Goal: Task Accomplishment & Management: Manage account settings

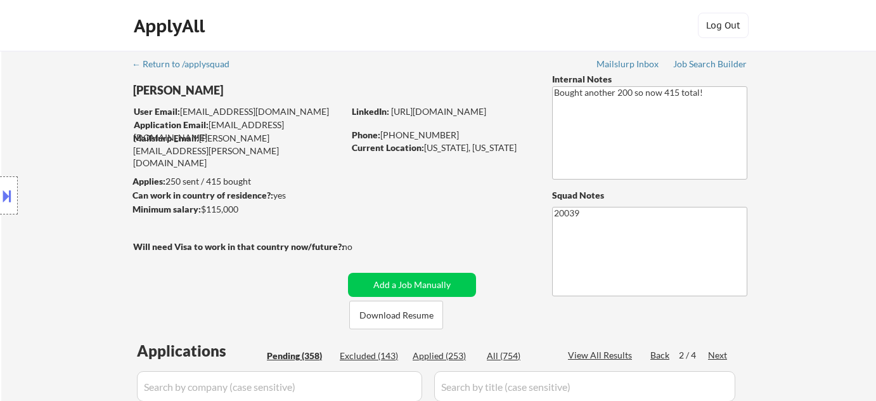
select select ""pending""
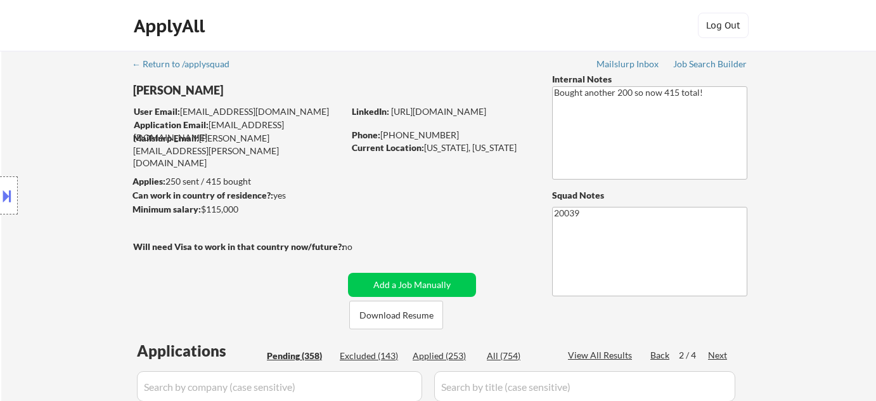
select select ""pending""
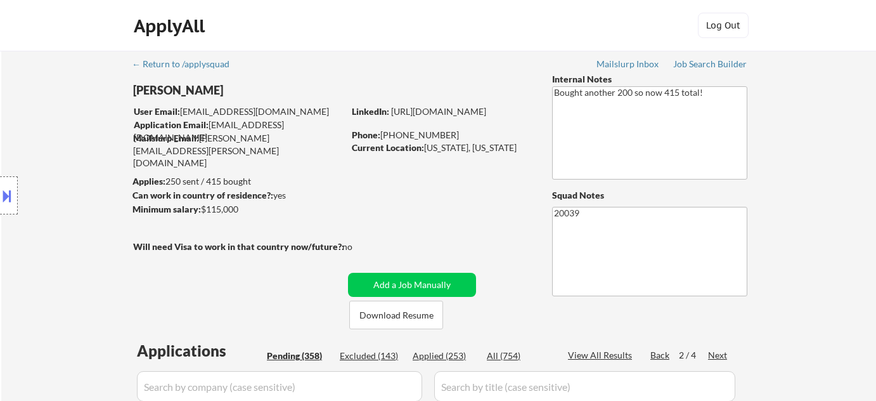
select select ""pending""
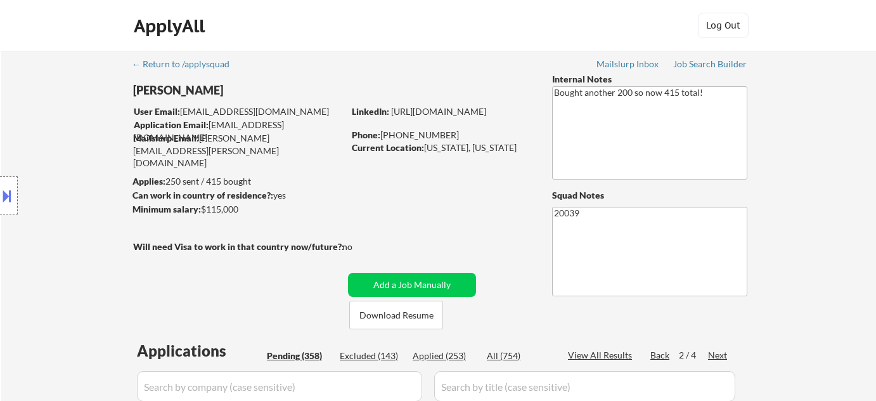
select select ""pending""
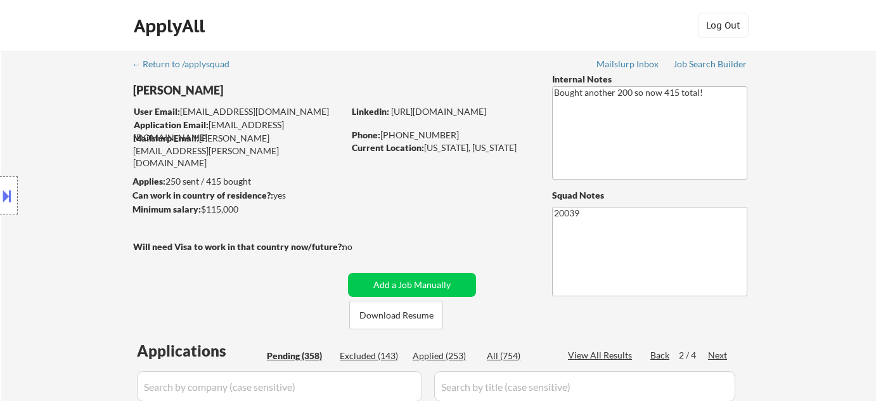
select select ""pending""
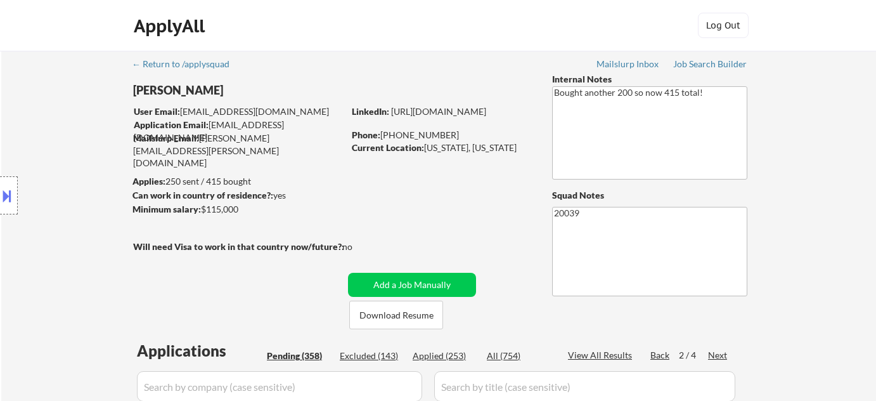
select select ""pending""
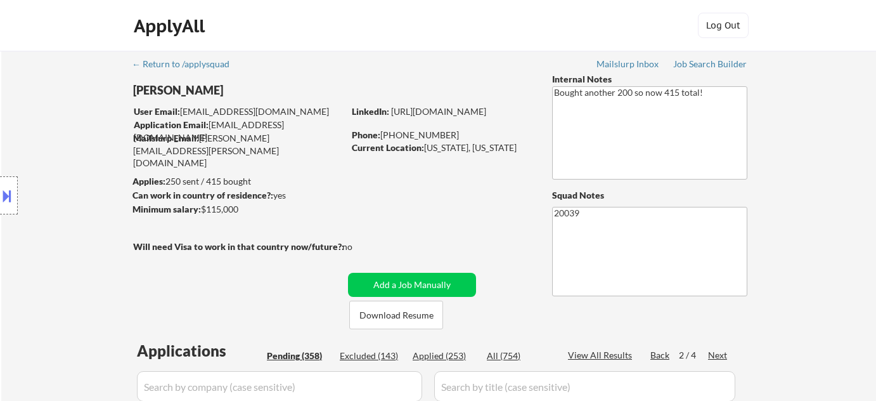
select select ""pending""
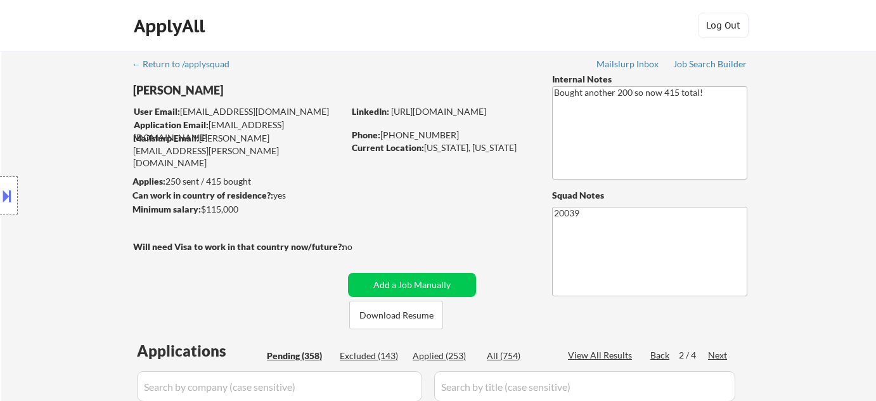
select select ""pending""
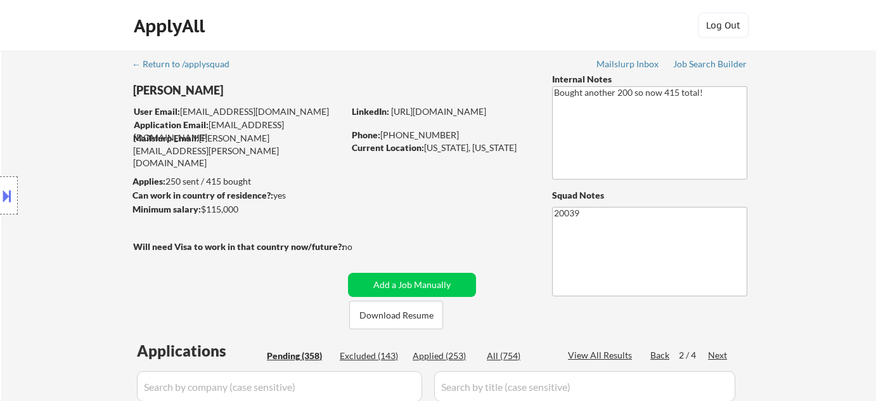
select select ""pending""
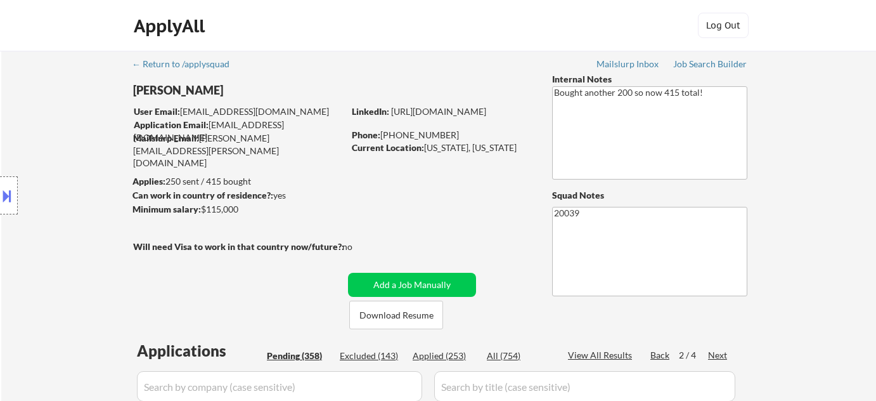
select select ""pending""
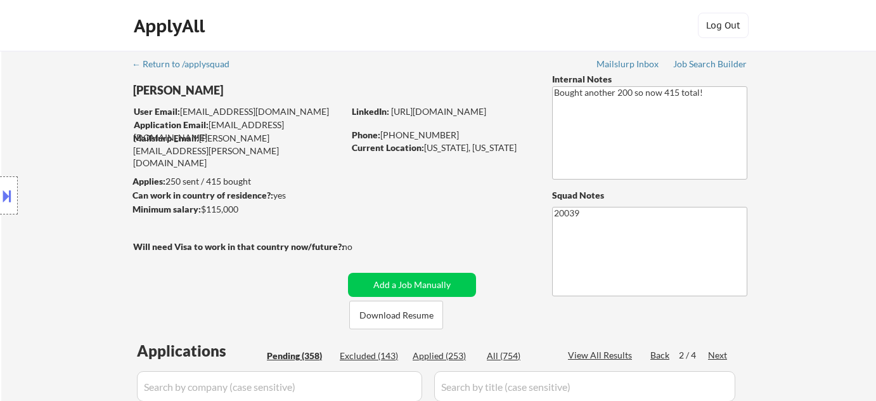
select select ""pending""
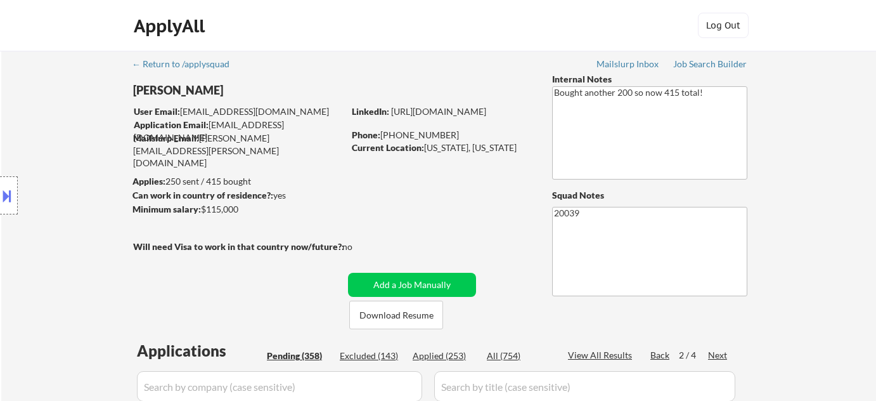
select select ""pending""
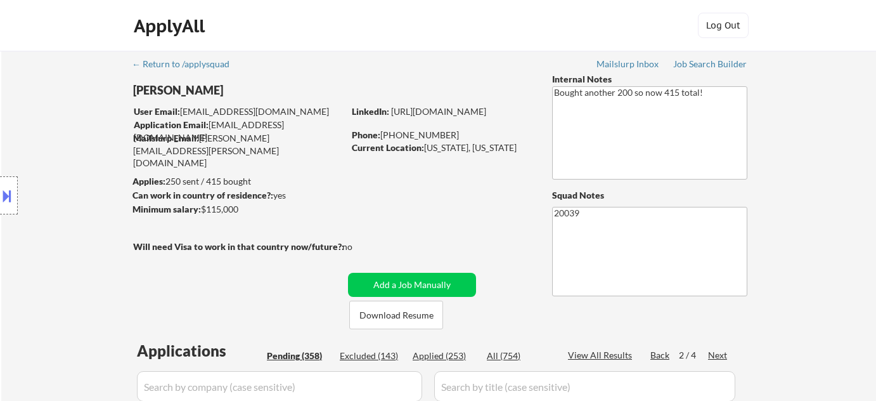
select select ""pending""
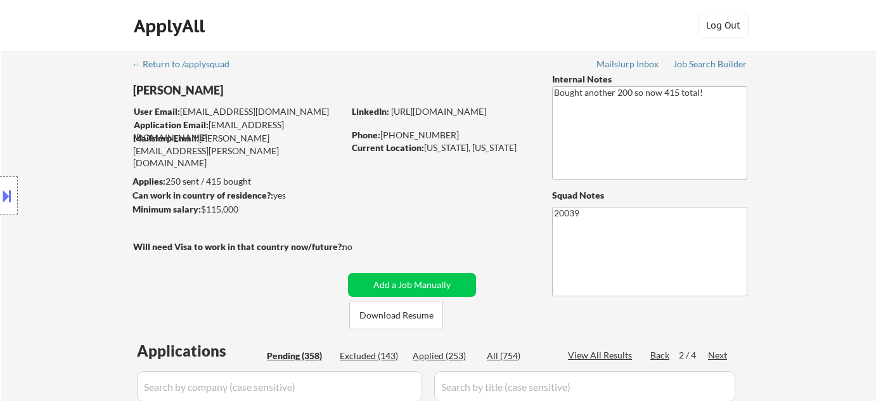
select select ""pending""
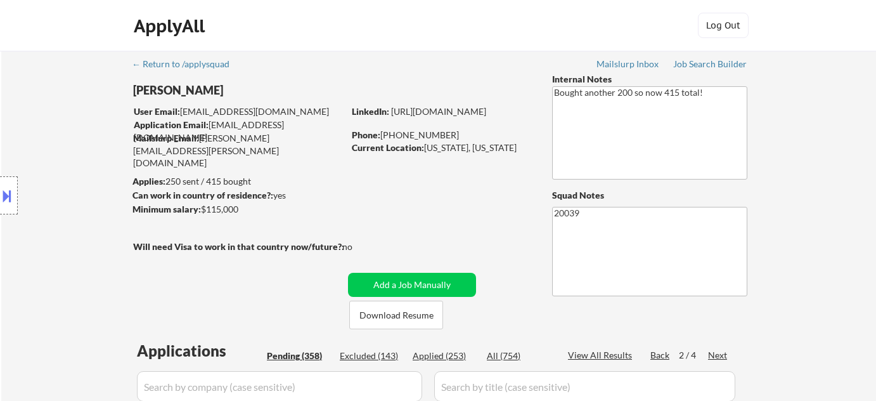
select select ""pending""
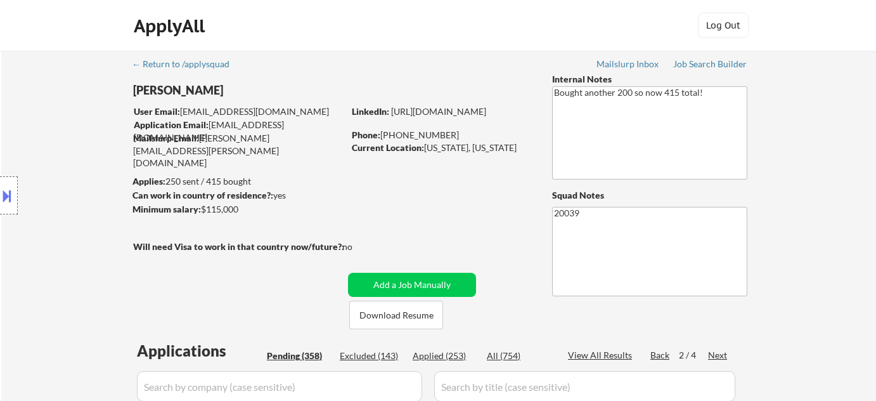
select select ""pending""
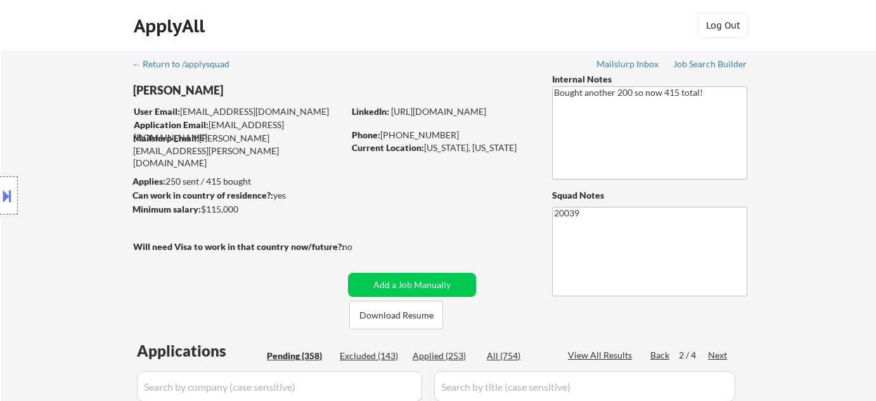
select select ""pending""
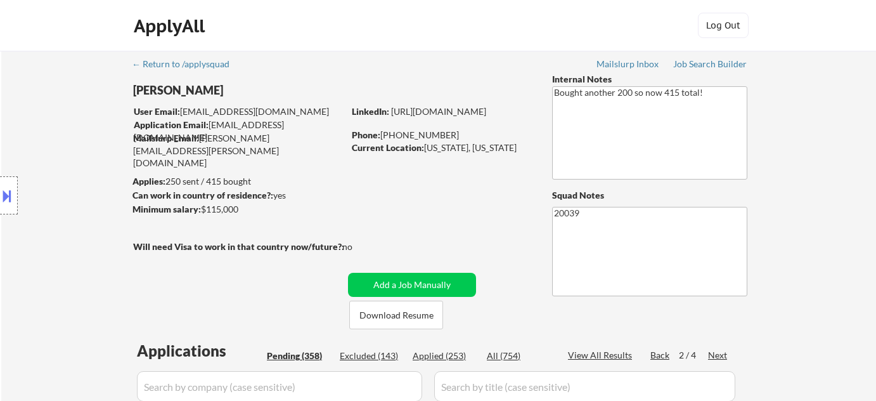
select select ""pending""
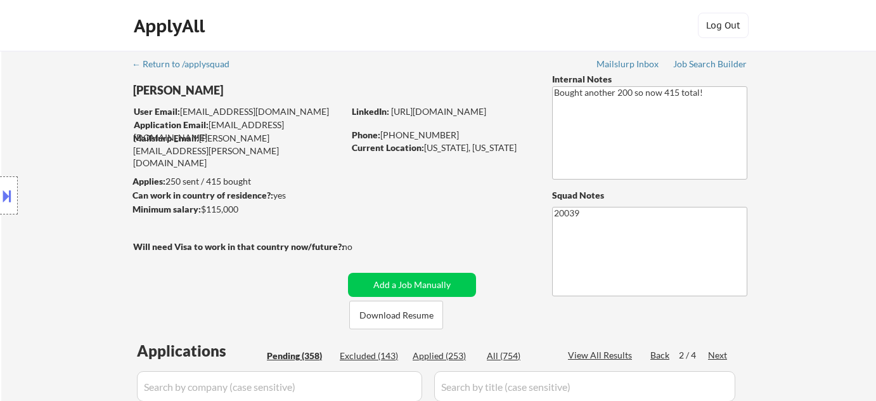
select select ""pending""
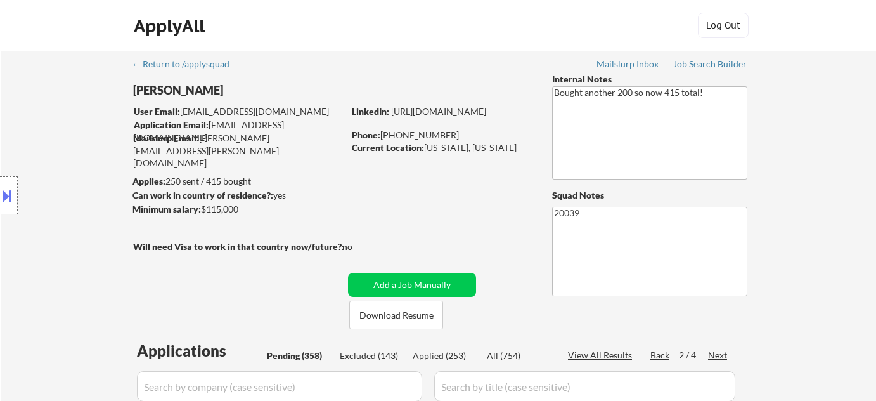
select select ""pending""
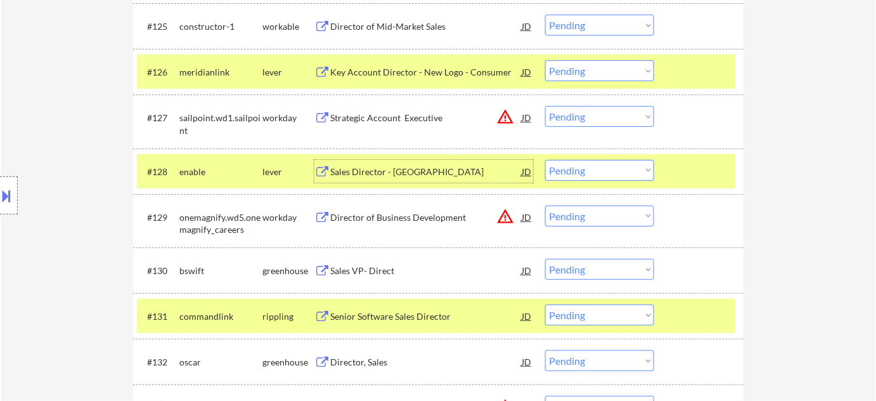
scroll to position [1638, 0]
click at [593, 269] on select "Choose an option... Pending Applied Excluded (Questions) Excluded (Expired) Exc…" at bounding box center [599, 269] width 109 height 21
click at [545, 259] on select "Choose an option... Pending Applied Excluded (Questions) Excluded (Expired) Exc…" at bounding box center [599, 269] width 109 height 21
select select ""pending""
click at [505, 211] on button "warning_amber" at bounding box center [505, 216] width 18 height 18
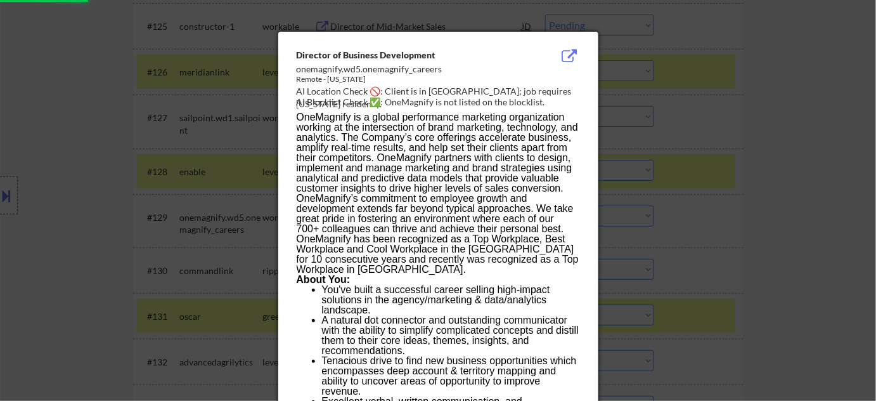
click at [744, 207] on div at bounding box center [438, 200] width 876 height 401
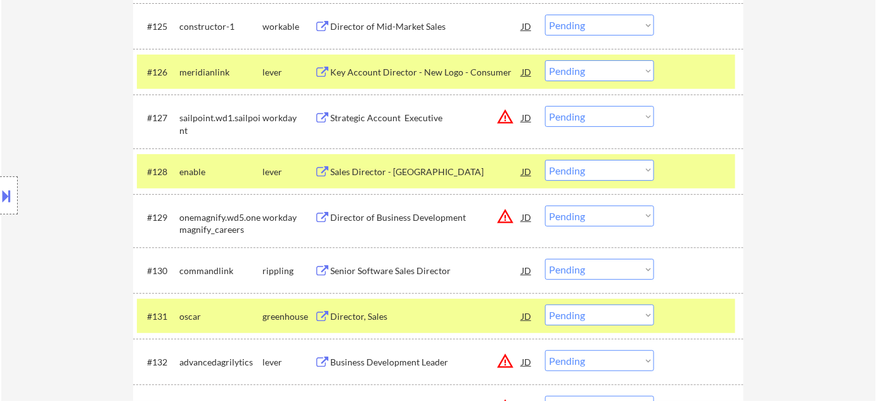
click at [598, 222] on select "Choose an option... Pending Applied Excluded (Questions) Excluded (Expired) Exc…" at bounding box center [599, 215] width 109 height 21
click at [545, 205] on select "Choose an option... Pending Applied Excluded (Questions) Excluded (Expired) Exc…" at bounding box center [599, 215] width 109 height 21
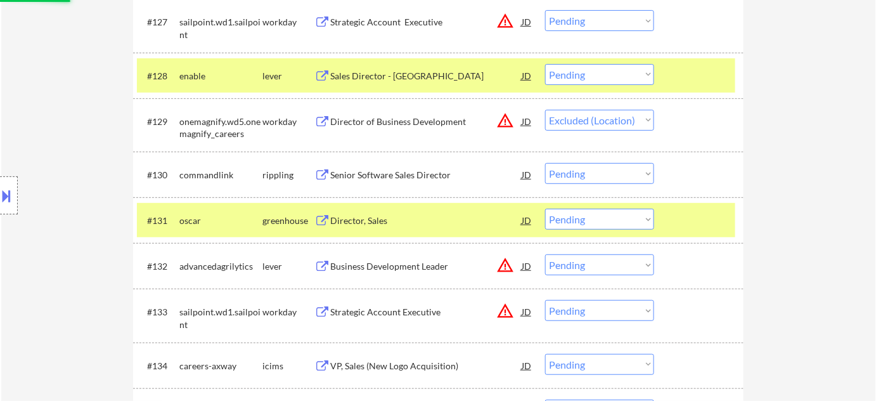
scroll to position [1753, 0]
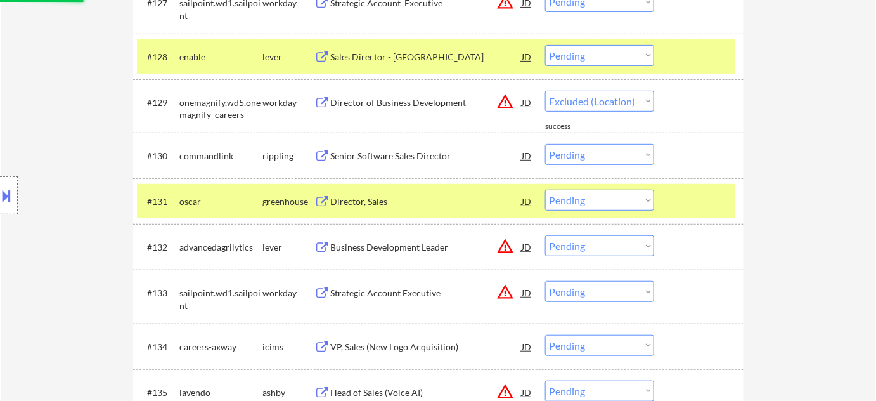
select select ""pending""
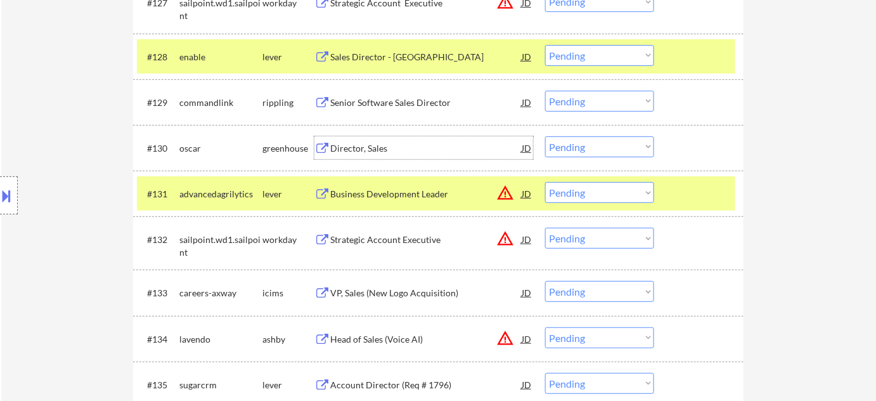
click at [367, 142] on div "Director, Sales" at bounding box center [425, 148] width 191 height 13
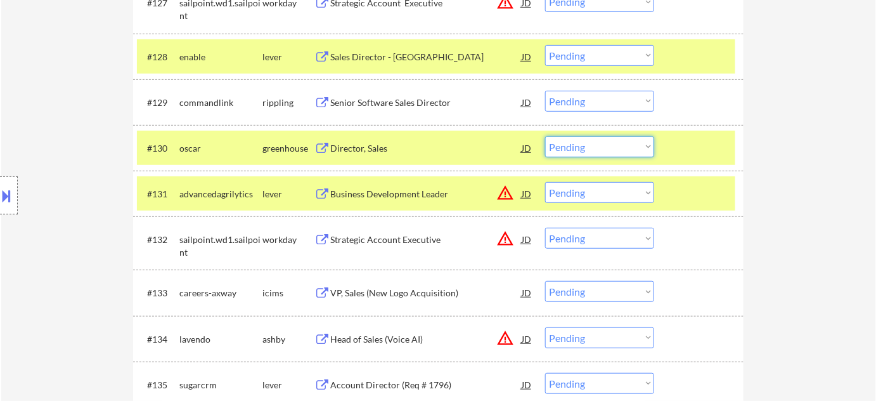
drag, startPoint x: 558, startPoint y: 141, endPoint x: 562, endPoint y: 151, distance: 10.5
click at [558, 141] on select "Choose an option... Pending Applied Excluded (Questions) Excluded (Expired) Exc…" at bounding box center [599, 146] width 109 height 21
click at [545, 136] on select "Choose an option... Pending Applied Excluded (Questions) Excluded (Expired) Exc…" at bounding box center [599, 146] width 109 height 21
select select ""pending""
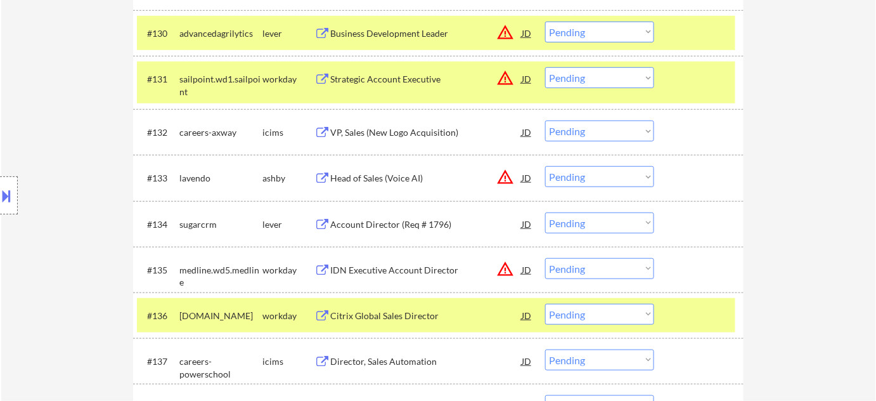
scroll to position [1868, 0]
click at [503, 267] on button "warning_amber" at bounding box center [505, 268] width 18 height 18
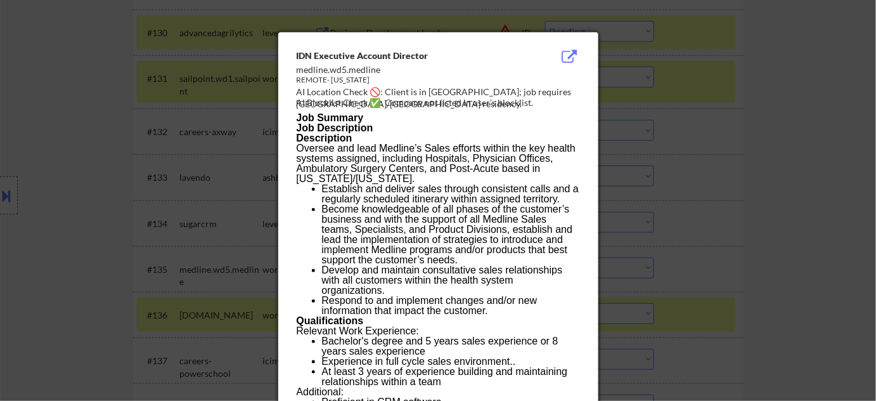
click at [789, 238] on div at bounding box center [438, 200] width 876 height 401
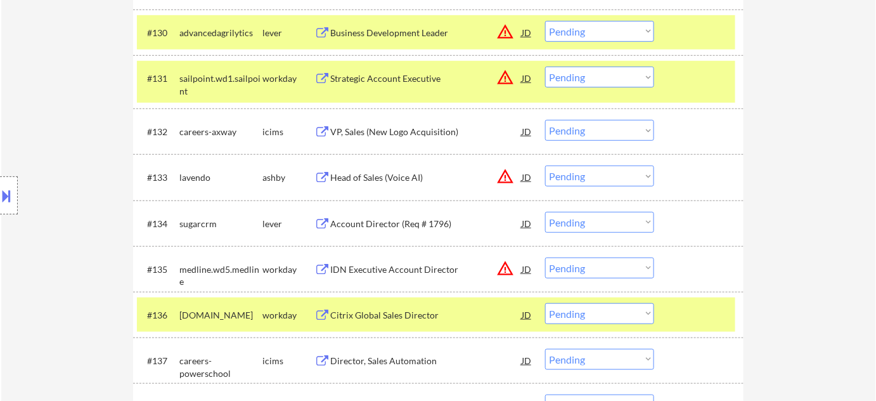
click at [607, 263] on select "Choose an option... Pending Applied Excluded (Questions) Excluded (Expired) Exc…" at bounding box center [599, 267] width 109 height 21
click at [545, 257] on select "Choose an option... Pending Applied Excluded (Questions) Excluded (Expired) Exc…" at bounding box center [599, 267] width 109 height 21
click at [505, 174] on button "warning_amber" at bounding box center [505, 176] width 18 height 18
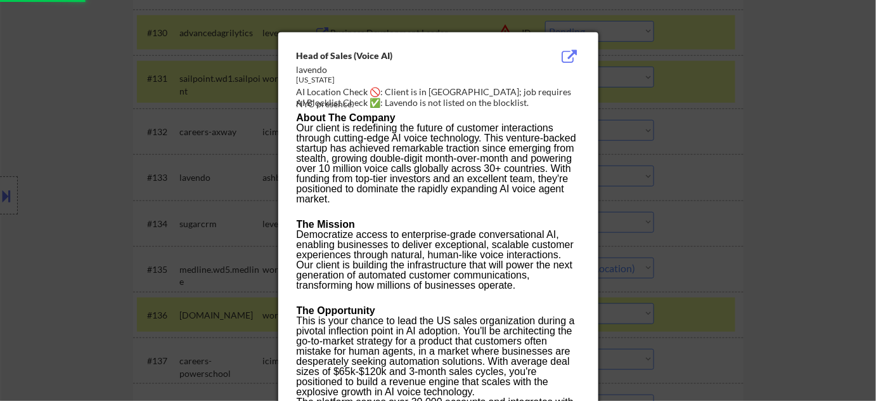
select select ""pending""
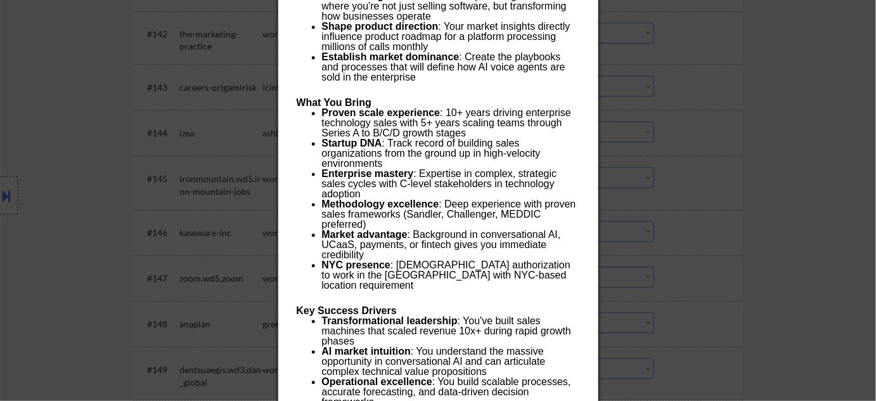
scroll to position [2387, 0]
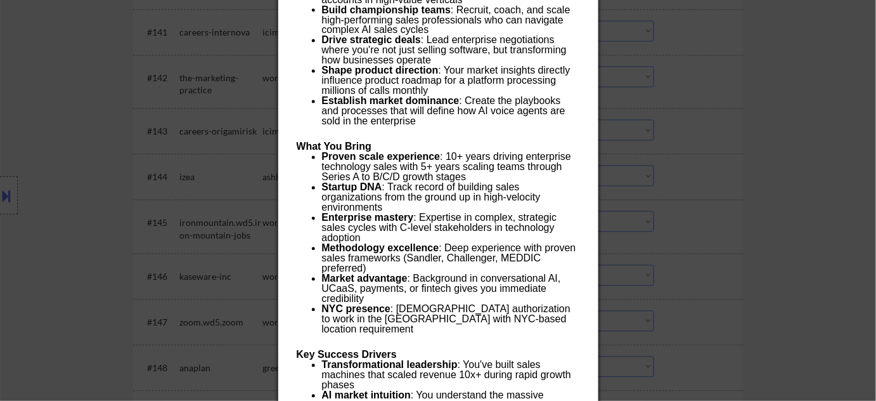
click at [801, 209] on div at bounding box center [438, 200] width 876 height 401
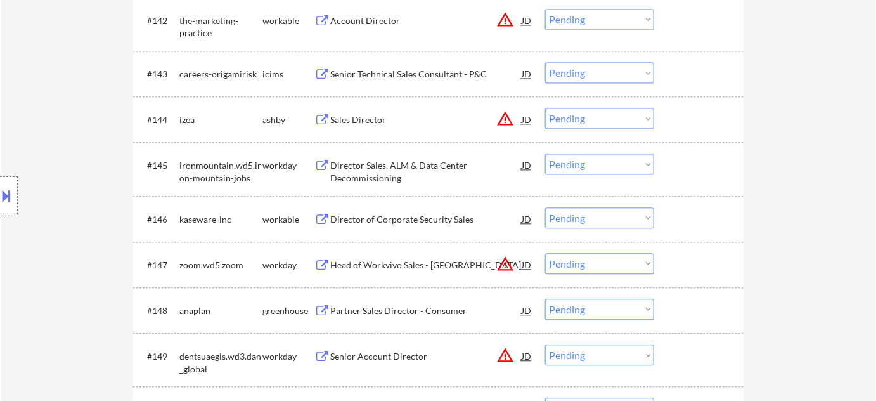
scroll to position [2502, 0]
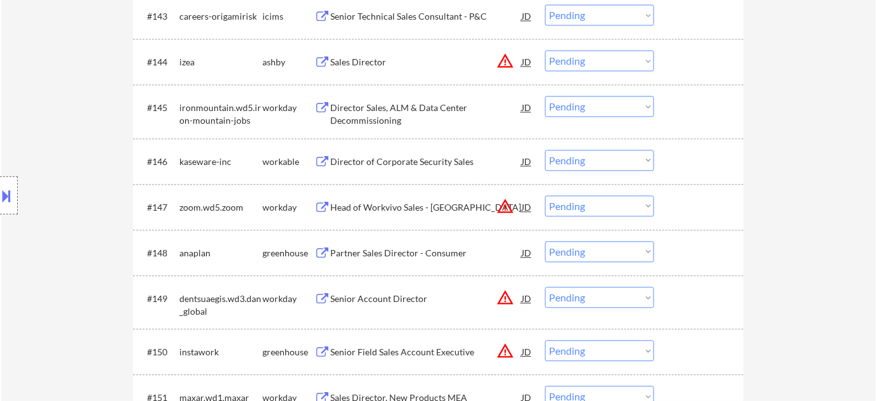
click at [390, 254] on div "Partner Sales Director - Consumer" at bounding box center [425, 253] width 191 height 13
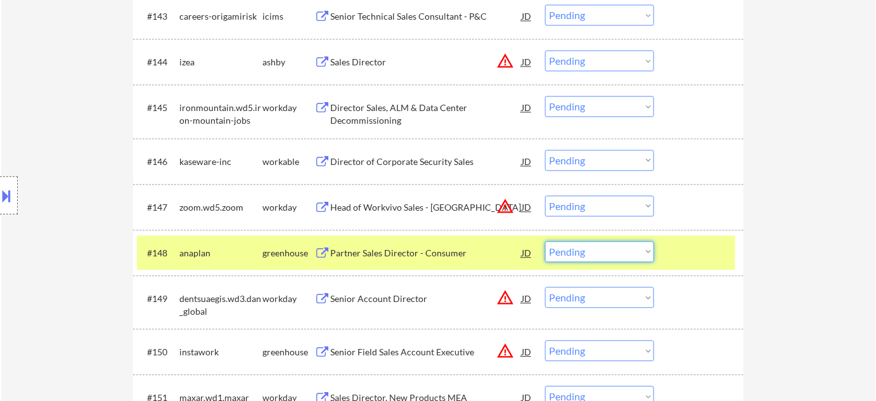
click at [577, 256] on select "Choose an option... Pending Applied Excluded (Questions) Excluded (Expired) Exc…" at bounding box center [599, 251] width 109 height 21
click at [545, 241] on select "Choose an option... Pending Applied Excluded (Questions) Excluded (Expired) Exc…" at bounding box center [599, 251] width 109 height 21
select select ""pending""
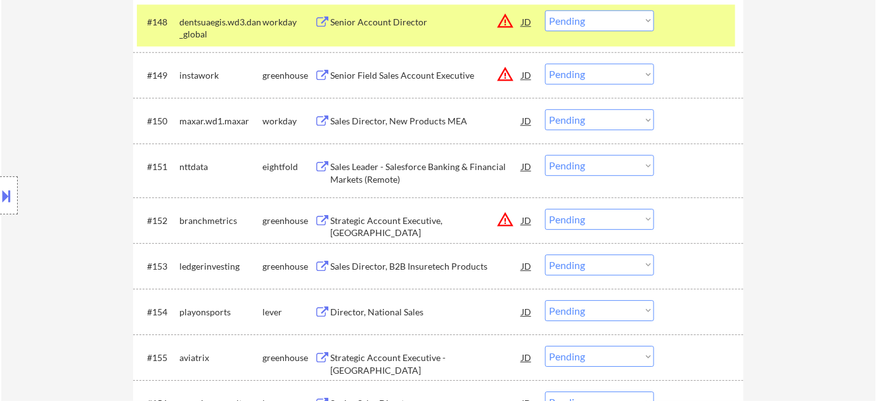
scroll to position [2790, 0]
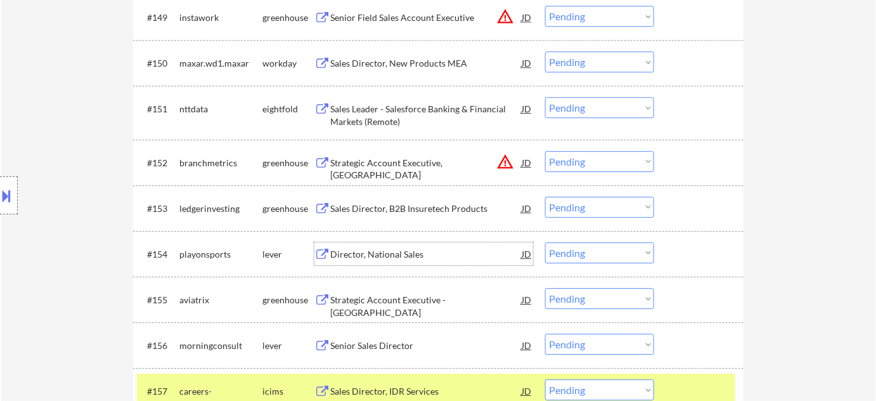
click at [409, 258] on div "Director, National Sales" at bounding box center [425, 254] width 191 height 13
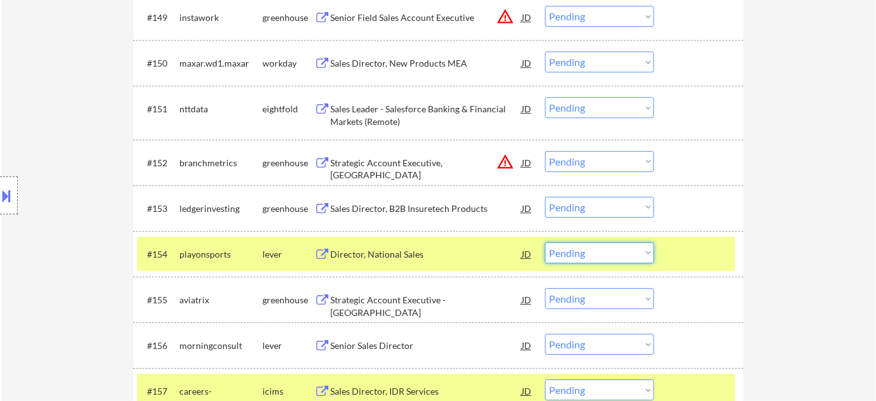
click at [583, 257] on select "Choose an option... Pending Applied Excluded (Questions) Excluded (Expired) Exc…" at bounding box center [599, 252] width 109 height 21
click at [545, 242] on select "Choose an option... Pending Applied Excluded (Questions) Excluded (Expired) Exc…" at bounding box center [599, 252] width 109 height 21
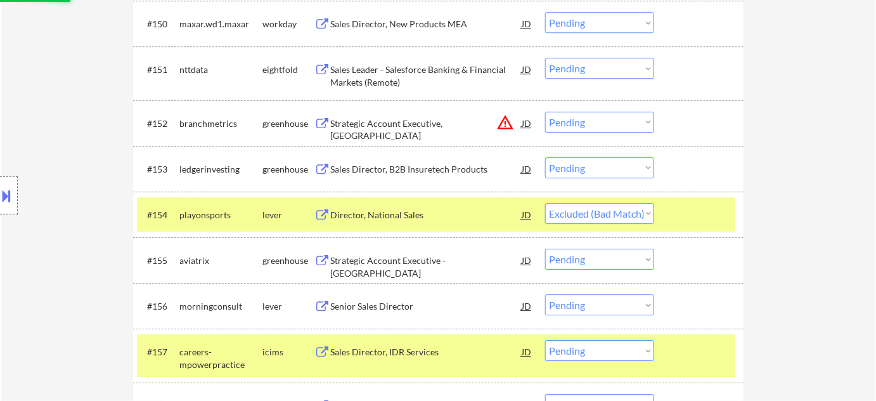
scroll to position [2848, 0]
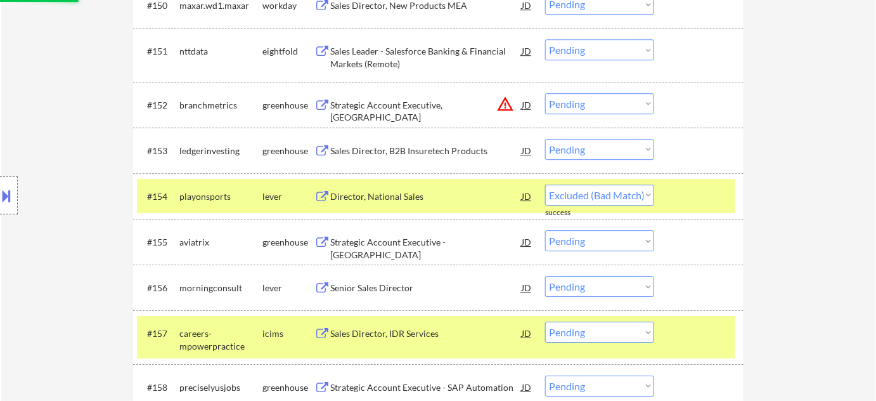
select select ""pending""
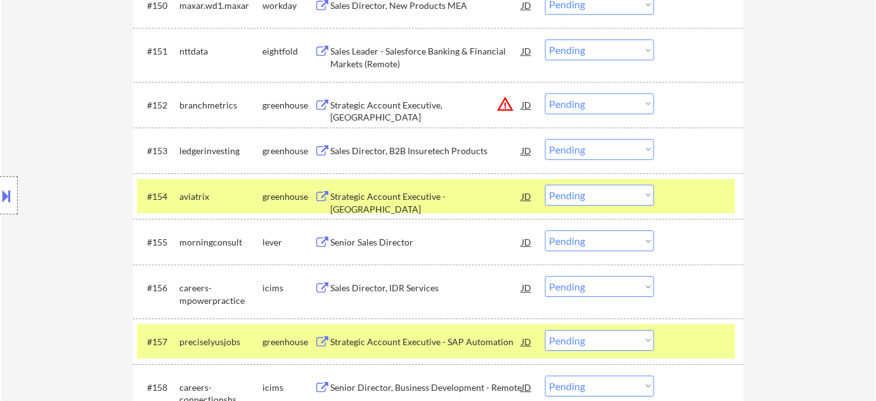
scroll to position [2906, 0]
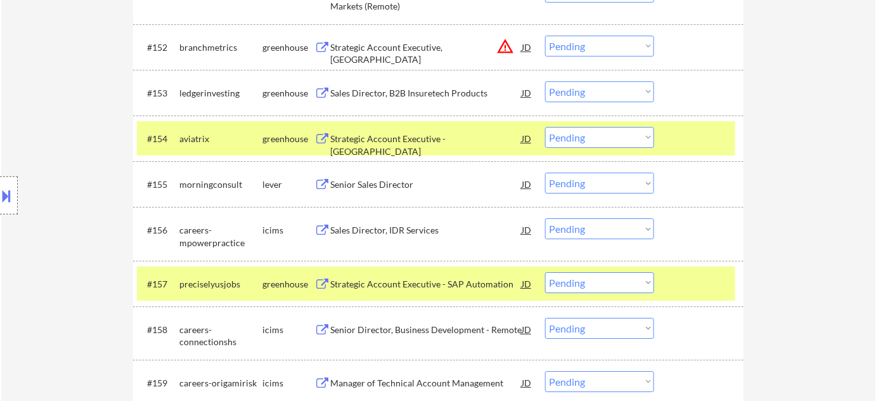
click at [379, 179] on div "Senior Sales Director" at bounding box center [425, 184] width 191 height 13
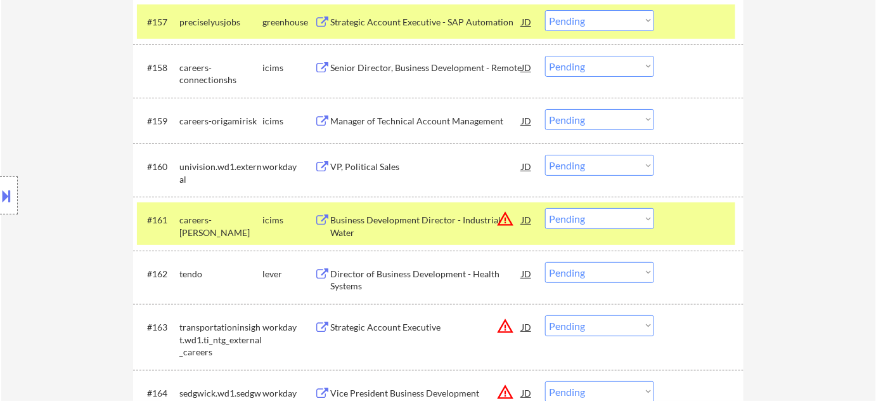
scroll to position [3193, 0]
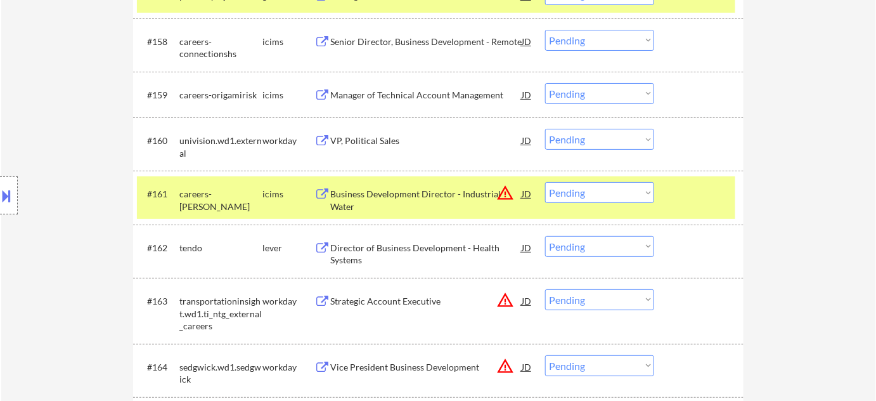
click at [503, 190] on button "warning_amber" at bounding box center [505, 193] width 18 height 18
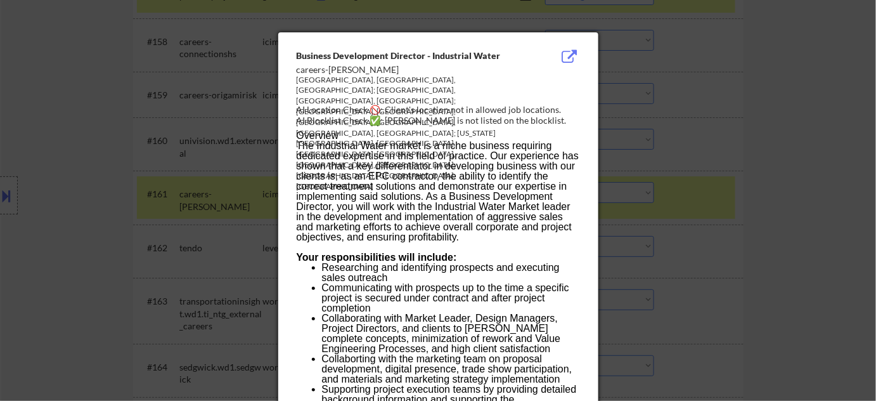
click at [711, 224] on div at bounding box center [438, 200] width 876 height 401
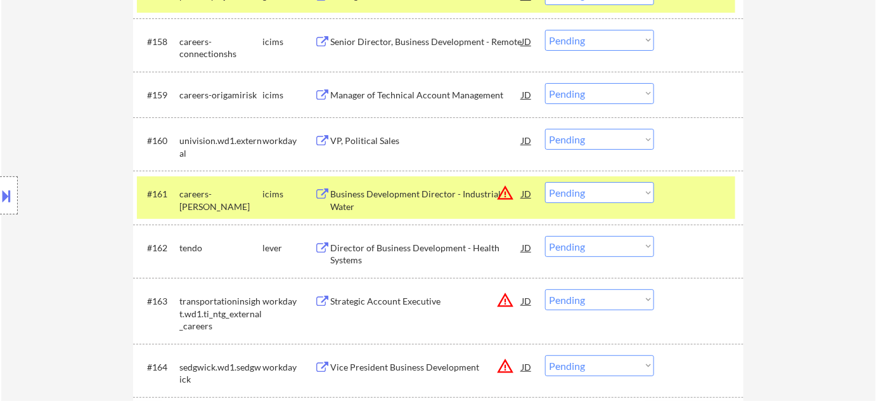
click at [588, 198] on select "Choose an option... Pending Applied Excluded (Questions) Excluded (Expired) Exc…" at bounding box center [599, 192] width 109 height 21
click at [545, 182] on select "Choose an option... Pending Applied Excluded (Questions) Excluded (Expired) Exc…" at bounding box center [599, 192] width 109 height 21
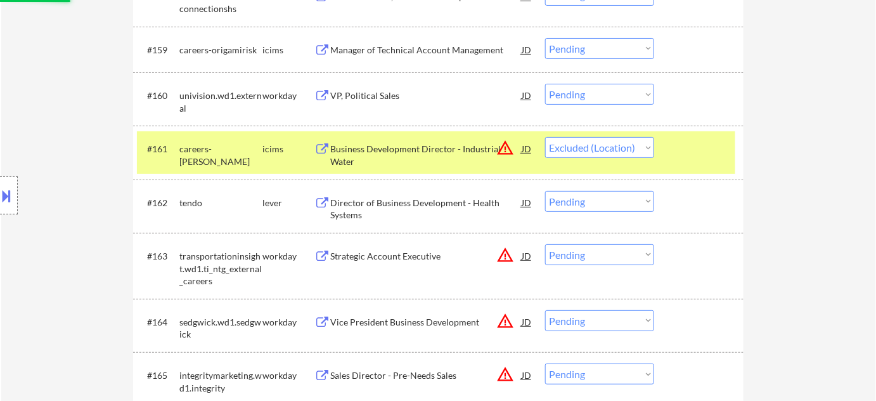
scroll to position [3251, 0]
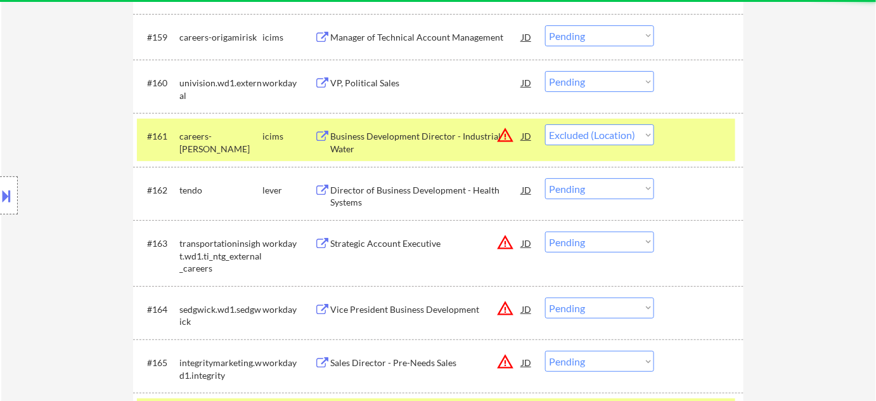
select select ""pending""
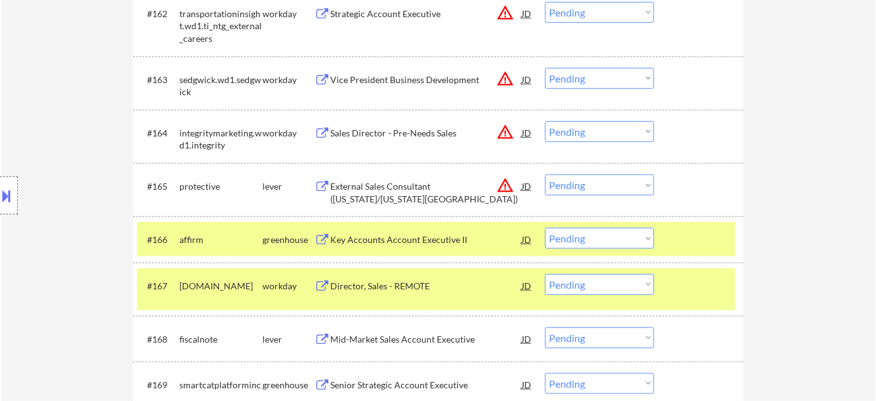
scroll to position [3482, 0]
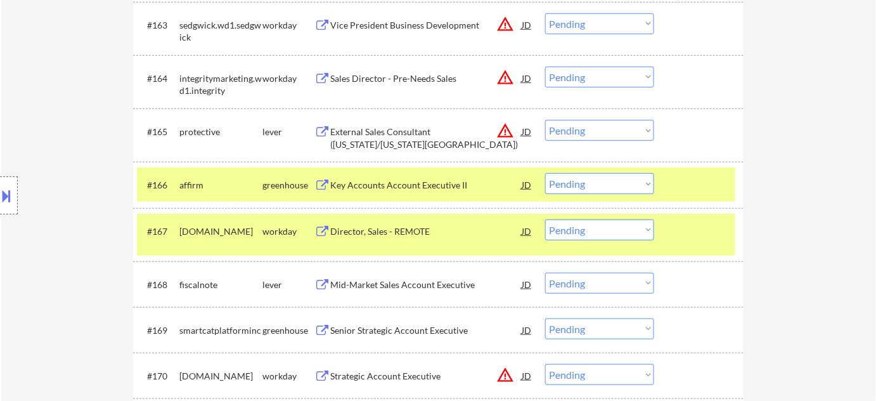
click at [378, 230] on div "Director, Sales - REMOTE" at bounding box center [425, 231] width 191 height 13
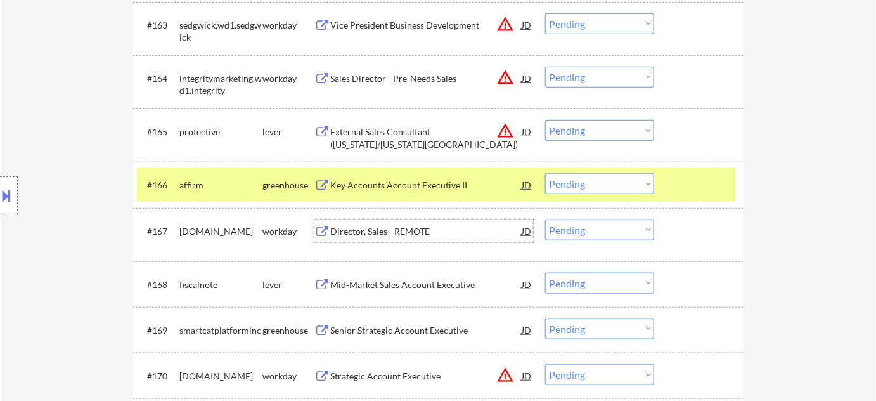
click at [565, 223] on select "Choose an option... Pending Applied Excluded (Questions) Excluded (Expired) Exc…" at bounding box center [599, 229] width 109 height 21
click at [545, 219] on select "Choose an option... Pending Applied Excluded (Questions) Excluded (Expired) Exc…" at bounding box center [599, 229] width 109 height 21
click at [1, 198] on button at bounding box center [7, 195] width 14 height 21
select select ""pending""
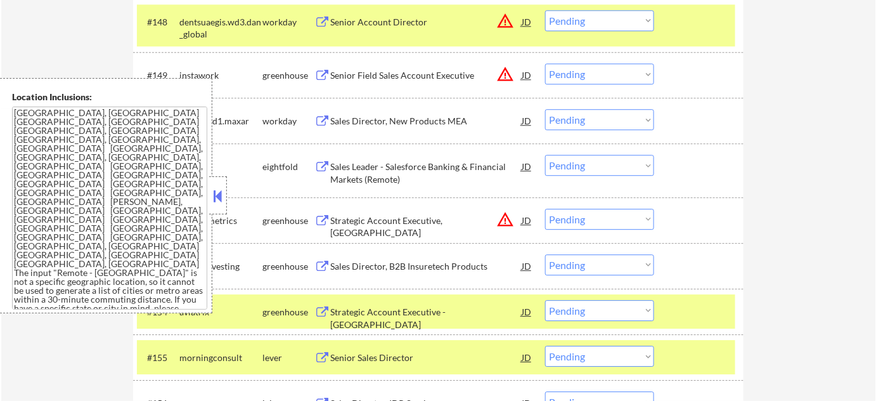
scroll to position [2963, 0]
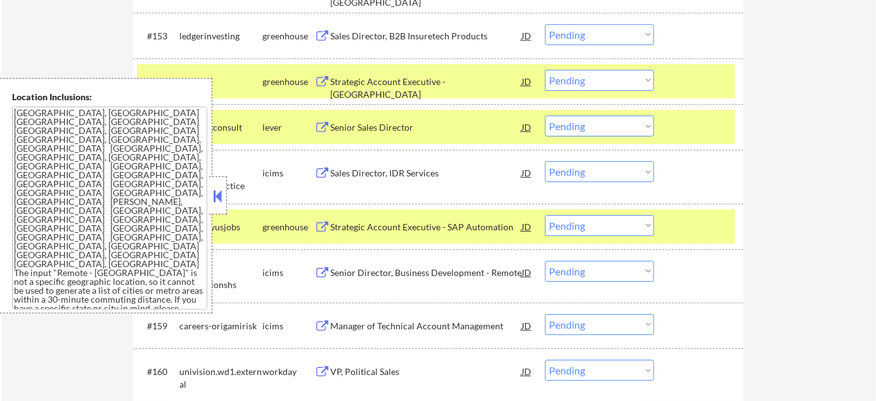
click at [216, 200] on button at bounding box center [218, 195] width 14 height 19
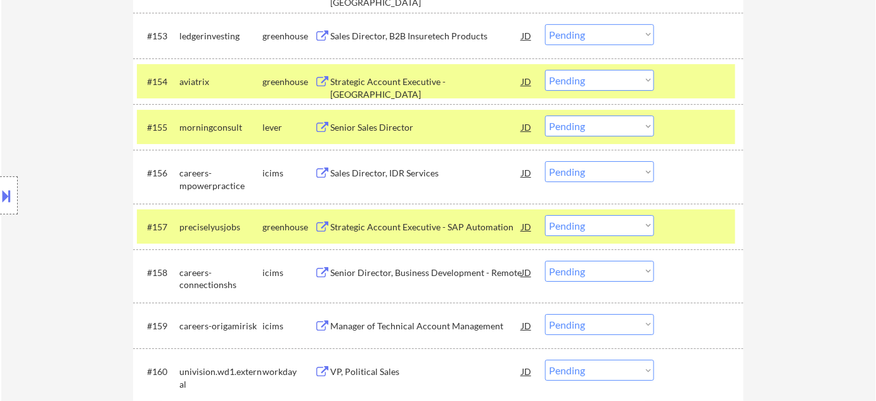
click at [577, 127] on select "Choose an option... Pending Applied Excluded (Questions) Excluded (Expired) Exc…" at bounding box center [599, 125] width 109 height 21
click at [545, 115] on select "Choose an option... Pending Applied Excluded (Questions) Excluded (Expired) Exc…" at bounding box center [599, 125] width 109 height 21
select select ""pending""
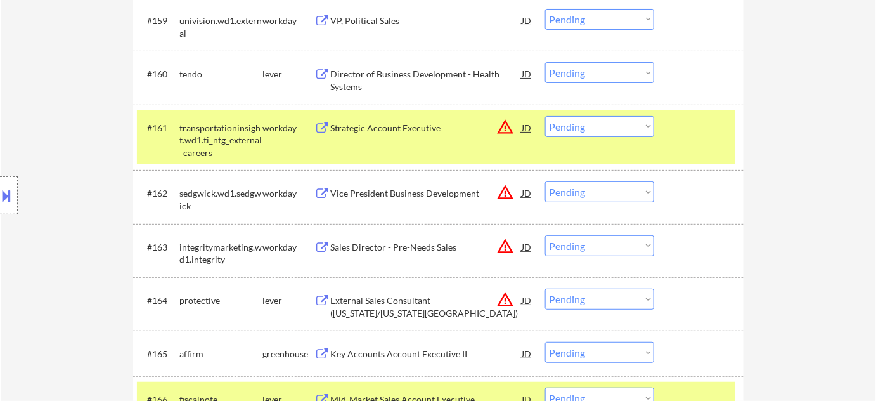
scroll to position [3251, 0]
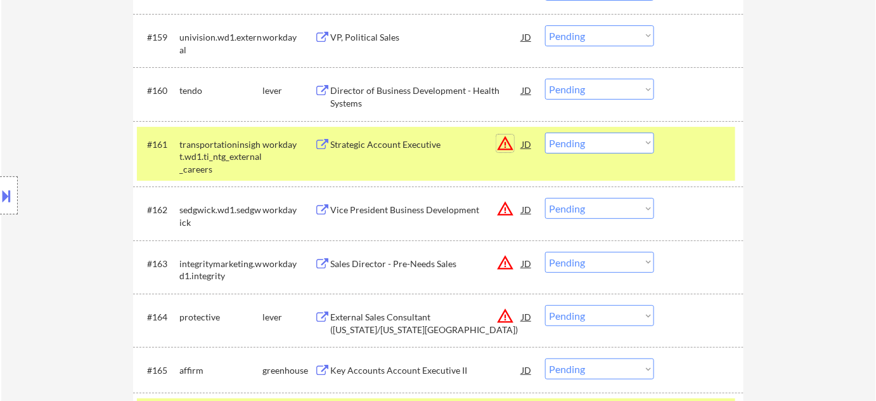
click at [509, 139] on button "warning_amber" at bounding box center [505, 143] width 18 height 18
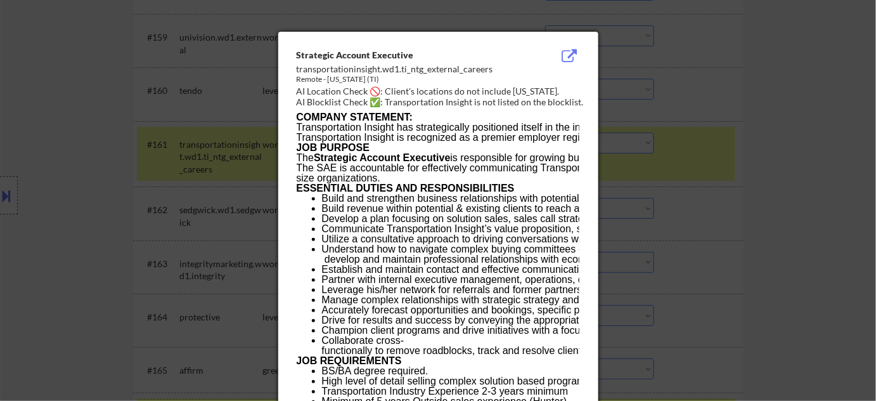
click at [756, 158] on div at bounding box center [438, 200] width 876 height 401
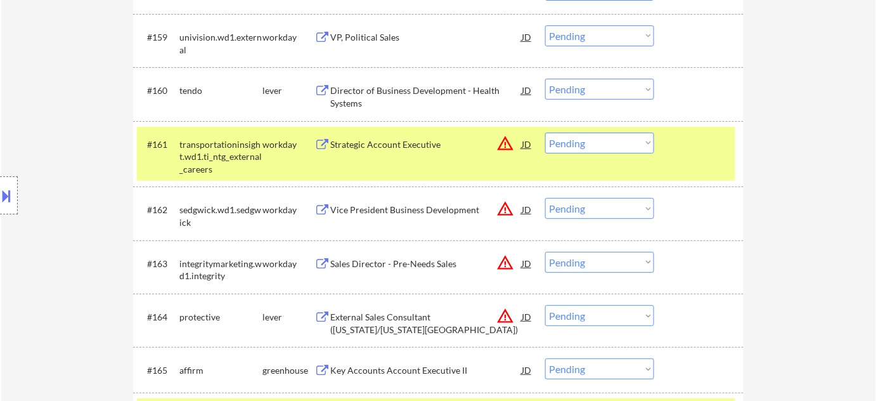
click at [645, 147] on select "Choose an option... Pending Applied Excluded (Questions) Excluded (Expired) Exc…" at bounding box center [599, 142] width 109 height 21
click at [545, 132] on select "Choose an option... Pending Applied Excluded (Questions) Excluded (Expired) Exc…" at bounding box center [599, 142] width 109 height 21
click at [507, 204] on button "warning_amber" at bounding box center [505, 209] width 18 height 18
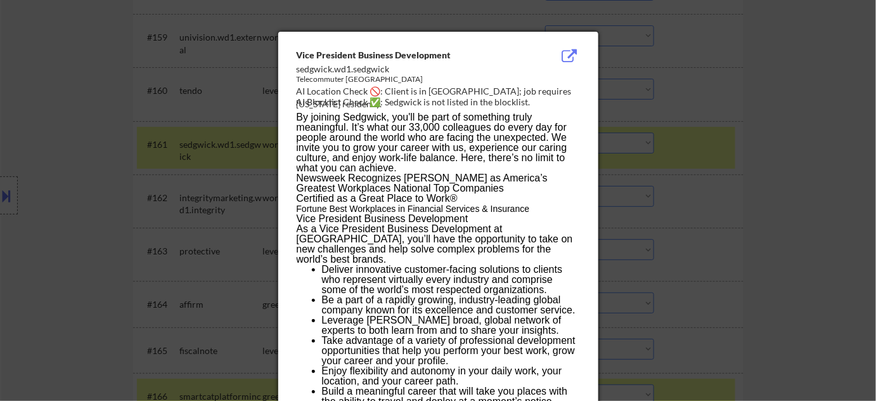
click at [753, 195] on div at bounding box center [438, 200] width 876 height 401
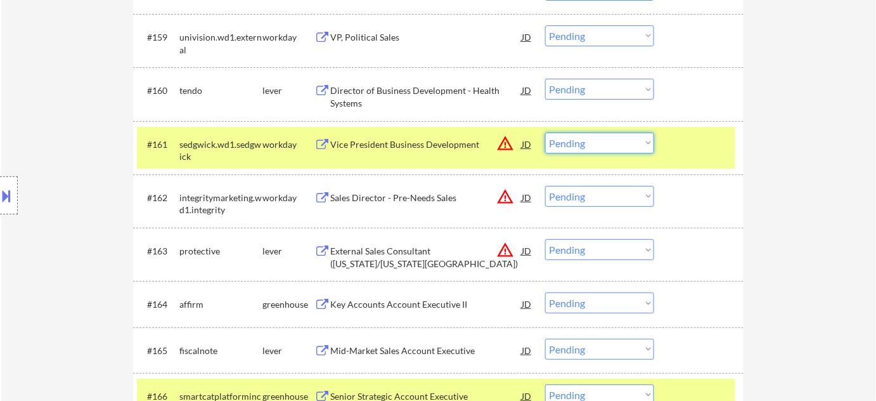
click at [641, 147] on select "Choose an option... Pending Applied Excluded (Questions) Excluded (Expired) Exc…" at bounding box center [599, 142] width 109 height 21
click at [545, 132] on select "Choose an option... Pending Applied Excluded (Questions) Excluded (Expired) Exc…" at bounding box center [599, 142] width 109 height 21
click at [498, 192] on button "warning_amber" at bounding box center [505, 197] width 18 height 18
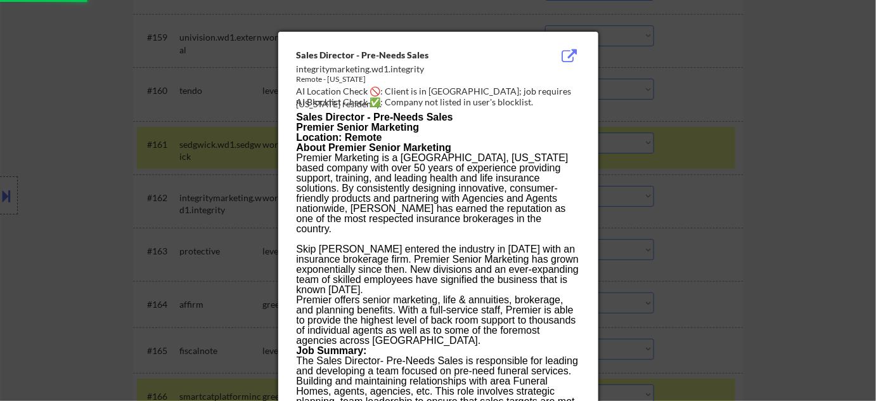
click at [737, 192] on div at bounding box center [438, 200] width 876 height 401
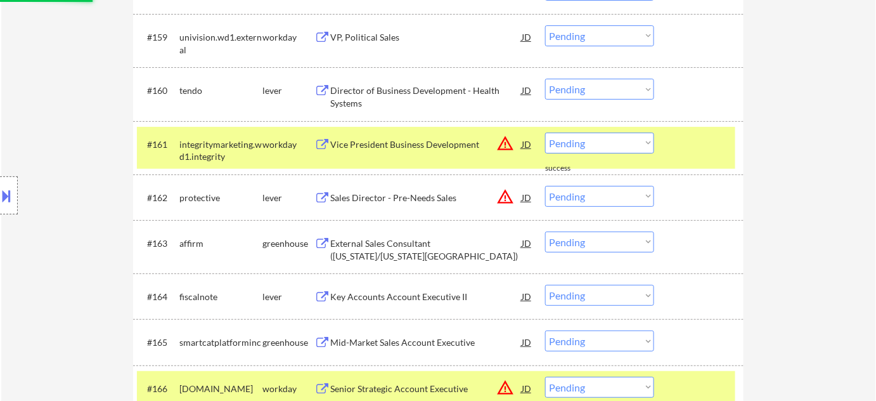
click at [612, 141] on select "Choose an option... Pending Applied Excluded (Questions) Excluded (Expired) Exc…" at bounding box center [599, 142] width 109 height 21
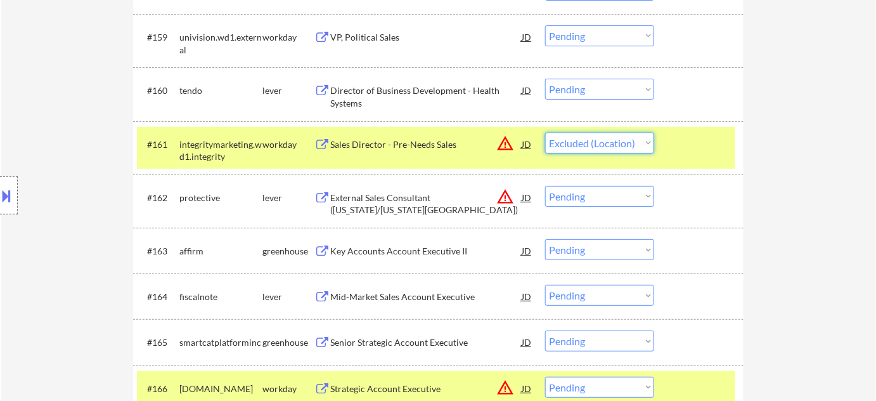
click at [545, 132] on select "Choose an option... Pending Applied Excluded (Questions) Excluded (Expired) Exc…" at bounding box center [599, 142] width 109 height 21
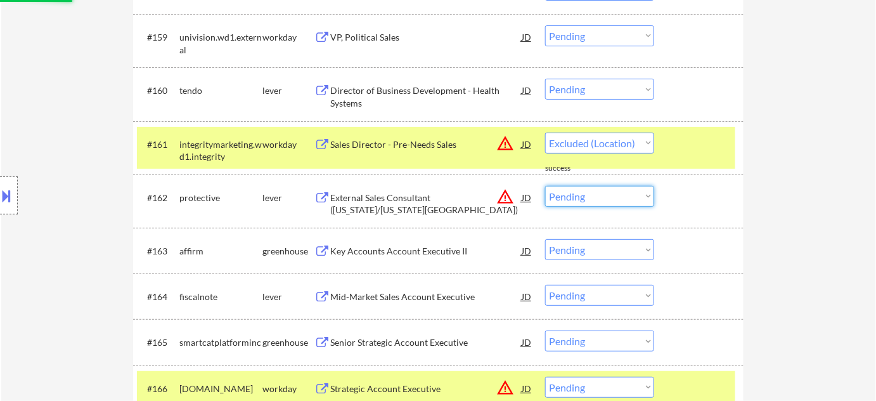
click at [585, 194] on select "Choose an option... Pending Applied Excluded (Questions) Excluded (Expired) Exc…" at bounding box center [599, 196] width 109 height 21
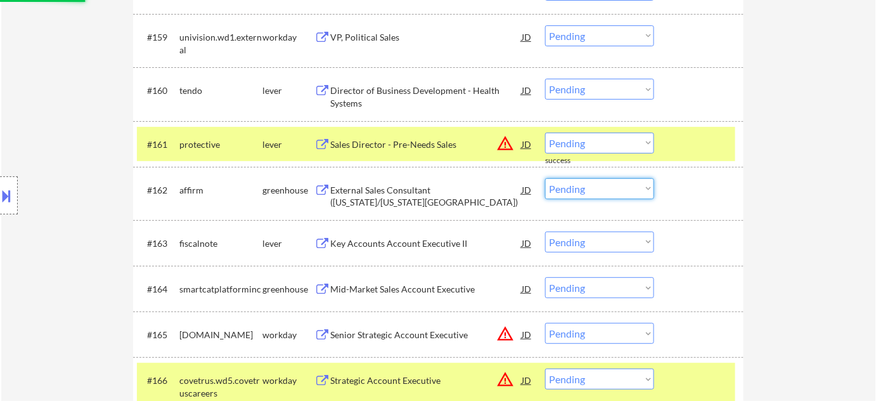
drag, startPoint x: 777, startPoint y: 175, endPoint x: 760, endPoint y: 174, distance: 17.1
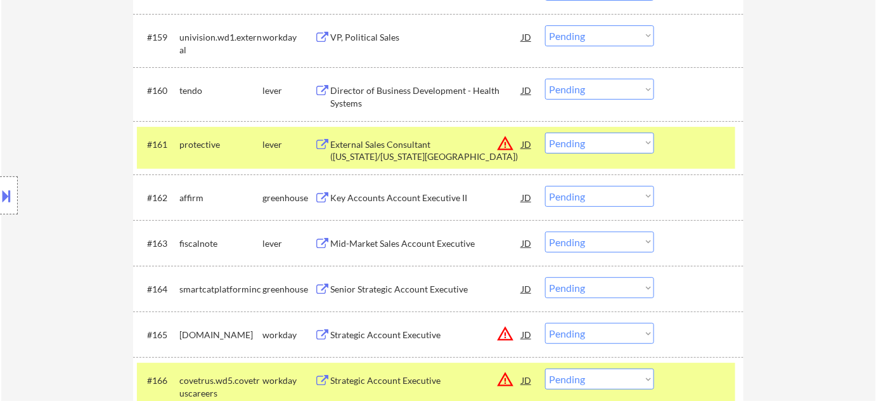
click at [596, 141] on select "Choose an option... Pending Applied Excluded (Questions) Excluded (Expired) Exc…" at bounding box center [599, 142] width 109 height 21
click at [545, 132] on select "Choose an option... Pending Applied Excluded (Questions) Excluded (Expired) Exc…" at bounding box center [599, 142] width 109 height 21
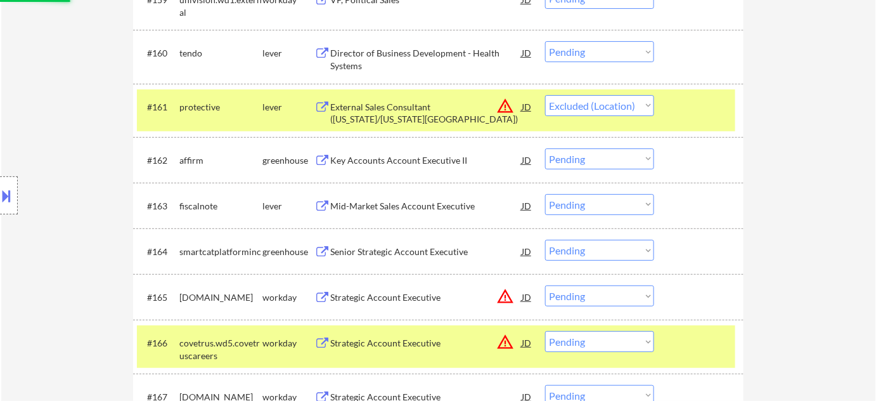
scroll to position [3309, 0]
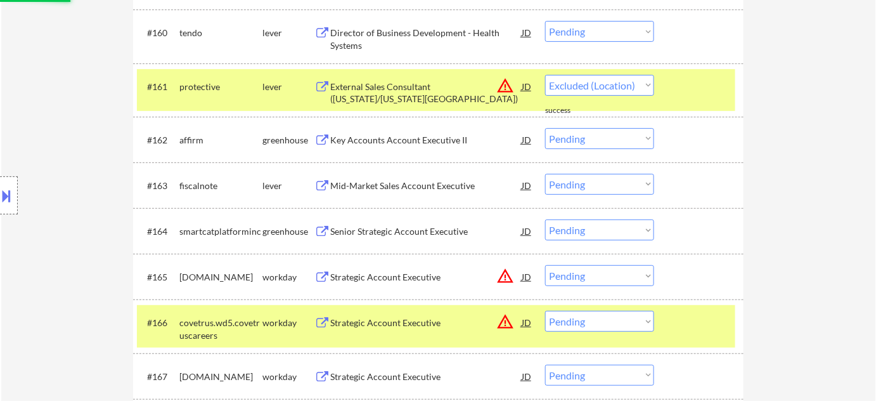
select select ""pending""
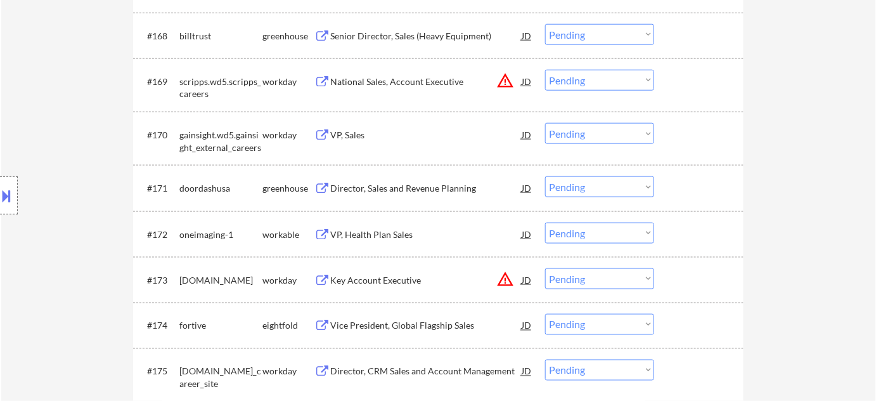
scroll to position [3712, 0]
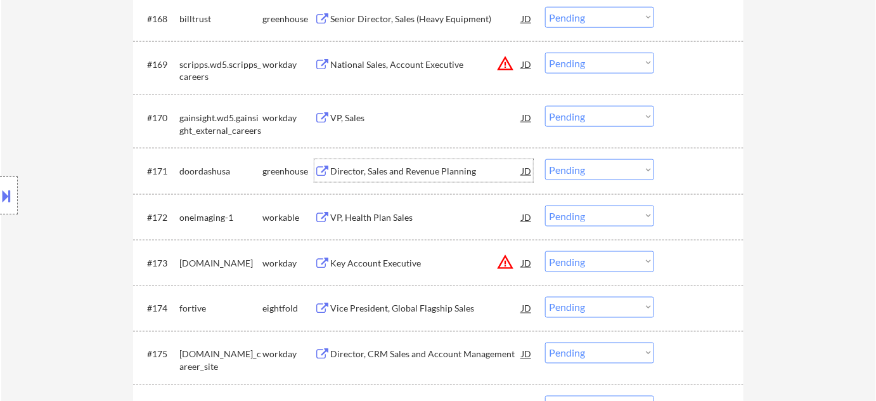
click at [389, 169] on div "Director, Sales and Revenue Planning" at bounding box center [425, 171] width 191 height 13
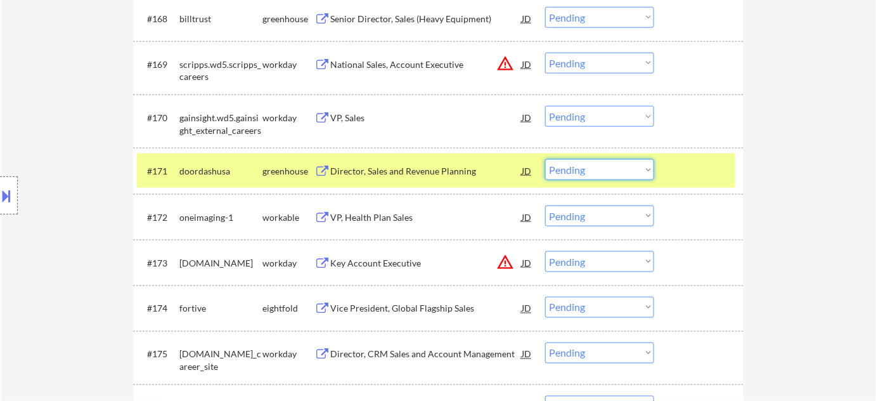
click at [584, 165] on select "Choose an option... Pending Applied Excluded (Questions) Excluded (Expired) Exc…" at bounding box center [599, 169] width 109 height 21
click at [545, 159] on select "Choose an option... Pending Applied Excluded (Questions) Excluded (Expired) Exc…" at bounding box center [599, 169] width 109 height 21
click at [378, 222] on div "VP, Health Plan Sales" at bounding box center [425, 217] width 191 height 13
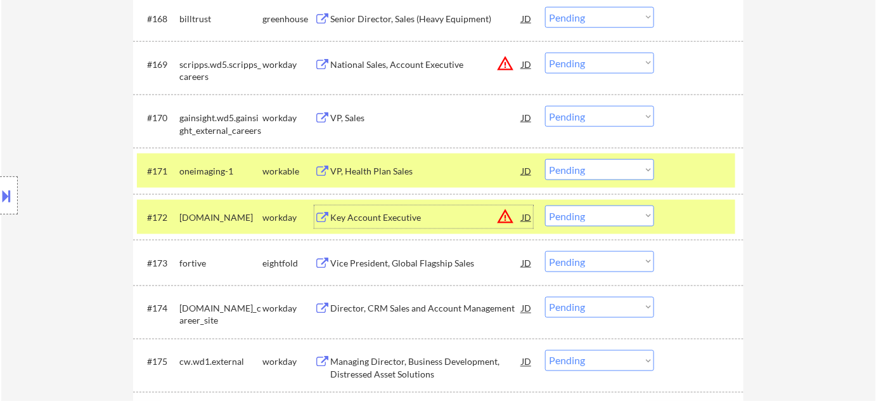
click at [581, 176] on select "Choose an option... Pending Applied Excluded (Questions) Excluded (Expired) Exc…" at bounding box center [599, 169] width 109 height 21
click at [545, 159] on select "Choose an option... Pending Applied Excluded (Questions) Excluded (Expired) Exc…" at bounding box center [599, 169] width 109 height 21
click at [503, 217] on button "warning_amber" at bounding box center [505, 216] width 18 height 18
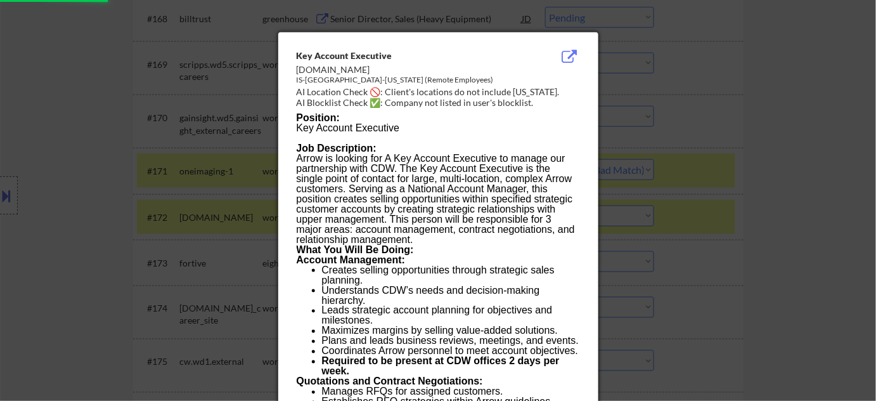
click at [683, 217] on div at bounding box center [438, 200] width 876 height 401
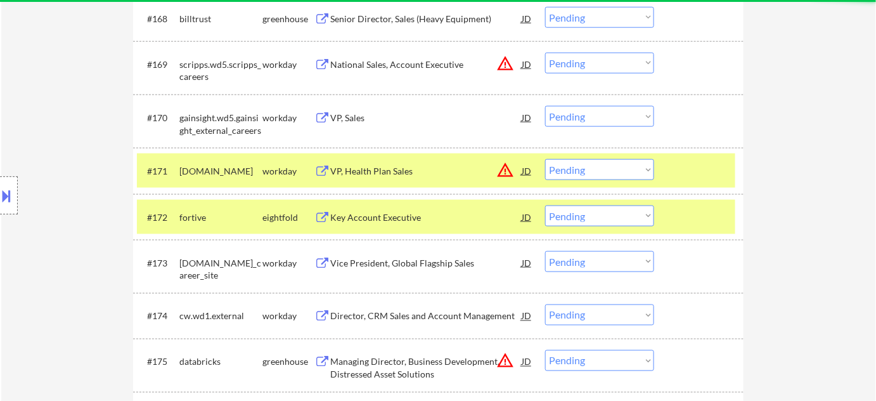
click at [604, 164] on select "Choose an option... Pending Applied Excluded (Questions) Excluded (Expired) Exc…" at bounding box center [599, 169] width 109 height 21
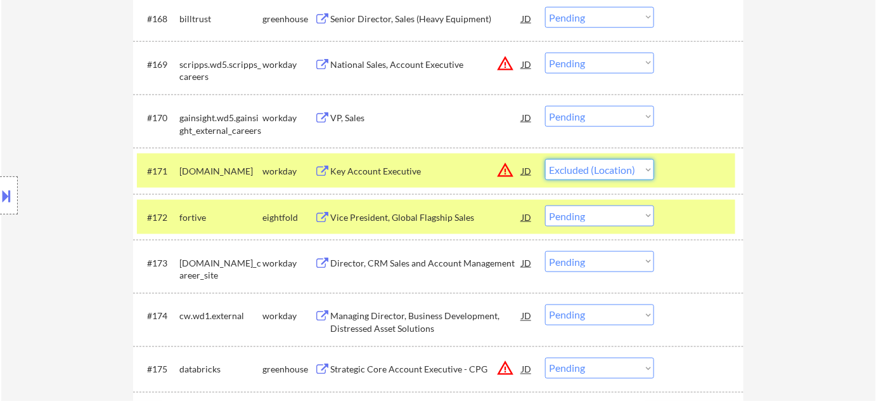
click at [545, 159] on select "Choose an option... Pending Applied Excluded (Questions) Excluded (Expired) Exc…" at bounding box center [599, 169] width 109 height 21
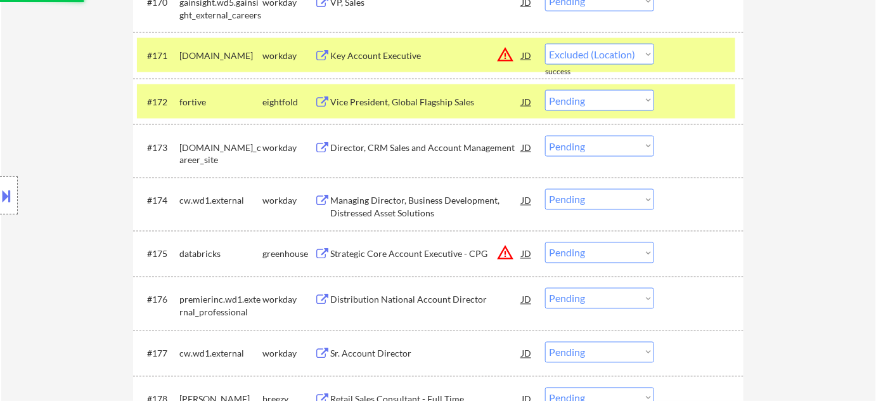
select select ""pending""
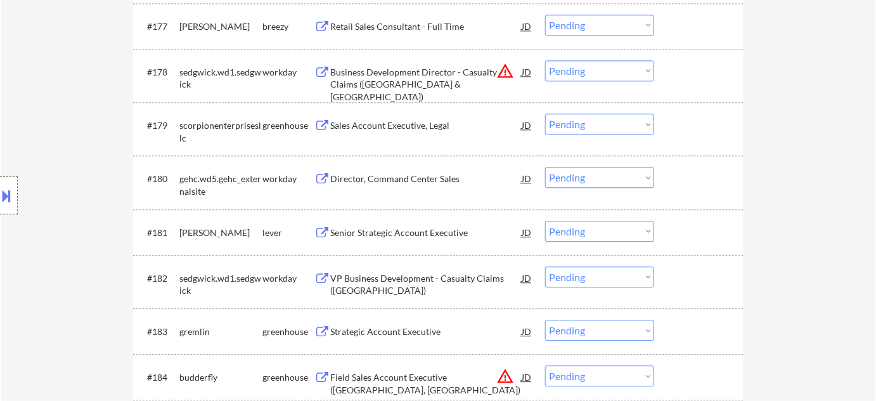
scroll to position [4173, 0]
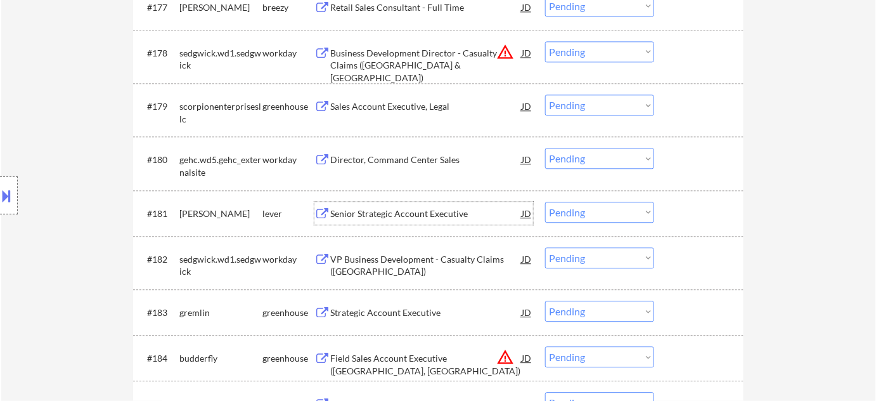
click at [422, 215] on div "Senior Strategic Account Executive" at bounding box center [425, 213] width 191 height 13
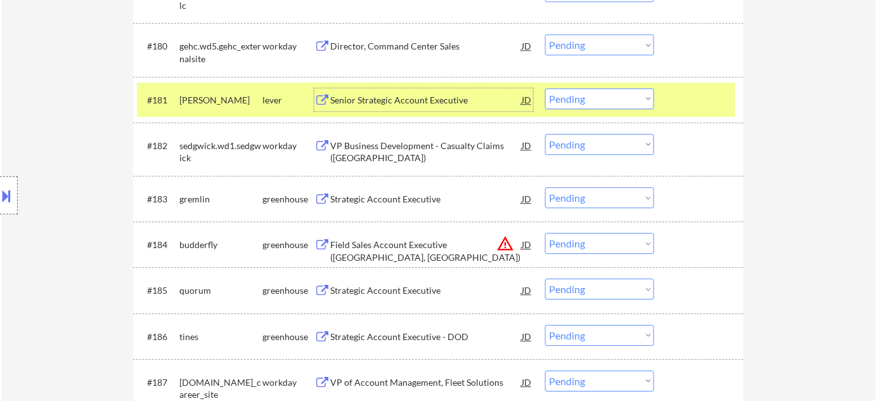
scroll to position [4288, 0]
click at [434, 198] on div "Strategic Account Executive" at bounding box center [425, 197] width 191 height 13
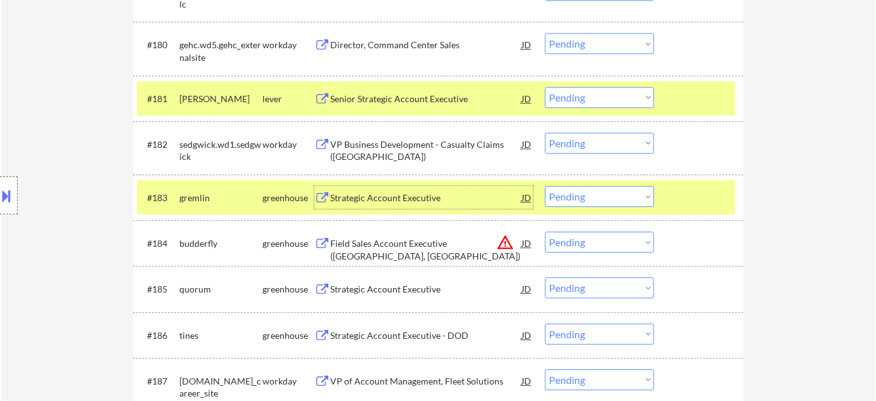
click at [624, 197] on select "Choose an option... Pending Applied Excluded (Questions) Excluded (Expired) Exc…" at bounding box center [599, 196] width 109 height 21
click at [545, 186] on select "Choose an option... Pending Applied Excluded (Questions) Excluded (Expired) Exc…" at bounding box center [599, 196] width 109 height 21
click at [505, 241] on button "warning_amber" at bounding box center [505, 242] width 18 height 18
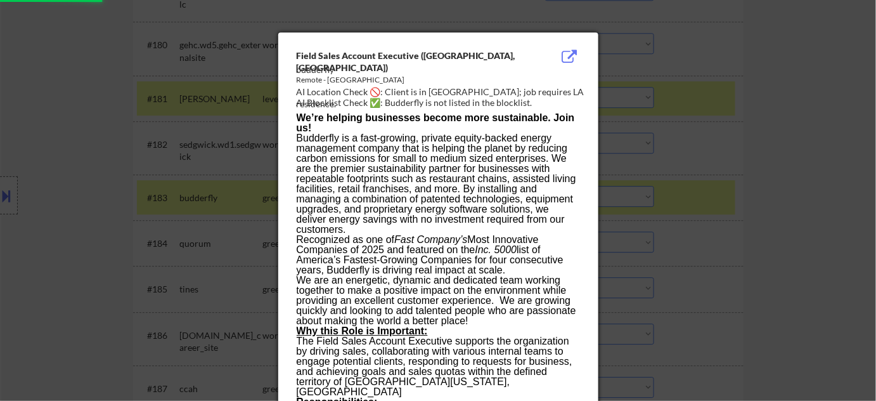
click at [733, 241] on div at bounding box center [438, 200] width 876 height 401
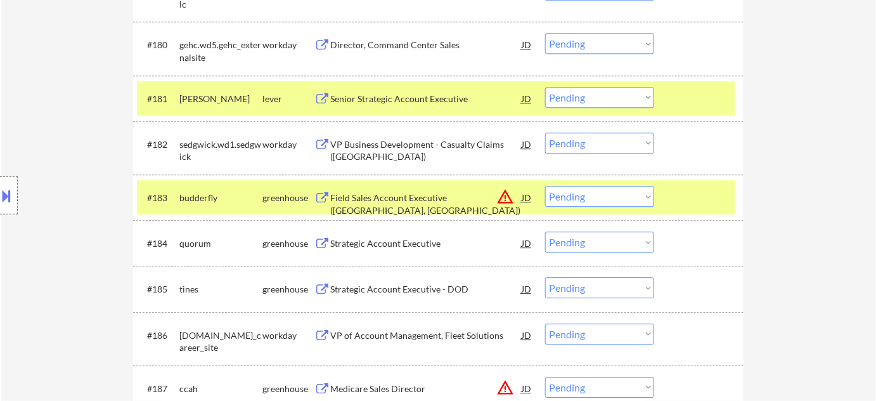
click at [633, 203] on select "Choose an option... Pending Applied Excluded (Questions) Excluded (Expired) Exc…" at bounding box center [599, 196] width 109 height 21
click at [545, 186] on select "Choose an option... Pending Applied Excluded (Questions) Excluded (Expired) Exc…" at bounding box center [599, 196] width 109 height 21
click at [385, 285] on div "Strategic Account Executive - DOD" at bounding box center [425, 289] width 191 height 13
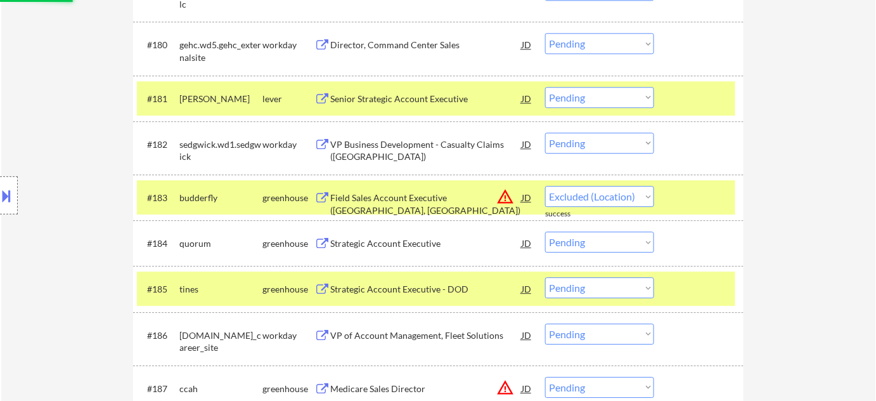
select select ""pending""
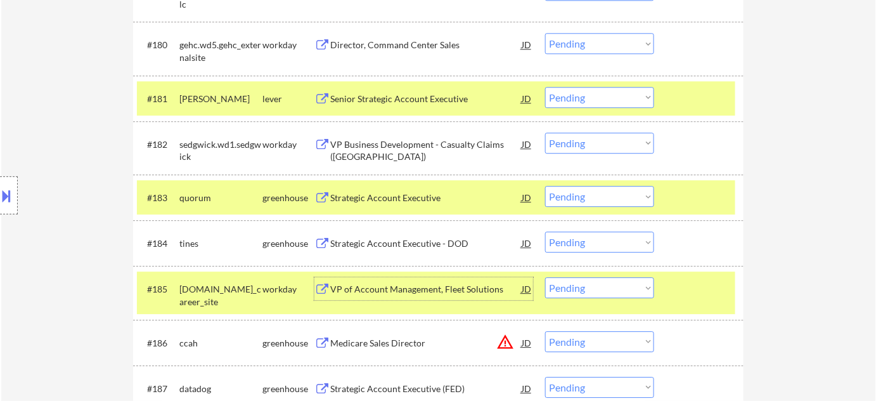
click at [407, 195] on div "Strategic Account Executive" at bounding box center [425, 197] width 191 height 13
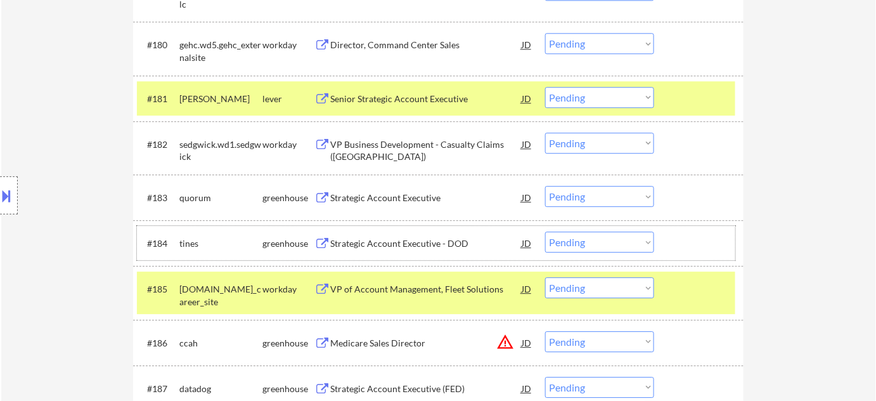
click at [584, 258] on div "#184 tines greenhouse Strategic Account Executive - DOD JD warning_amber Choose…" at bounding box center [436, 243] width 598 height 34
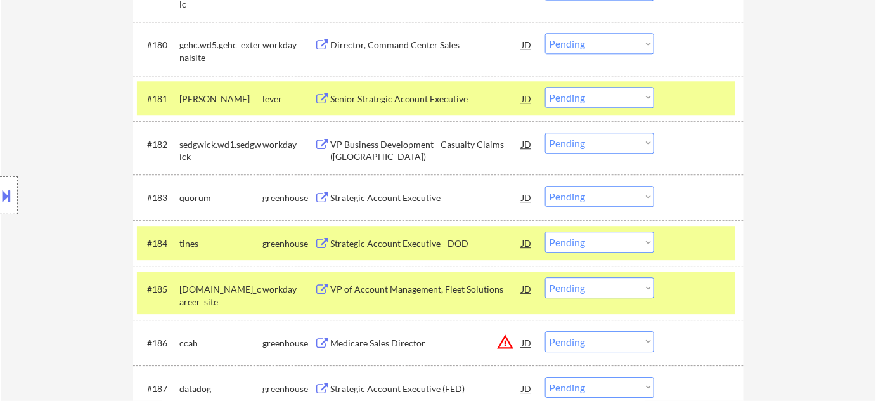
click at [592, 248] on select "Choose an option... Pending Applied Excluded (Questions) Excluded (Expired) Exc…" at bounding box center [599, 241] width 109 height 21
click at [545, 231] on select "Choose an option... Pending Applied Excluded (Questions) Excluded (Expired) Exc…" at bounding box center [599, 241] width 109 height 21
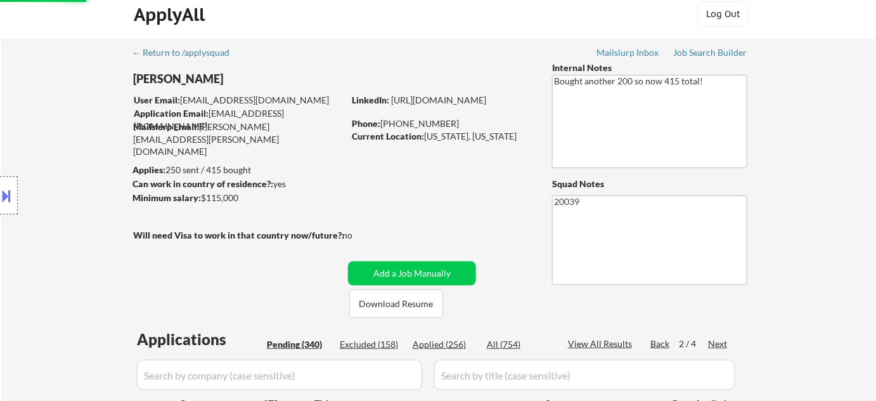
scroll to position [0, 0]
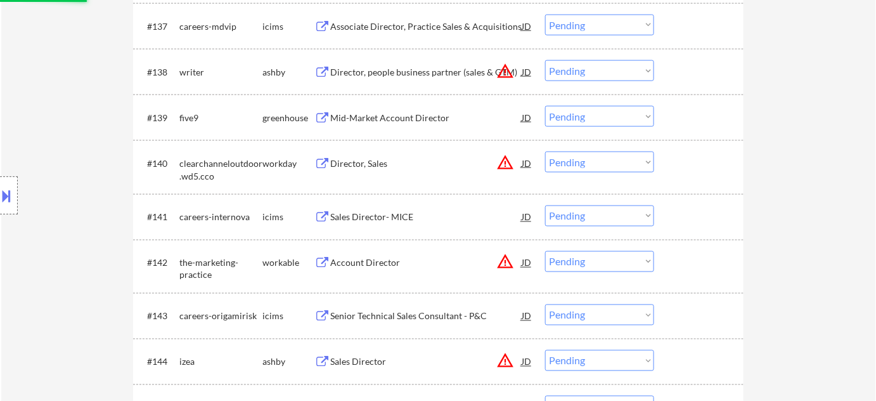
select select ""pending""
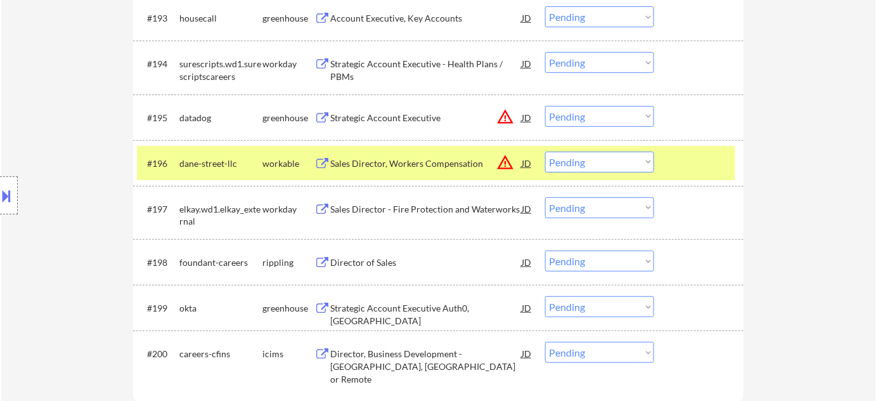
scroll to position [4916, 0]
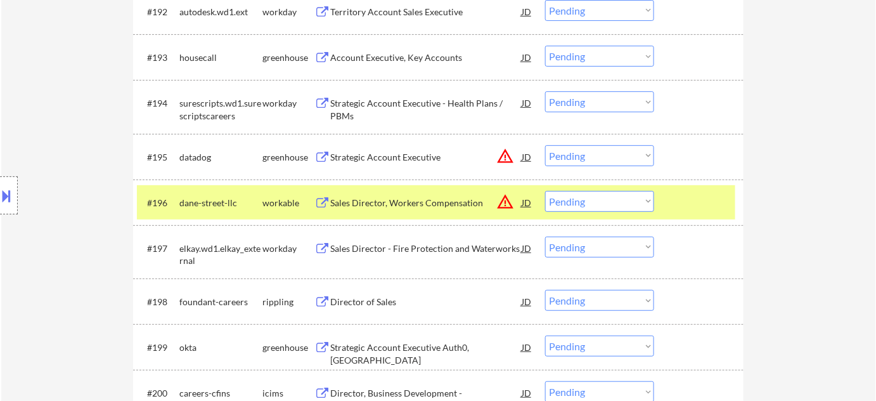
click at [387, 151] on div "Strategic Account Executive" at bounding box center [425, 157] width 191 height 13
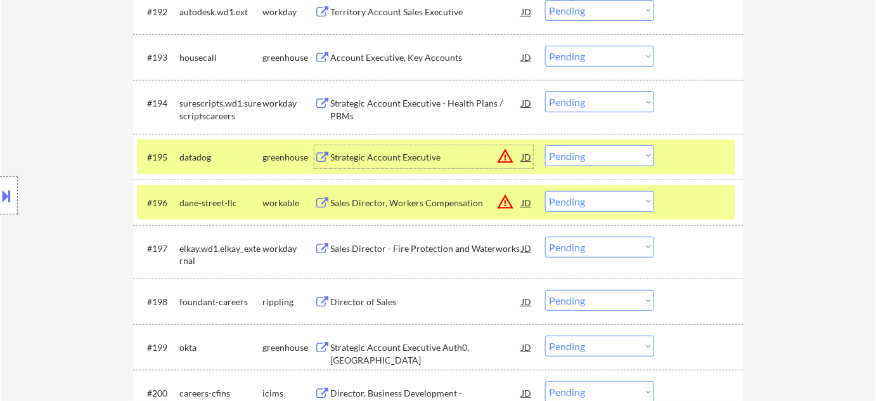
click at [599, 157] on select "Choose an option... Pending Applied Excluded (Questions) Excluded (Expired) Exc…" at bounding box center [599, 155] width 109 height 21
click at [545, 145] on select "Choose an option... Pending Applied Excluded (Questions) Excluded (Expired) Exc…" at bounding box center [599, 155] width 109 height 21
select select ""pending""
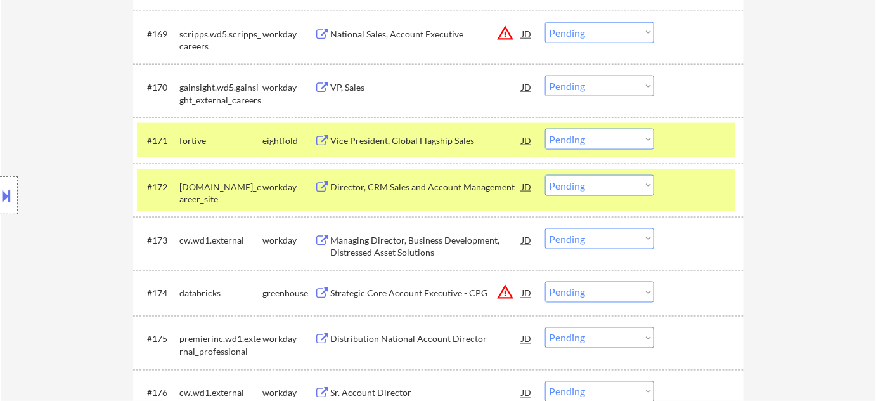
scroll to position [528, 0]
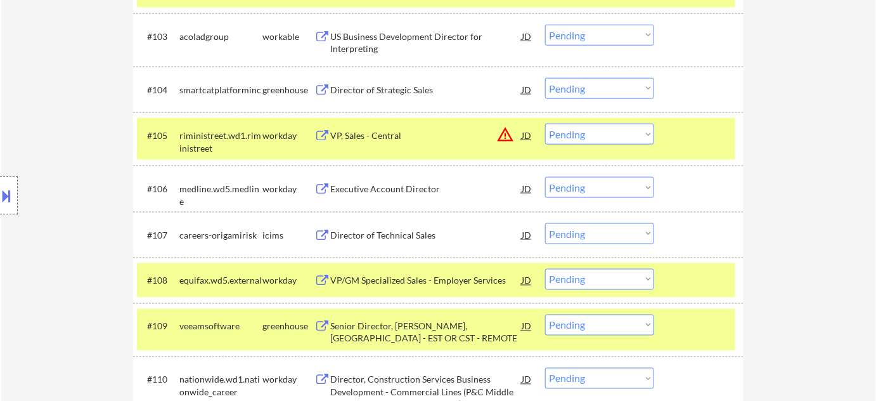
click at [512, 134] on button "warning_amber" at bounding box center [505, 135] width 18 height 18
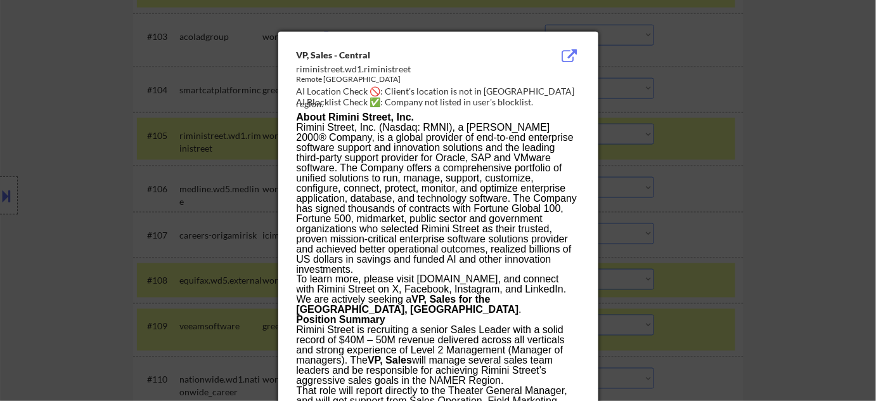
click at [737, 191] on div at bounding box center [438, 200] width 876 height 401
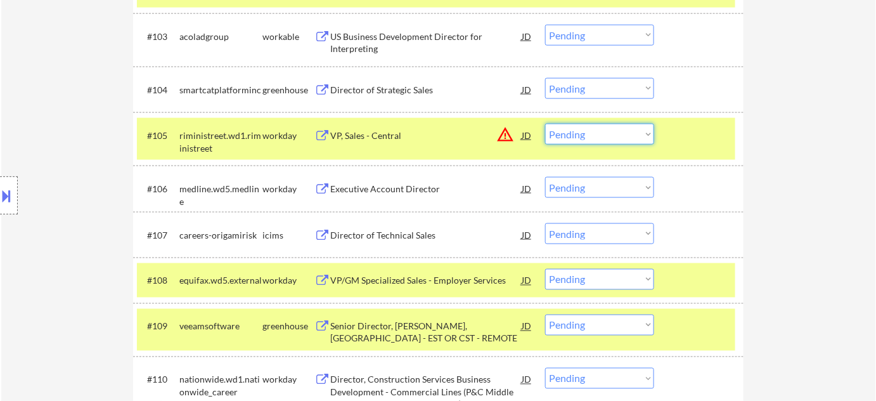
click at [633, 129] on select "Choose an option... Pending Applied Excluded (Questions) Excluded (Expired) Exc…" at bounding box center [599, 134] width 109 height 21
click at [545, 124] on select "Choose an option... Pending Applied Excluded (Questions) Excluded (Expired) Exc…" at bounding box center [599, 134] width 109 height 21
click at [397, 89] on div "Director of Strategic Sales" at bounding box center [425, 90] width 191 height 13
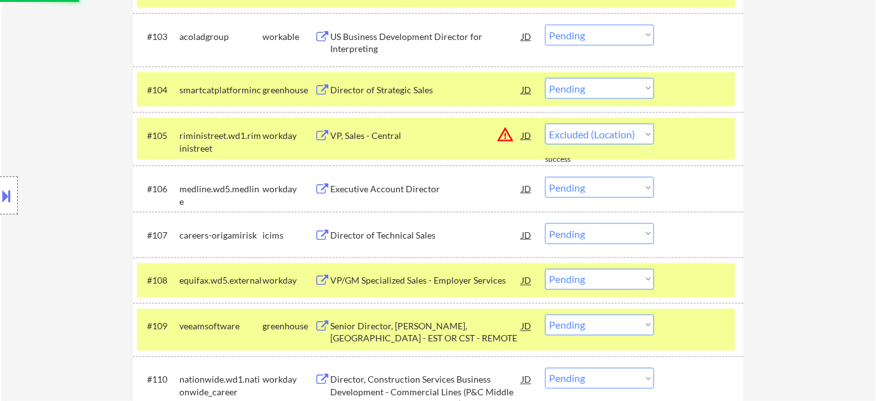
select select ""pending""
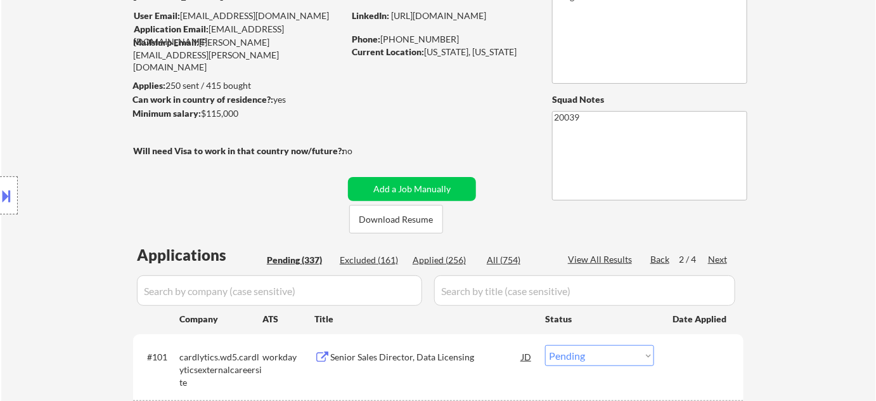
scroll to position [115, 0]
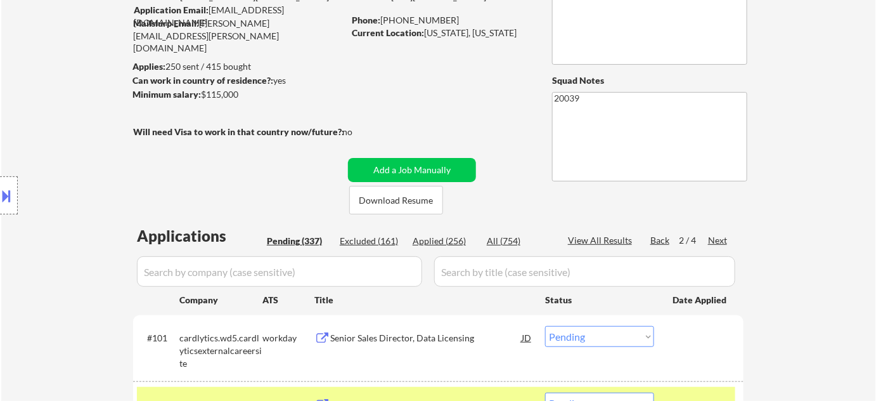
click at [712, 243] on div "Next" at bounding box center [718, 240] width 20 height 13
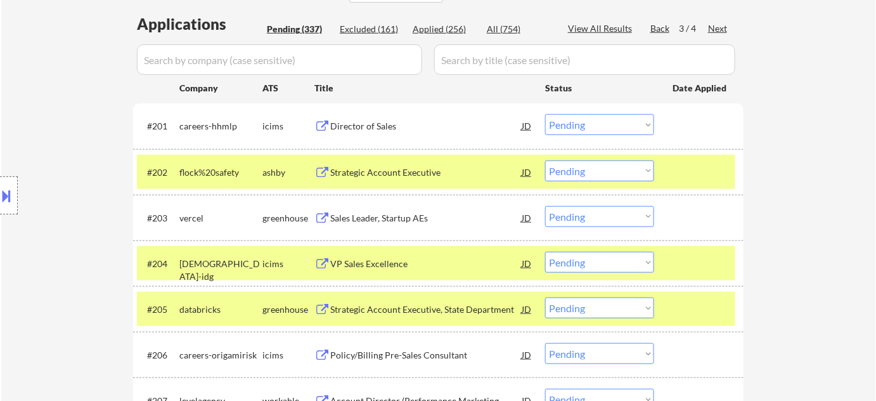
scroll to position [345, 0]
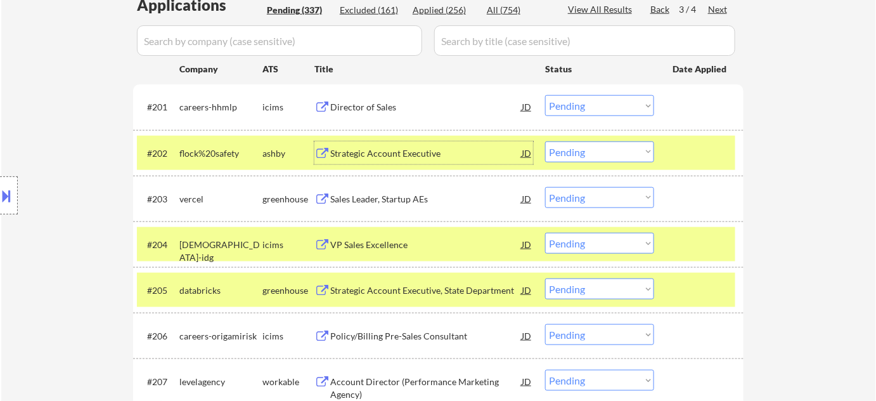
click at [386, 151] on div "Strategic Account Executive" at bounding box center [425, 153] width 191 height 13
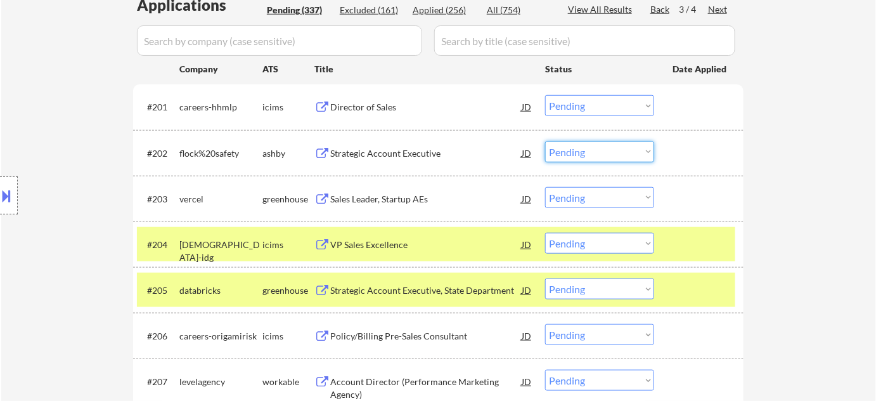
click at [579, 148] on select "Choose an option... Pending Applied Excluded (Questions) Excluded (Expired) Exc…" at bounding box center [599, 151] width 109 height 21
click at [545, 141] on select "Choose an option... Pending Applied Excluded (Questions) Excluded (Expired) Exc…" at bounding box center [599, 151] width 109 height 21
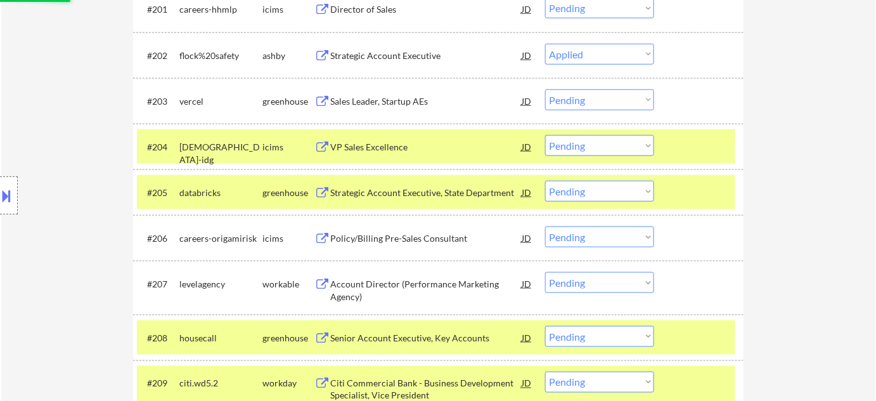
scroll to position [519, 0]
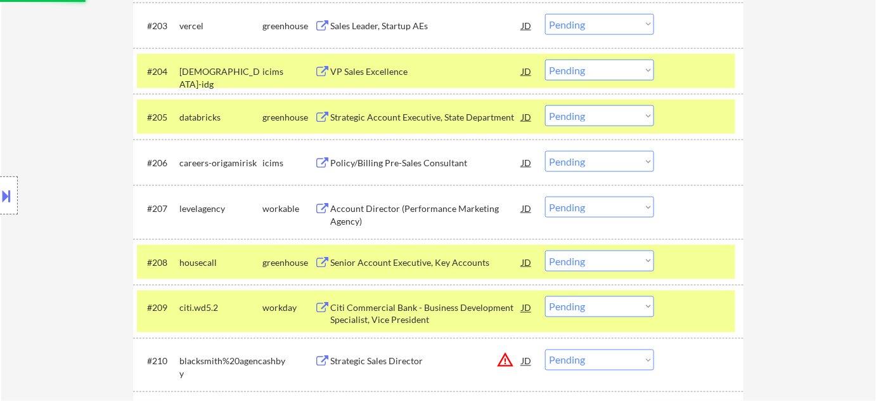
select select ""pending""
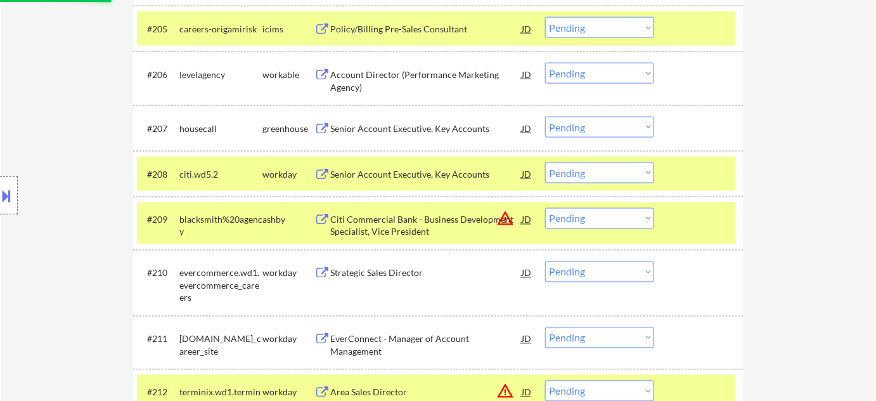
scroll to position [634, 0]
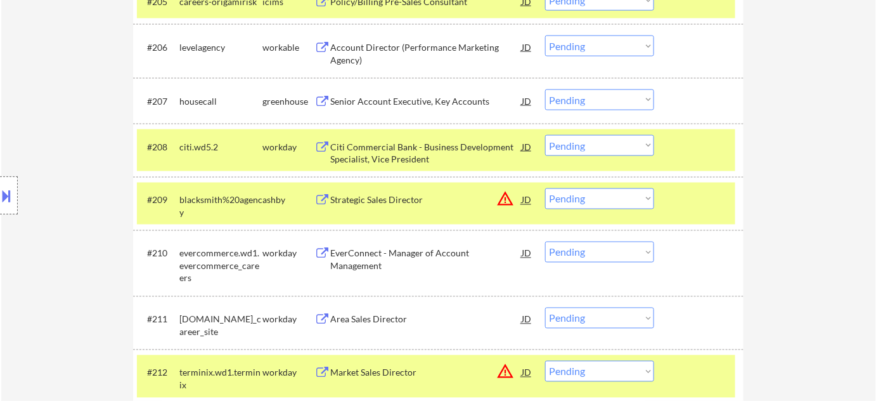
click at [510, 202] on button "warning_amber" at bounding box center [505, 199] width 18 height 18
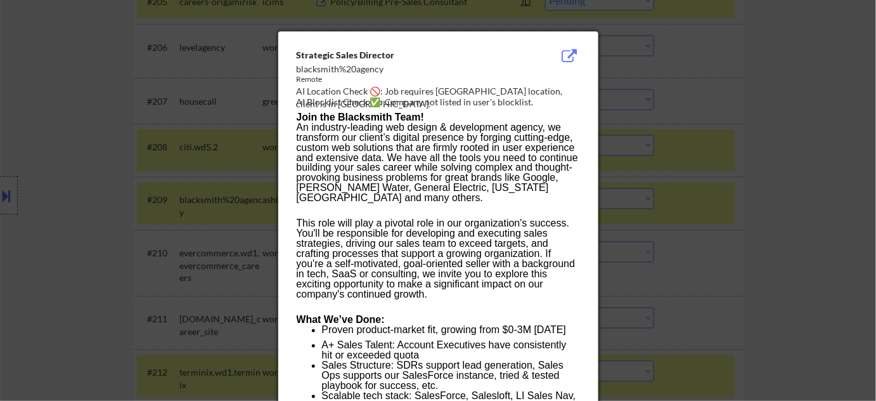
click at [693, 207] on div at bounding box center [438, 200] width 876 height 401
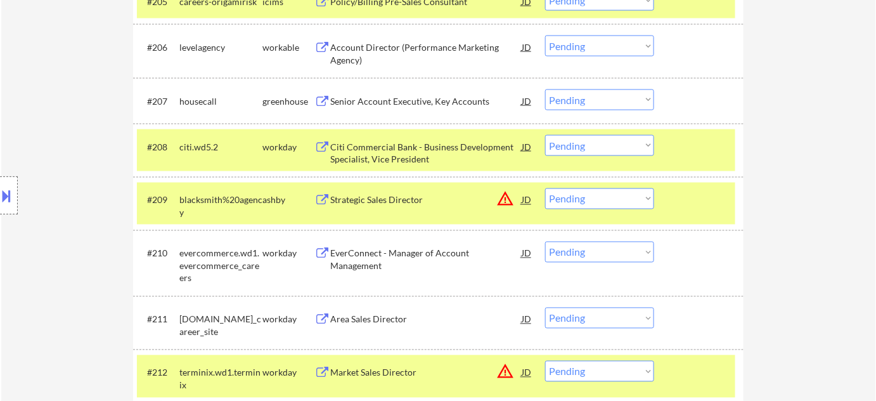
click at [591, 205] on select "Choose an option... Pending Applied Excluded (Questions) Excluded (Expired) Exc…" at bounding box center [599, 198] width 109 height 21
click at [545, 188] on select "Choose an option... Pending Applied Excluded (Questions) Excluded (Expired) Exc…" at bounding box center [599, 198] width 109 height 21
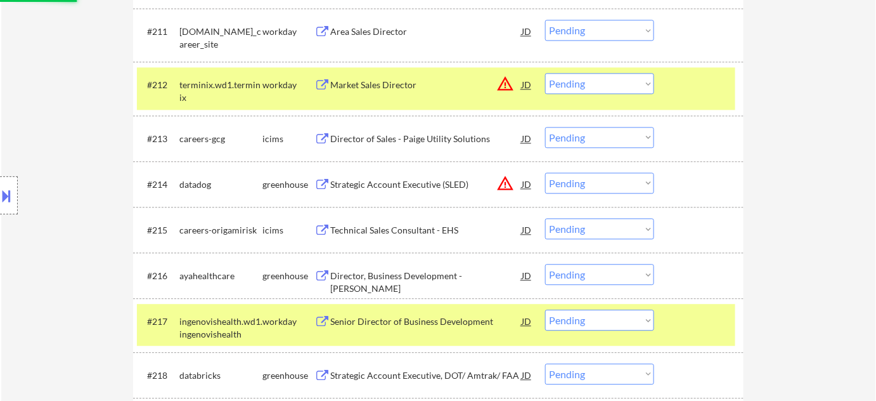
select select ""pending""
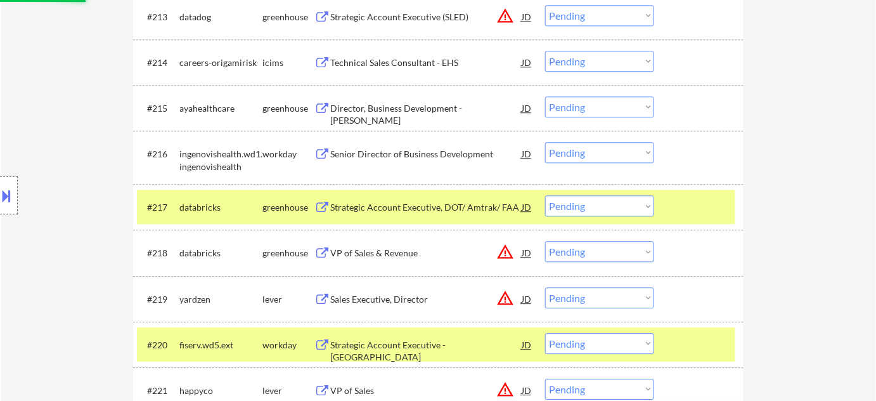
scroll to position [1037, 0]
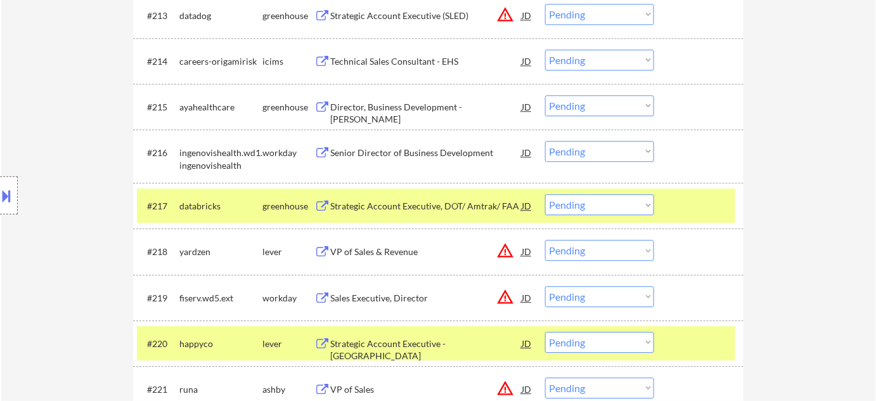
click at [435, 101] on div "Director, Business Development - Locum Tenens" at bounding box center [425, 113] width 191 height 25
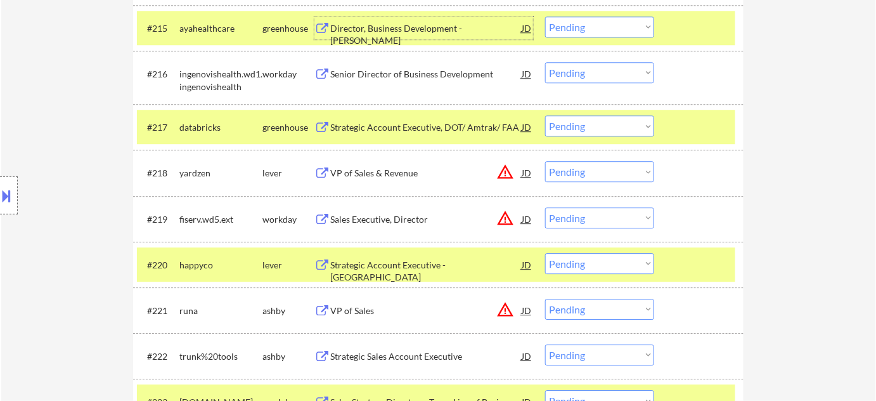
scroll to position [1152, 0]
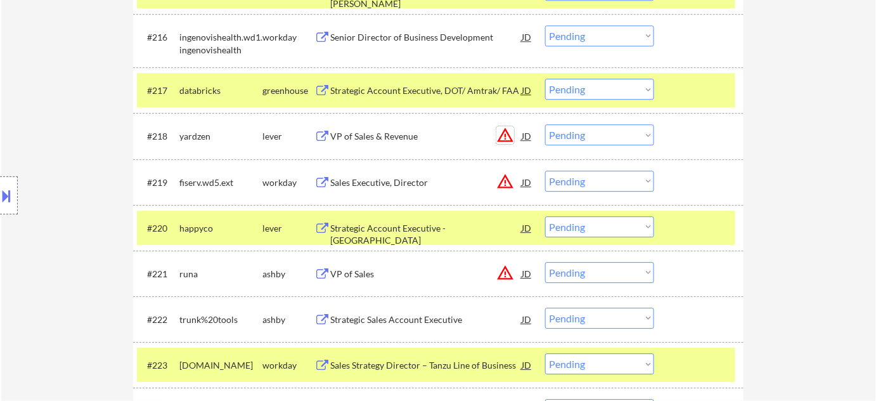
click at [505, 136] on button "warning_amber" at bounding box center [505, 135] width 18 height 18
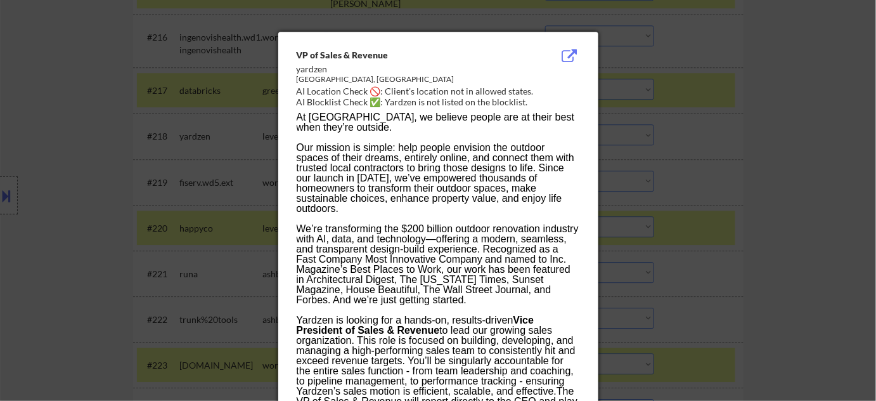
click at [785, 195] on div at bounding box center [438, 200] width 876 height 401
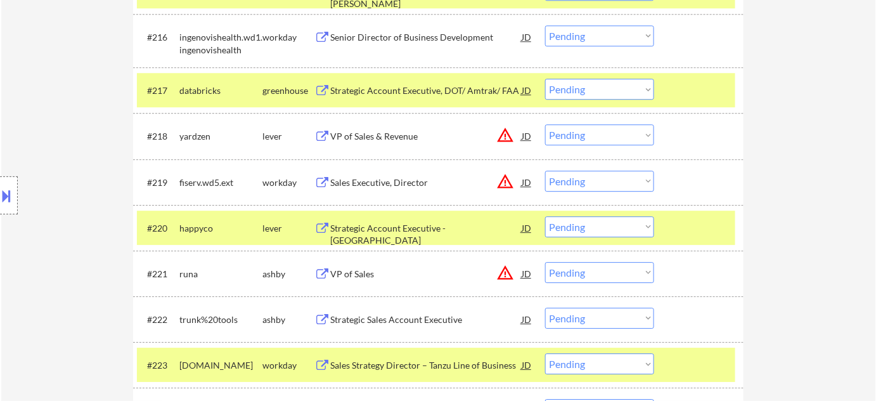
click at [621, 136] on select "Choose an option... Pending Applied Excluded (Questions) Excluded (Expired) Exc…" at bounding box center [599, 134] width 109 height 21
click at [545, 124] on select "Choose an option... Pending Applied Excluded (Questions) Excluded (Expired) Exc…" at bounding box center [599, 134] width 109 height 21
select select ""pending""
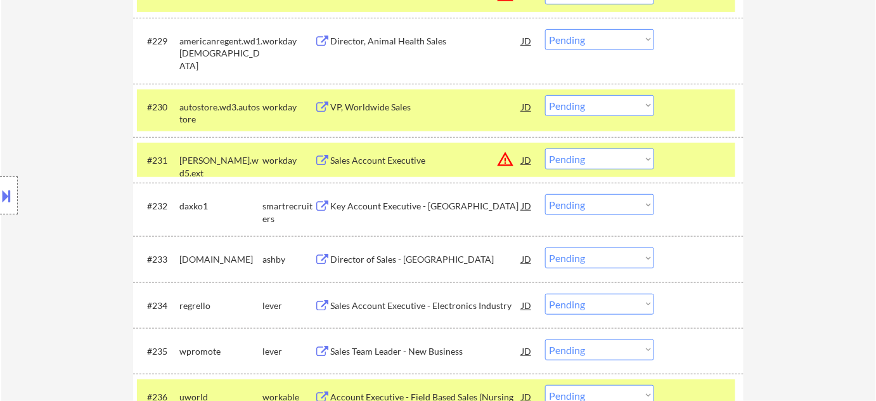
scroll to position [1729, 0]
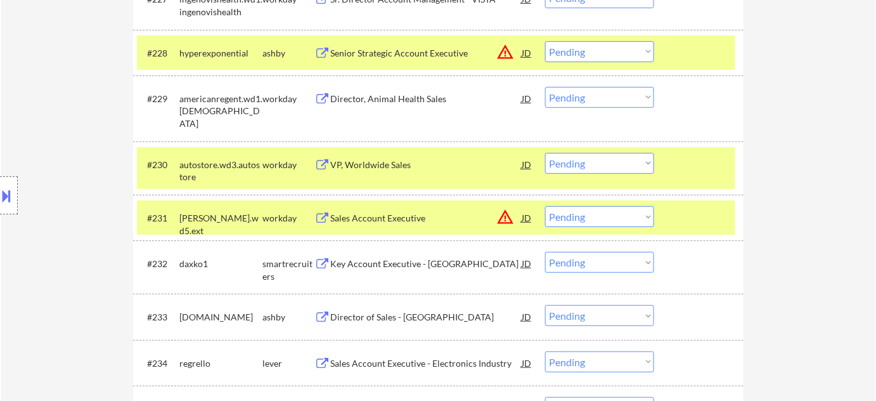
click at [574, 101] on select "Choose an option... Pending Applied Excluded (Questions) Excluded (Expired) Exc…" at bounding box center [599, 97] width 109 height 21
click at [545, 87] on select "Choose an option... Pending Applied Excluded (Questions) Excluded (Expired) Exc…" at bounding box center [599, 97] width 109 height 21
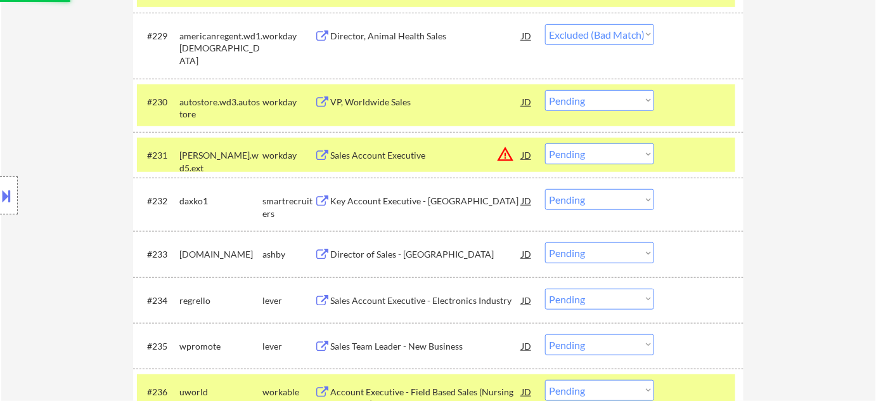
scroll to position [1844, 0]
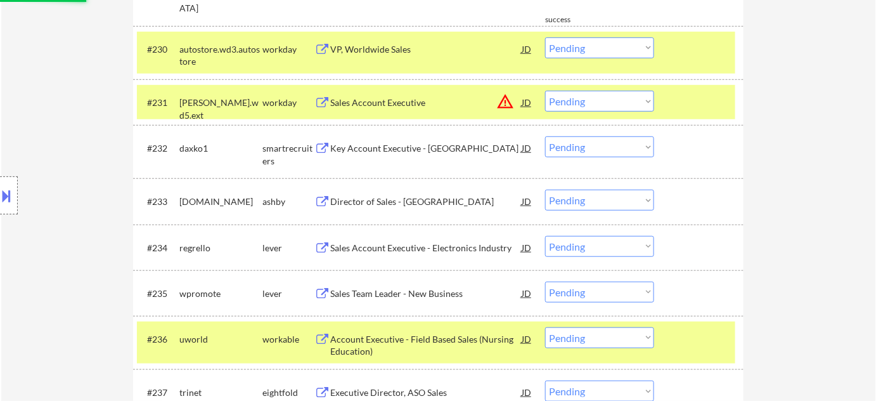
select select ""pending""
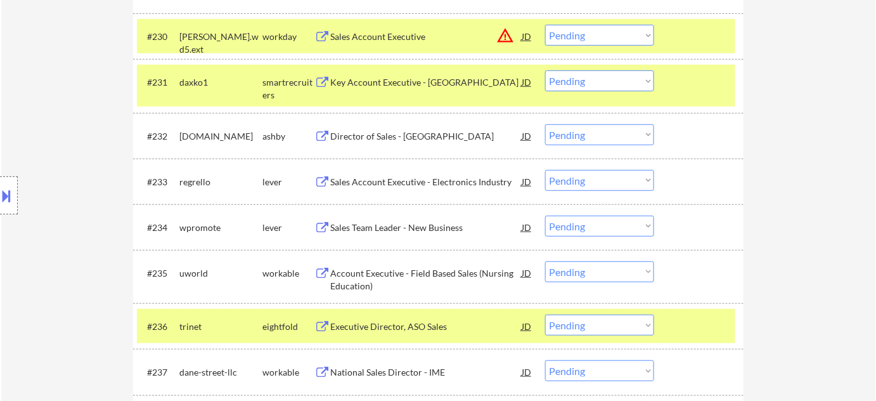
click at [395, 139] on div "Director of Sales - East Region" at bounding box center [425, 136] width 191 height 13
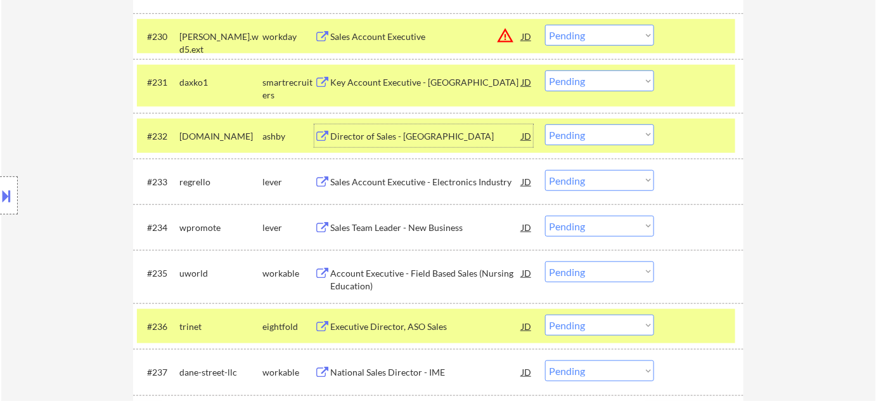
click at [386, 236] on div "Sales Team Leader - New Business" at bounding box center [425, 227] width 191 height 23
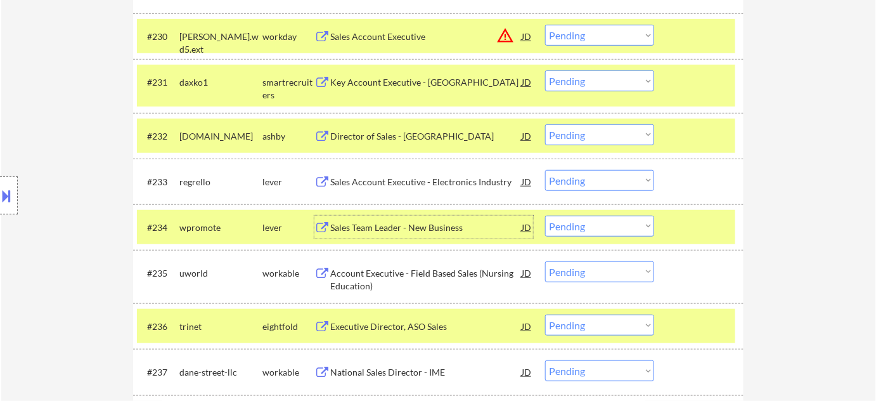
click at [396, 134] on div "Director of Sales - East Region" at bounding box center [425, 136] width 191 height 13
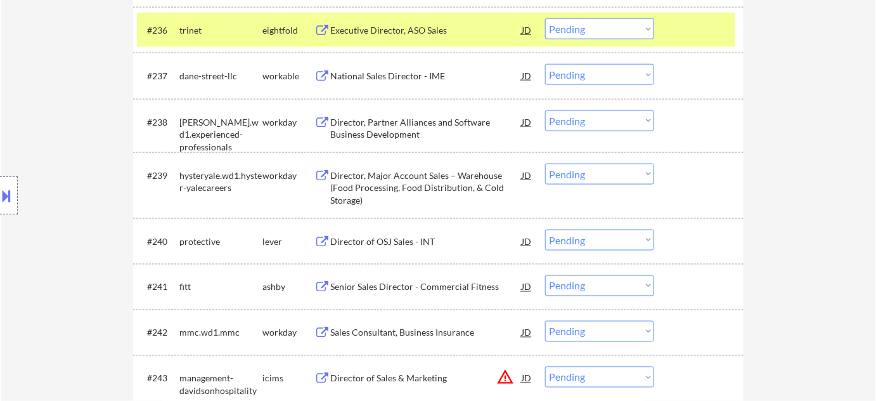
scroll to position [2247, 0]
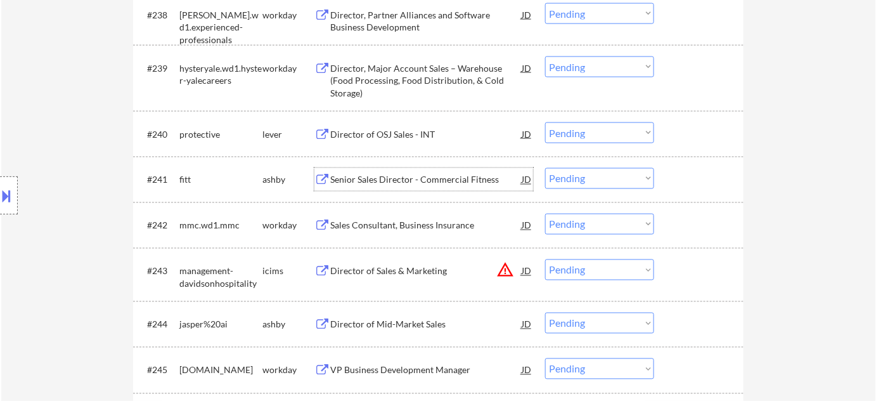
click at [390, 182] on div "Senior Sales Director - Commercial Fitness" at bounding box center [425, 180] width 191 height 13
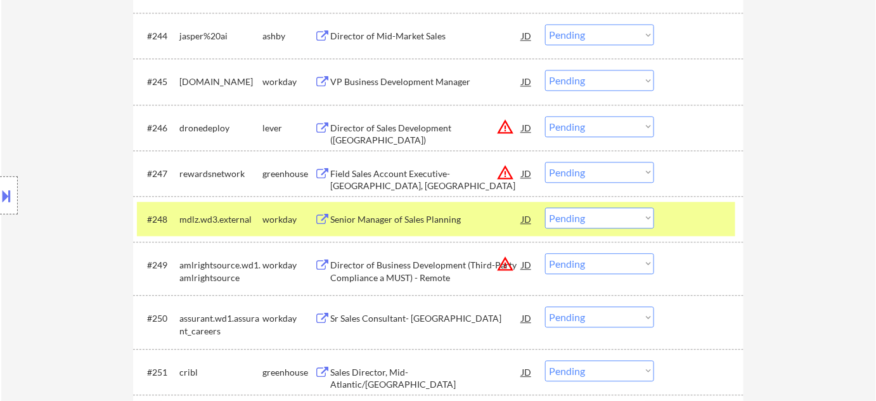
scroll to position [2593, 0]
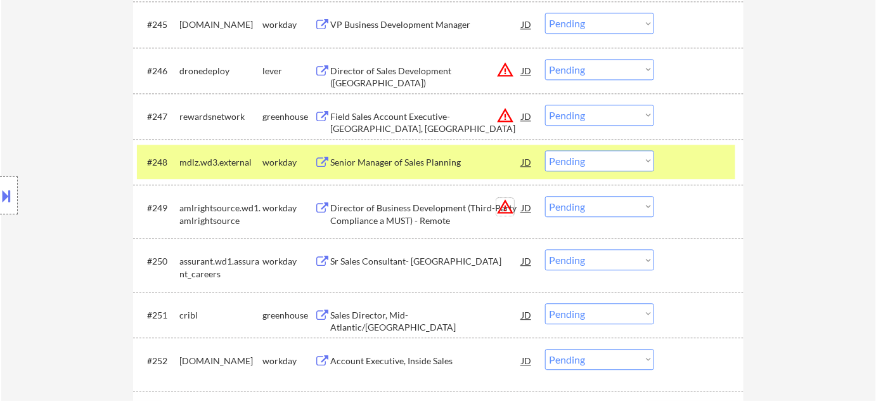
click at [510, 208] on button "warning_amber" at bounding box center [505, 207] width 18 height 18
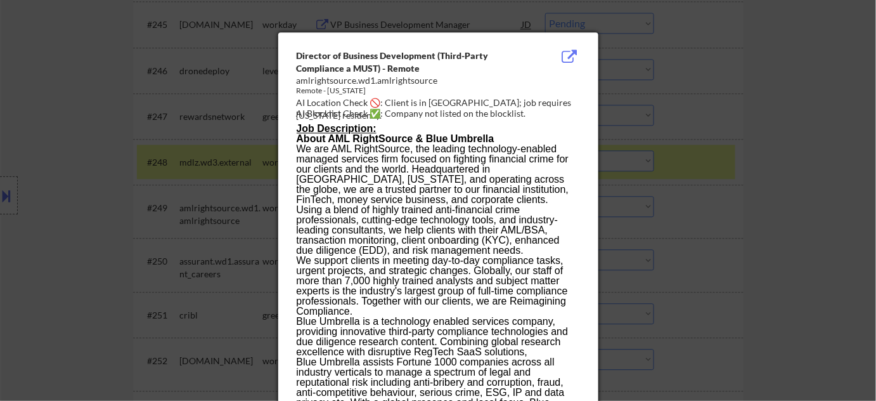
click at [708, 231] on div at bounding box center [438, 200] width 876 height 401
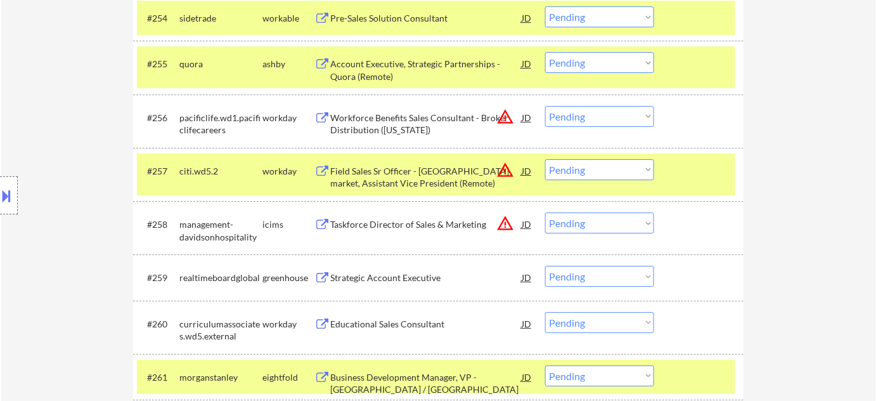
scroll to position [3054, 0]
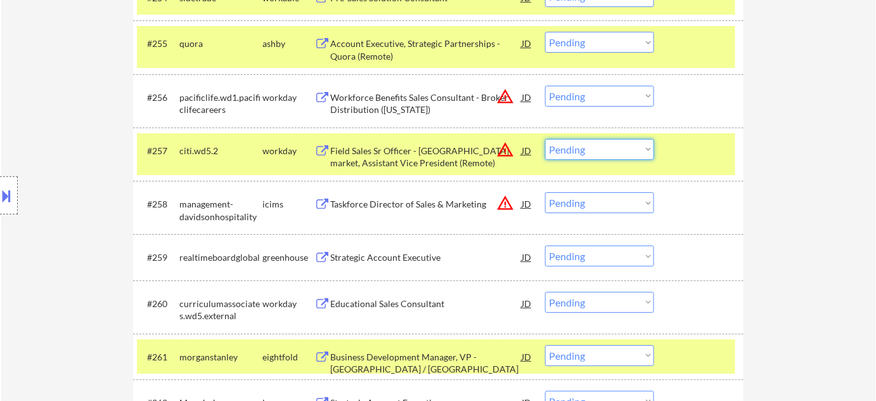
click at [609, 151] on select "Choose an option... Pending Applied Excluded (Questions) Excluded (Expired) Exc…" at bounding box center [599, 149] width 109 height 21
click at [545, 139] on select "Choose an option... Pending Applied Excluded (Questions) Excluded (Expired) Exc…" at bounding box center [599, 149] width 109 height 21
click at [581, 94] on select "Choose an option... Pending Applied Excluded (Questions) Excluded (Expired) Exc…" at bounding box center [599, 96] width 109 height 21
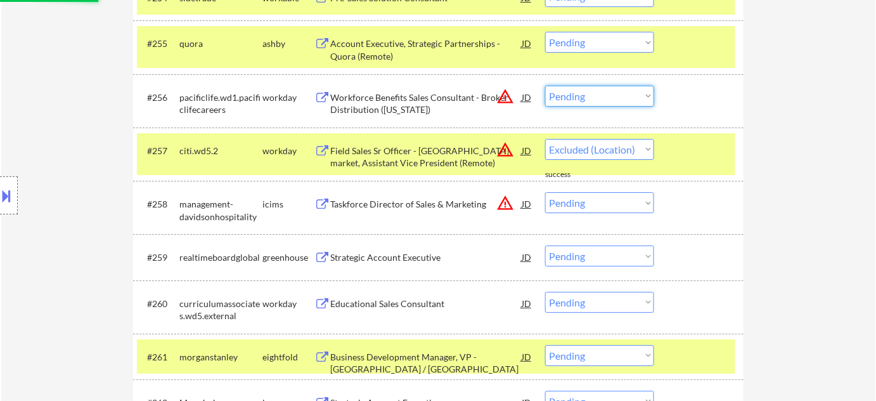
select select ""pending""
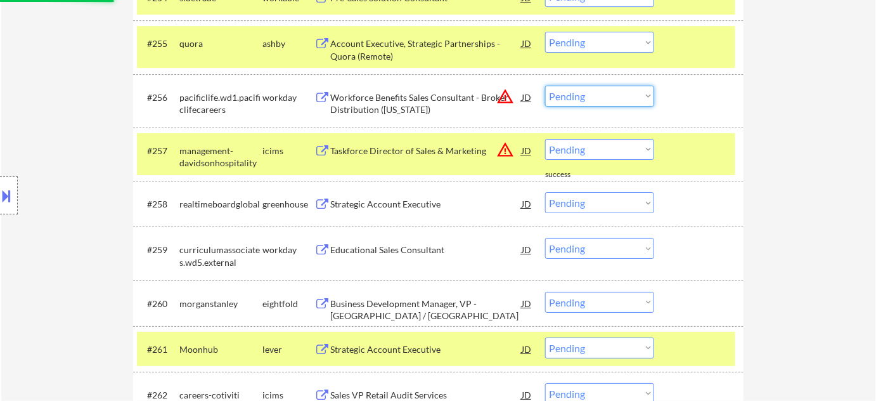
drag, startPoint x: 641, startPoint y: 93, endPoint x: 633, endPoint y: 104, distance: 13.7
click at [641, 93] on select "Choose an option... Pending Applied Excluded (Questions) Excluded (Expired) Exc…" at bounding box center [599, 96] width 109 height 21
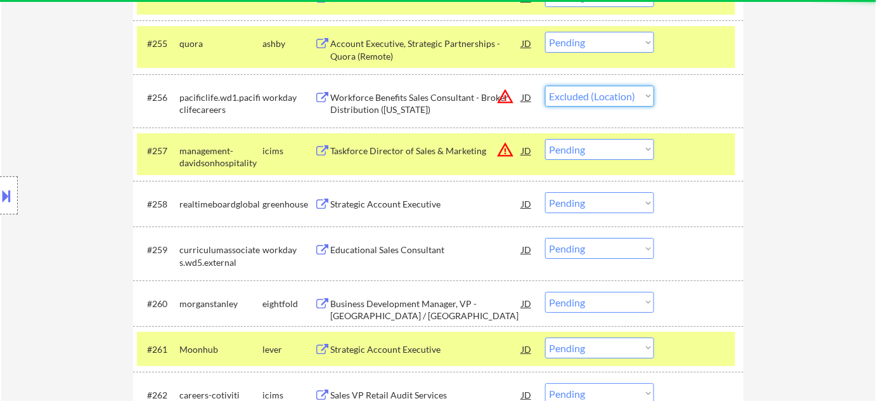
click at [545, 86] on select "Choose an option... Pending Applied Excluded (Questions) Excluded (Expired) Exc…" at bounding box center [599, 96] width 109 height 21
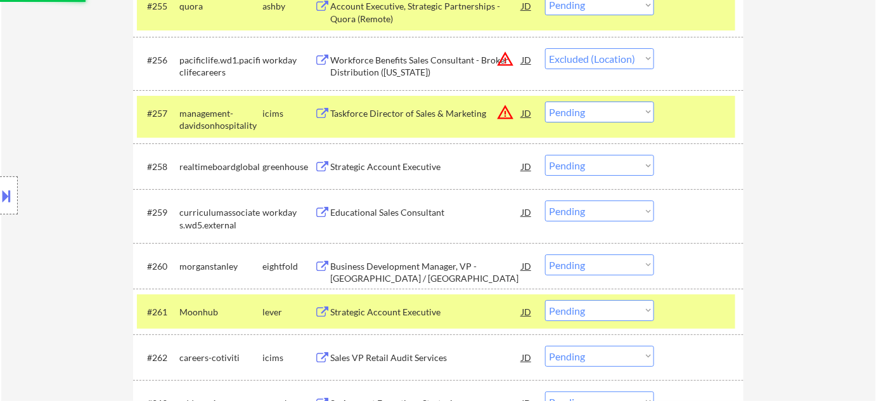
scroll to position [3112, 0]
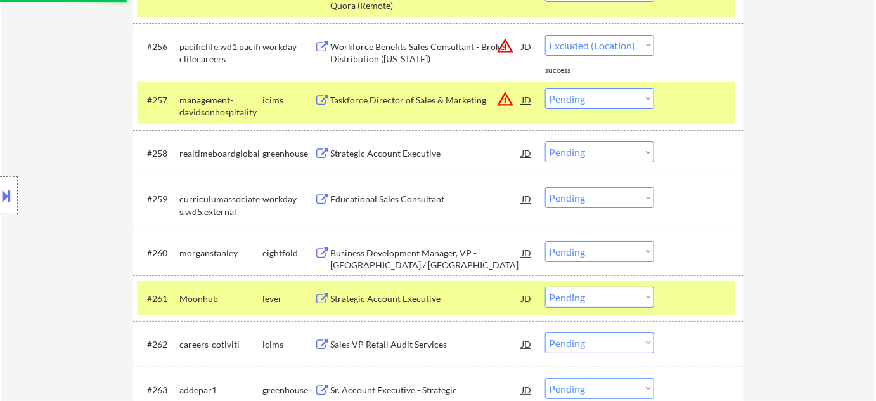
select select ""pending""
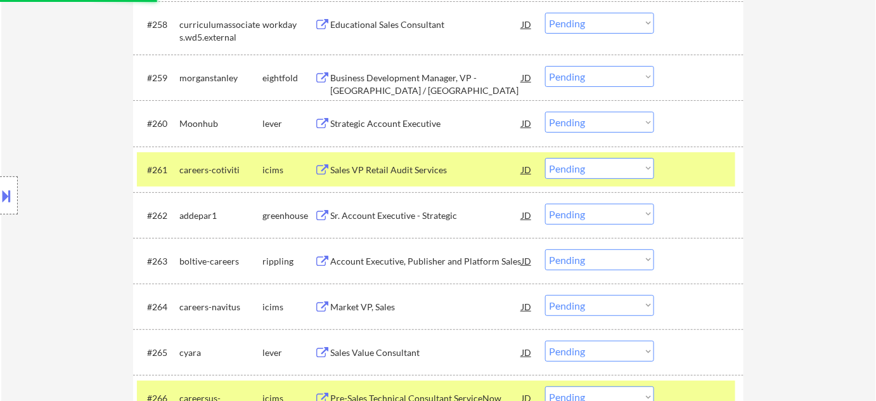
scroll to position [3226, 0]
click at [371, 128] on div "Strategic Account Executive" at bounding box center [425, 123] width 191 height 13
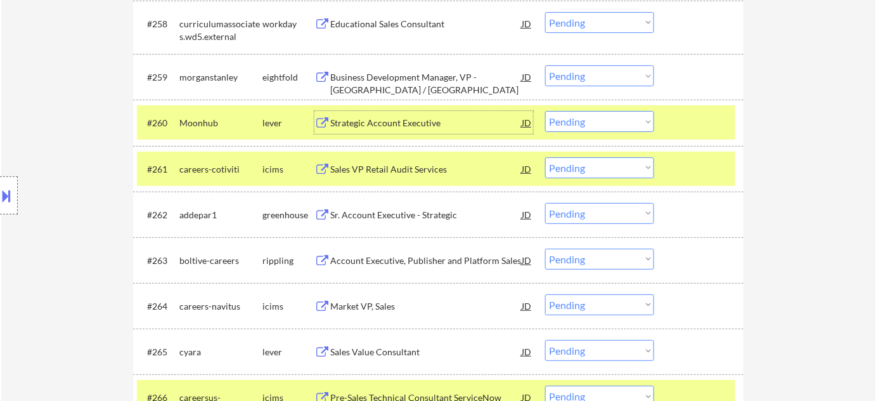
drag, startPoint x: 574, startPoint y: 116, endPoint x: 573, endPoint y: 123, distance: 7.0
click at [574, 116] on select "Choose an option... Pending Applied Excluded (Questions) Excluded (Expired) Exc…" at bounding box center [599, 121] width 109 height 21
click at [545, 111] on select "Choose an option... Pending Applied Excluded (Questions) Excluded (Expired) Exc…" at bounding box center [599, 121] width 109 height 21
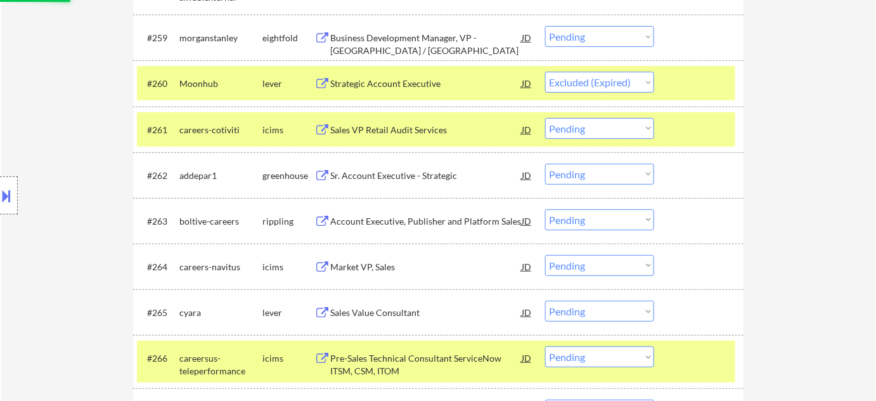
scroll to position [3284, 0]
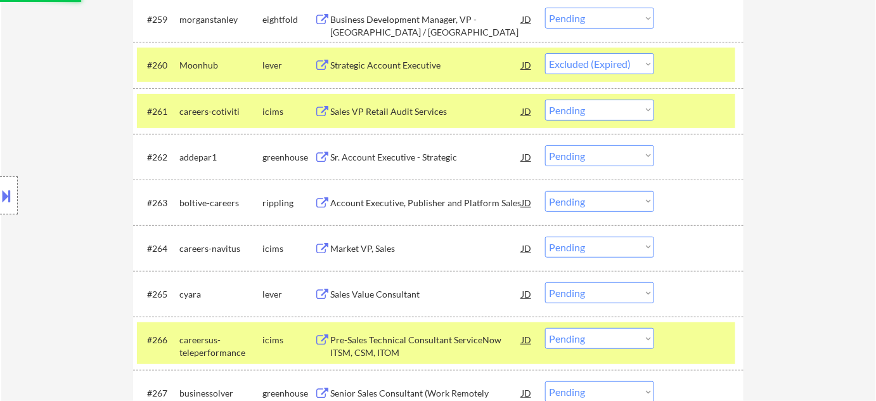
click at [416, 151] on div "Sr. Account Executive - Strategic" at bounding box center [425, 157] width 191 height 13
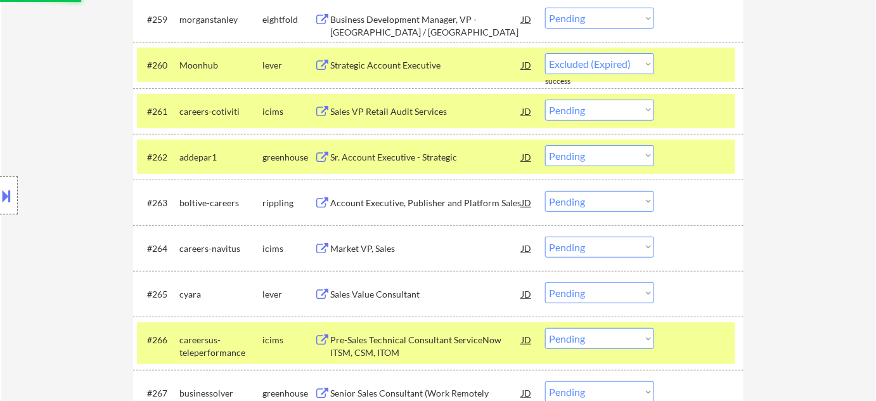
select select ""pending""
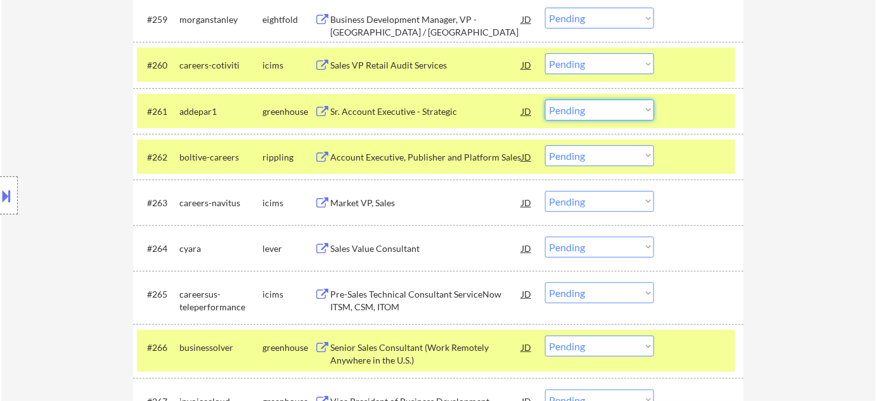
click at [568, 108] on select "Choose an option... Pending Applied Excluded (Questions) Excluded (Expired) Exc…" at bounding box center [599, 110] width 109 height 21
click at [545, 100] on select "Choose an option... Pending Applied Excluded (Questions) Excluded (Expired) Exc…" at bounding box center [599, 110] width 109 height 21
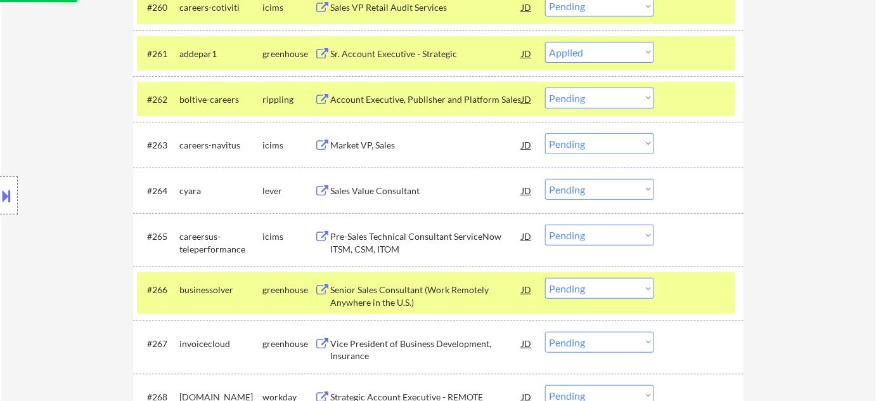
click at [418, 99] on div "Account Executive, Publisher and Platform Sales" at bounding box center [425, 99] width 191 height 13
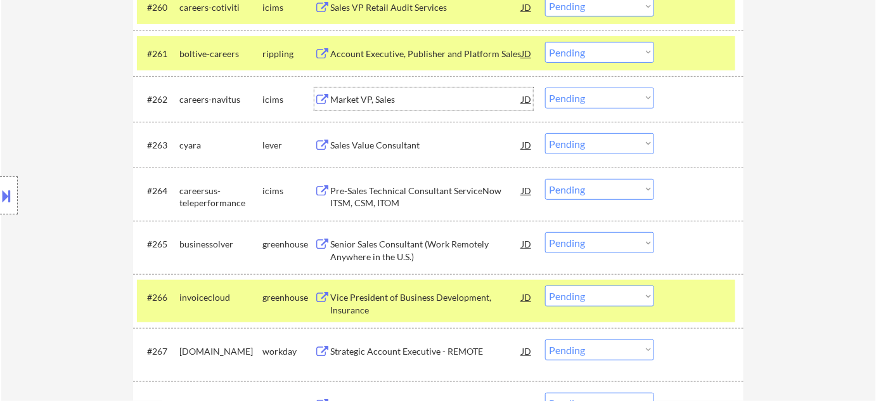
click at [562, 45] on select "Choose an option... Pending Applied Excluded (Questions) Excluded (Expired) Exc…" at bounding box center [599, 52] width 109 height 21
click at [545, 42] on select "Choose an option... Pending Applied Excluded (Questions) Excluded (Expired) Exc…" at bounding box center [599, 52] width 109 height 21
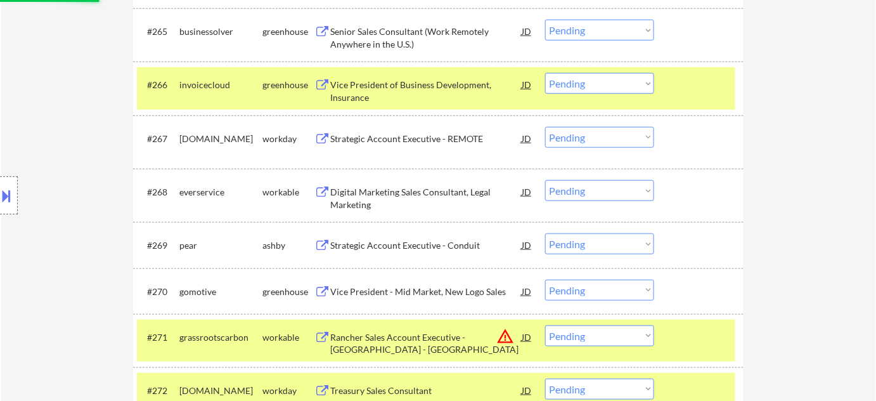
scroll to position [3573, 0]
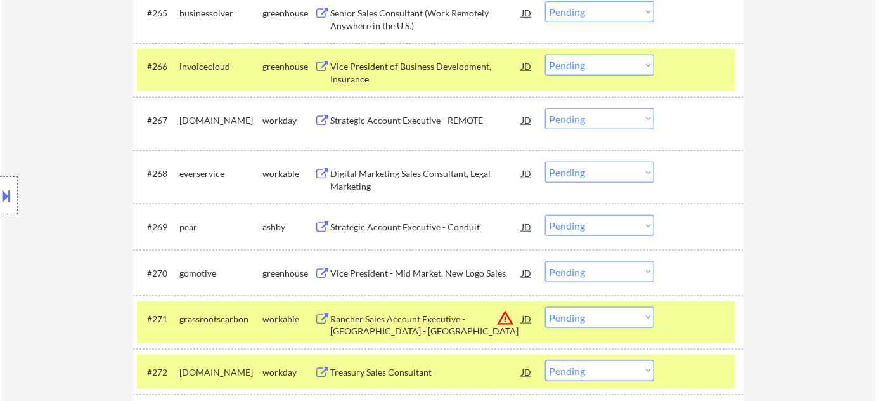
select select ""pending""
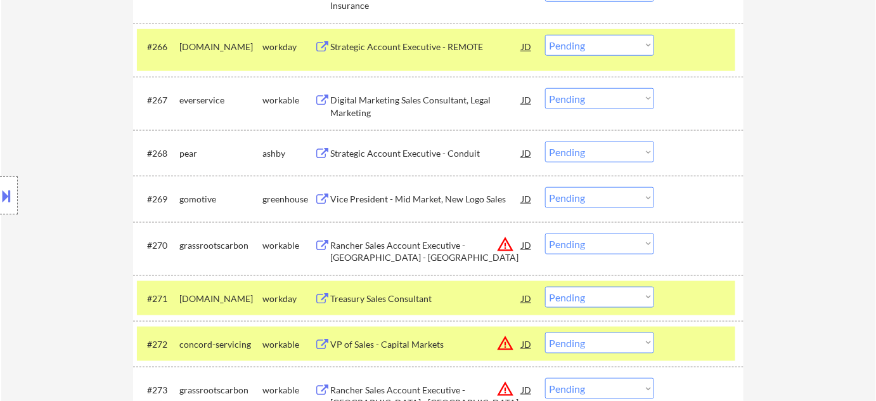
scroll to position [3630, 0]
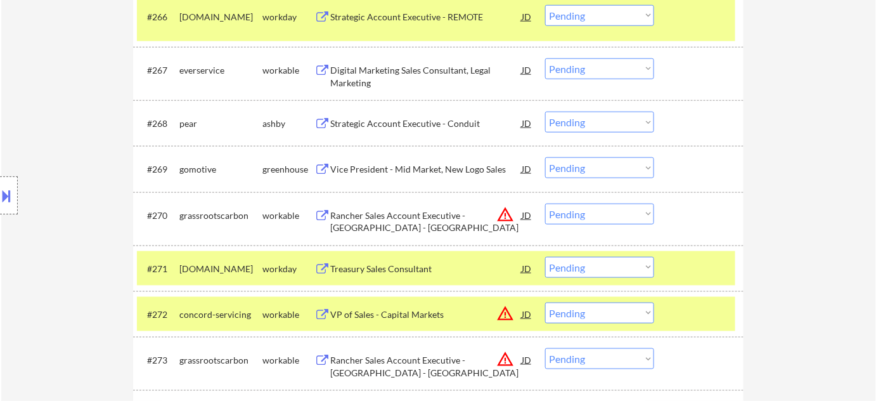
click at [570, 170] on select "Choose an option... Pending Applied Excluded (Questions) Excluded (Expired) Exc…" at bounding box center [599, 167] width 109 height 21
click at [545, 157] on select "Choose an option... Pending Applied Excluded (Questions) Excluded (Expired) Exc…" at bounding box center [599, 167] width 109 height 21
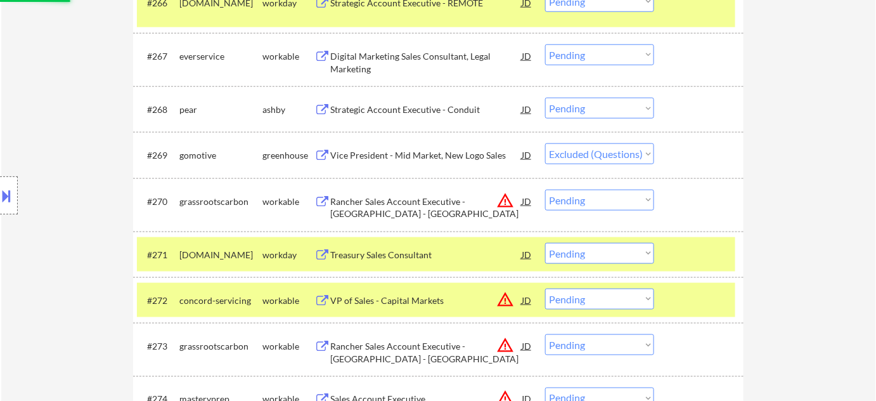
scroll to position [3688, 0]
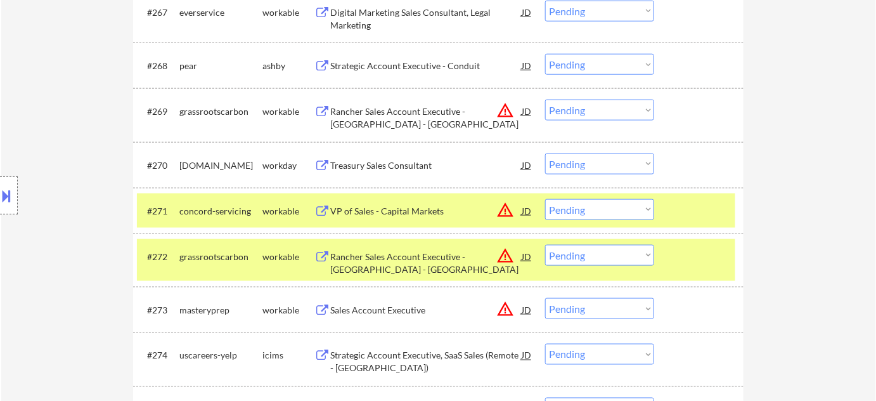
click at [617, 111] on select "Choose an option... Pending Applied Excluded (Questions) Excluded (Expired) Exc…" at bounding box center [599, 110] width 109 height 21
click at [545, 100] on select "Choose an option... Pending Applied Excluded (Questions) Excluded (Expired) Exc…" at bounding box center [599, 110] width 109 height 21
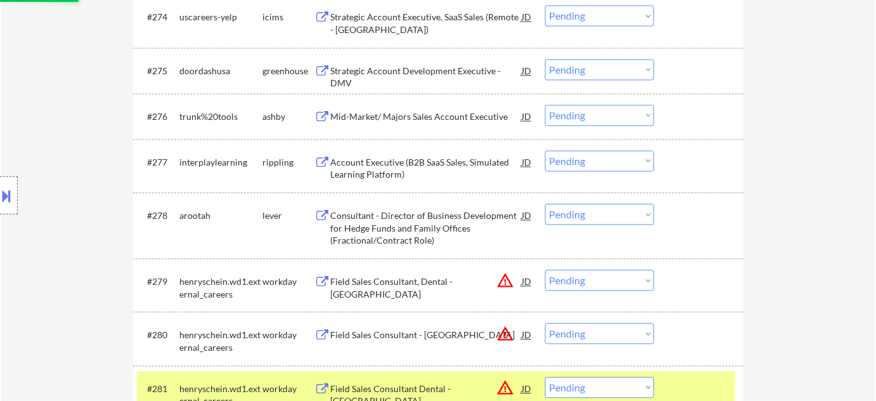
scroll to position [4033, 0]
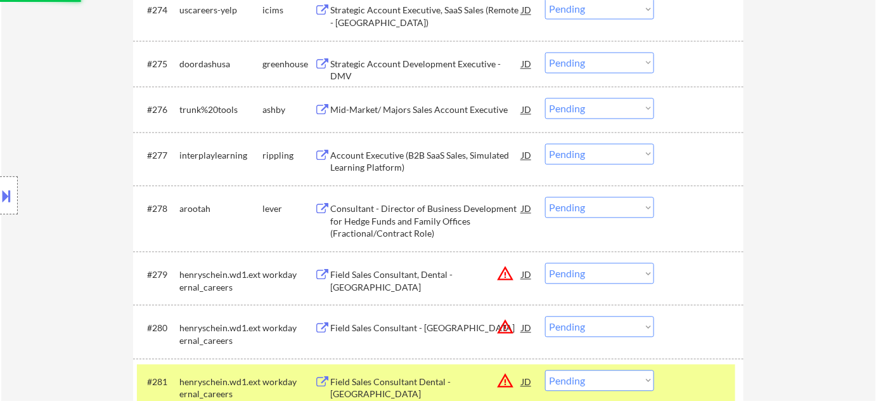
select select ""pending""
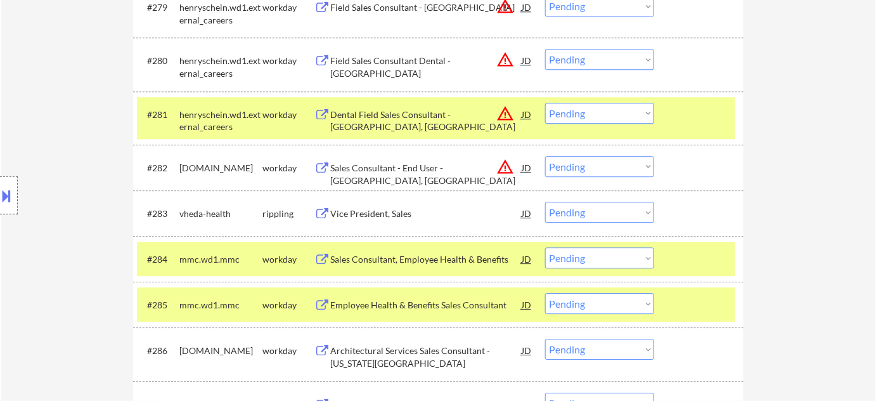
scroll to position [4322, 0]
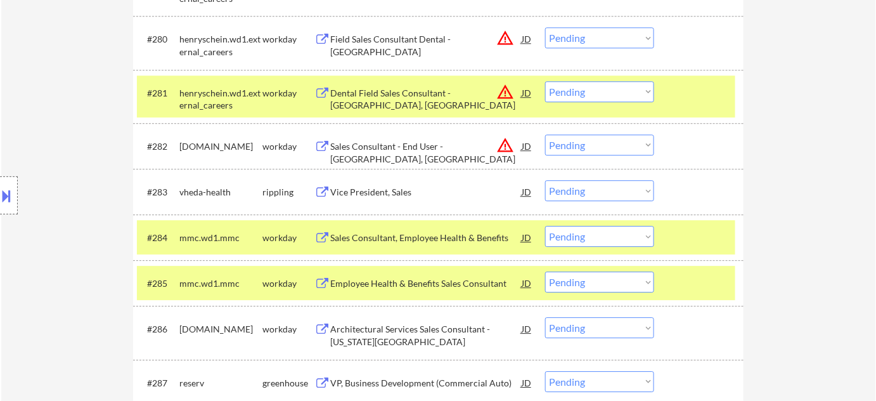
click at [370, 190] on div "Vice President, Sales" at bounding box center [425, 192] width 191 height 13
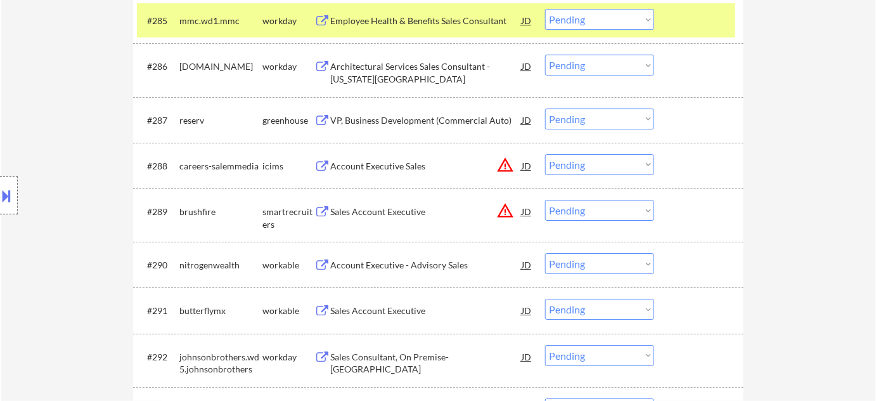
scroll to position [4610, 0]
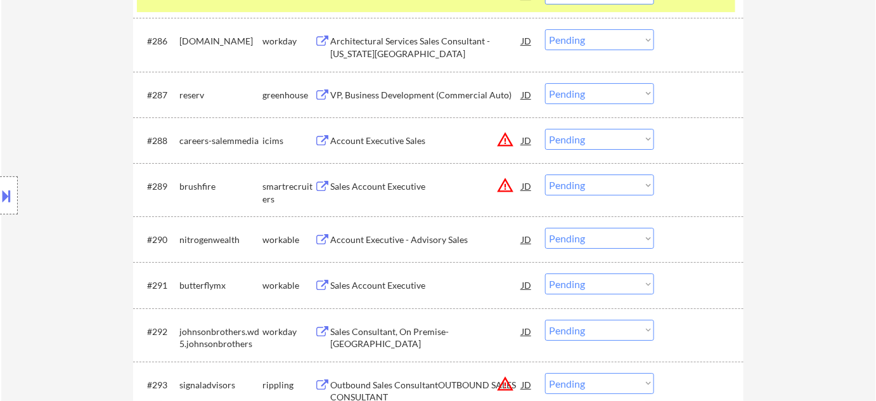
click at [422, 235] on div "Account Executive - Advisory Sales" at bounding box center [425, 239] width 191 height 13
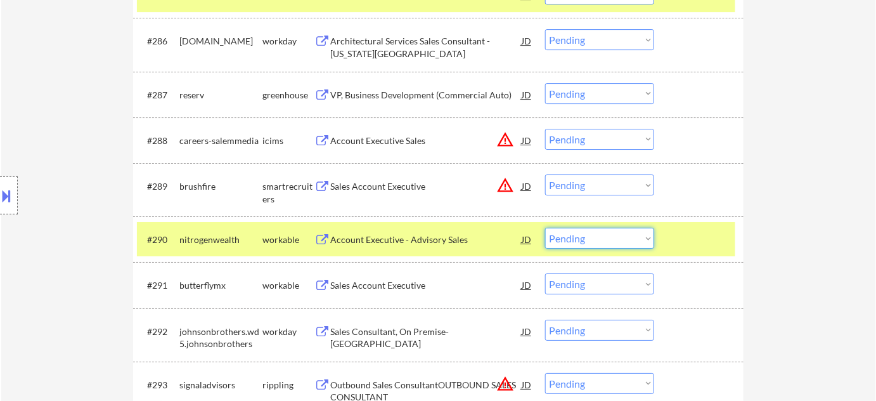
click at [635, 242] on select "Choose an option... Pending Applied Excluded (Questions) Excluded (Expired) Exc…" at bounding box center [599, 238] width 109 height 21
click at [545, 228] on select "Choose an option... Pending Applied Excluded (Questions) Excluded (Expired) Exc…" at bounding box center [599, 238] width 109 height 21
click at [493, 184] on div "Sales Account Executive" at bounding box center [425, 186] width 191 height 13
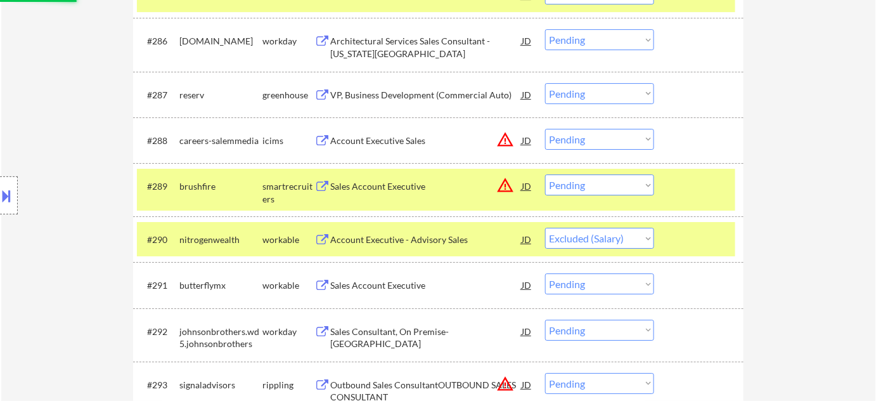
select select ""pending""
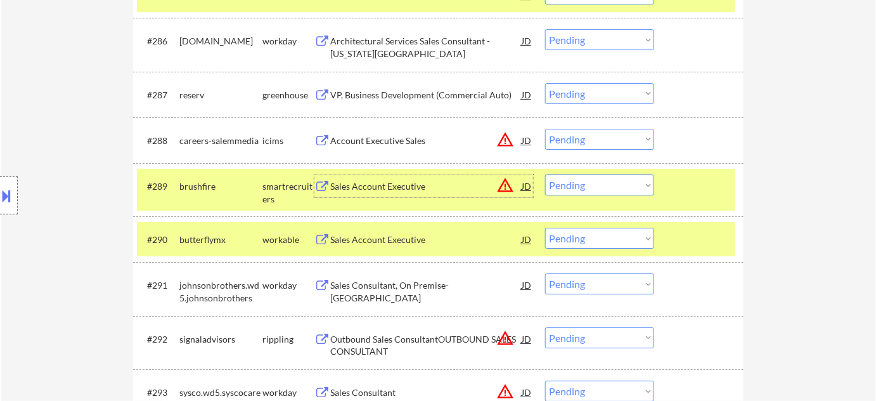
click at [584, 185] on select "Choose an option... Pending Applied Excluded (Questions) Excluded (Expired) Exc…" at bounding box center [599, 184] width 109 height 21
click at [545, 174] on select "Choose an option... Pending Applied Excluded (Questions) Excluded (Expired) Exc…" at bounding box center [599, 184] width 109 height 21
click at [506, 138] on button "warning_amber" at bounding box center [505, 140] width 18 height 18
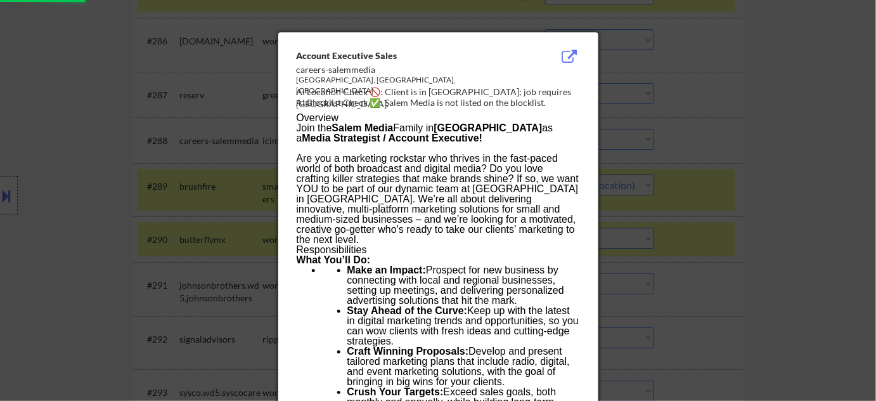
click at [738, 250] on div at bounding box center [438, 200] width 876 height 401
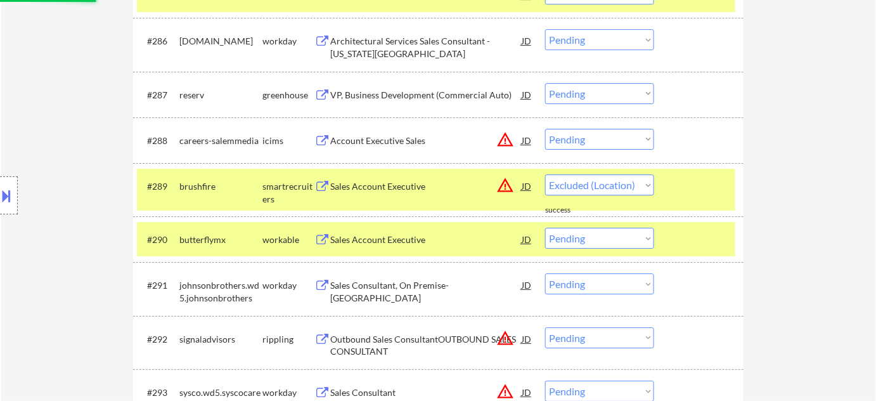
select select ""pending""
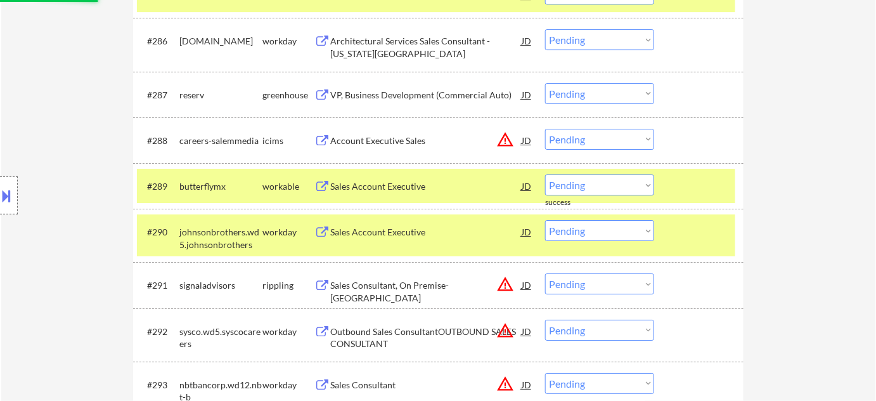
click at [619, 140] on select "Choose an option... Pending Applied Excluded (Questions) Excluded (Expired) Exc…" at bounding box center [599, 139] width 109 height 21
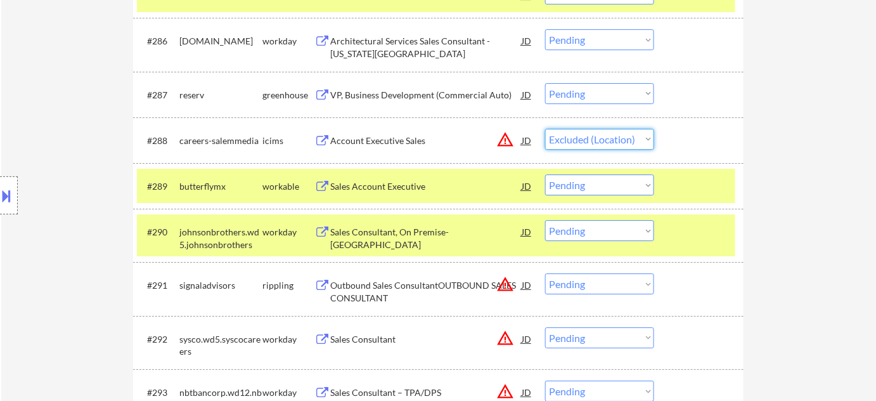
click at [545, 129] on select "Choose an option... Pending Applied Excluded (Questions) Excluded (Expired) Exc…" at bounding box center [599, 139] width 109 height 21
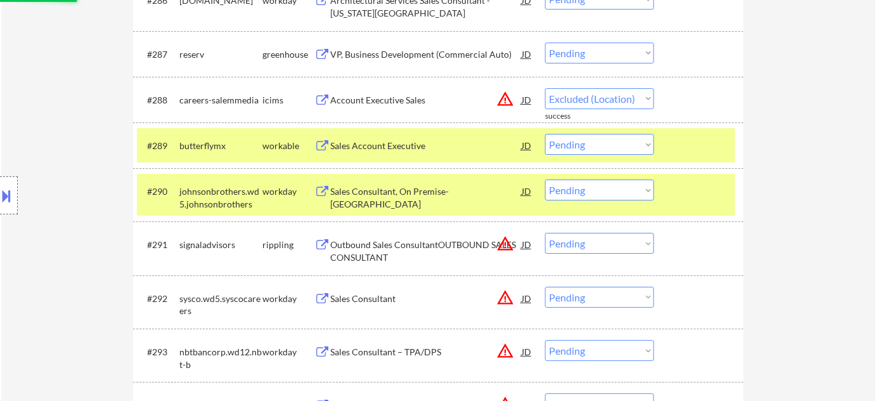
scroll to position [4667, 0]
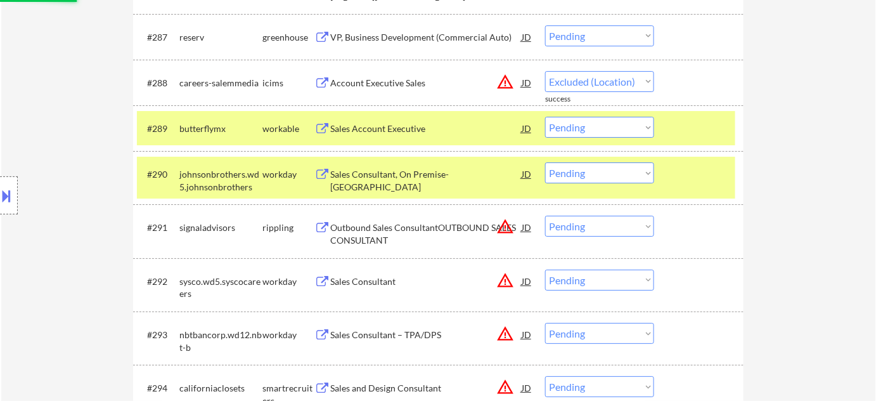
select select ""pending""
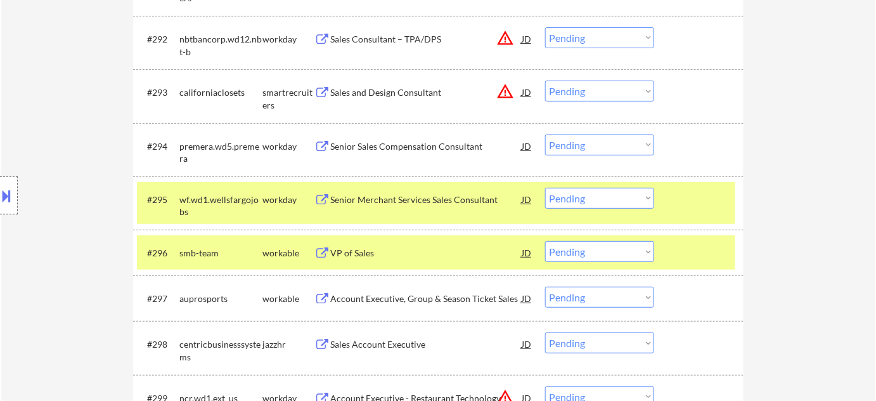
scroll to position [5013, 0]
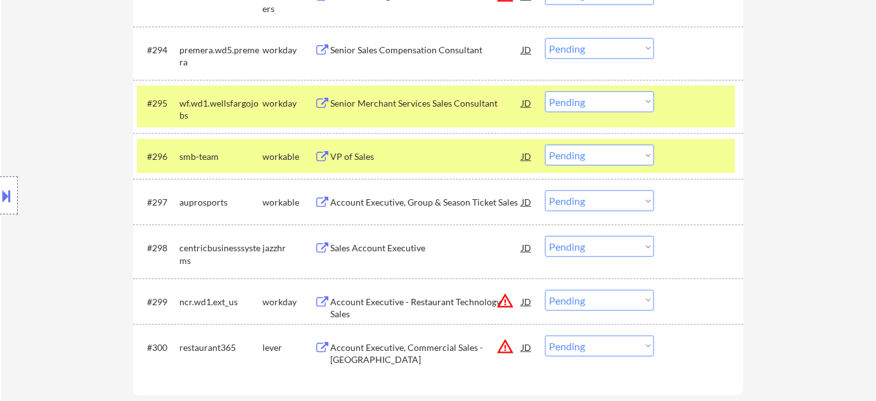
click at [356, 153] on div "VP of Sales" at bounding box center [425, 156] width 191 height 13
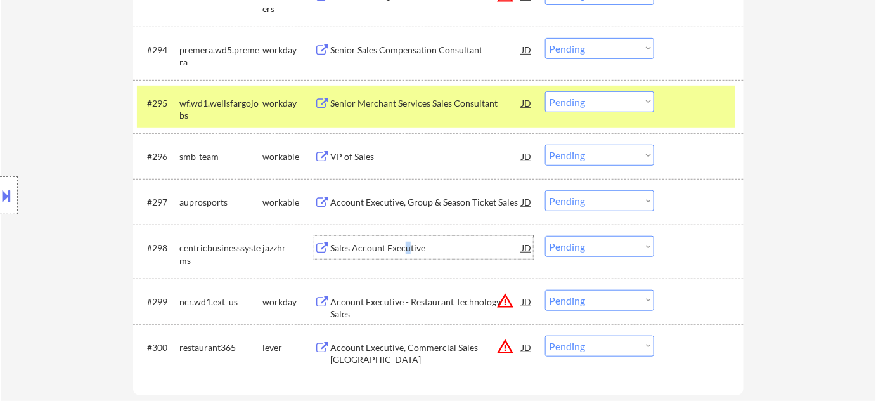
click at [406, 245] on div "Sales Account Executive" at bounding box center [425, 248] width 191 height 13
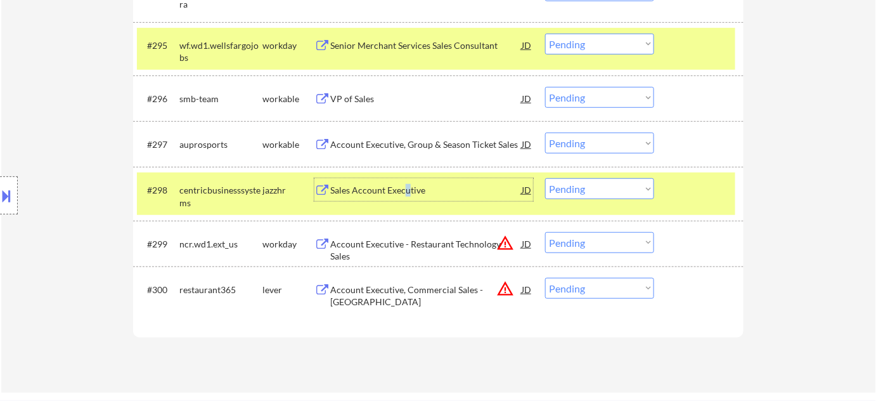
scroll to position [5128, 0]
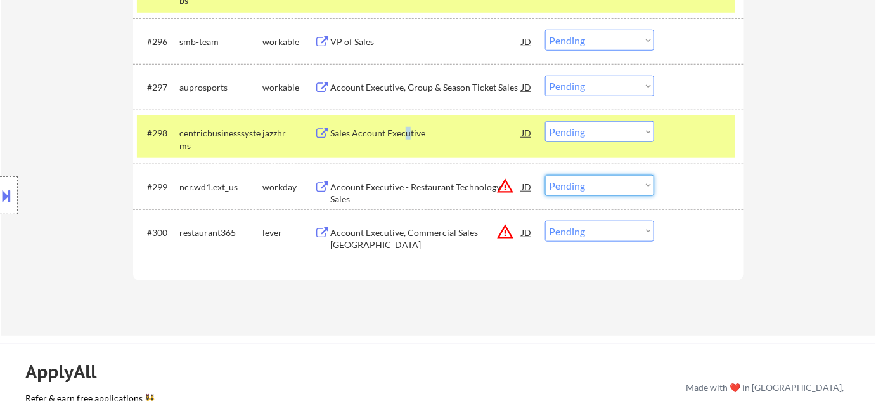
drag, startPoint x: 614, startPoint y: 183, endPoint x: 611, endPoint y: 191, distance: 8.6
click at [614, 183] on select "Choose an option... Pending Applied Excluded (Questions) Excluded (Expired) Exc…" at bounding box center [599, 185] width 109 height 21
select select ""excluded__location_""
click at [545, 175] on select "Choose an option... Pending Applied Excluded (Questions) Excluded (Expired) Exc…" at bounding box center [599, 185] width 109 height 21
click at [606, 231] on select "Choose an option... Pending Applied Excluded (Questions) Excluded (Expired) Exc…" at bounding box center [599, 231] width 109 height 21
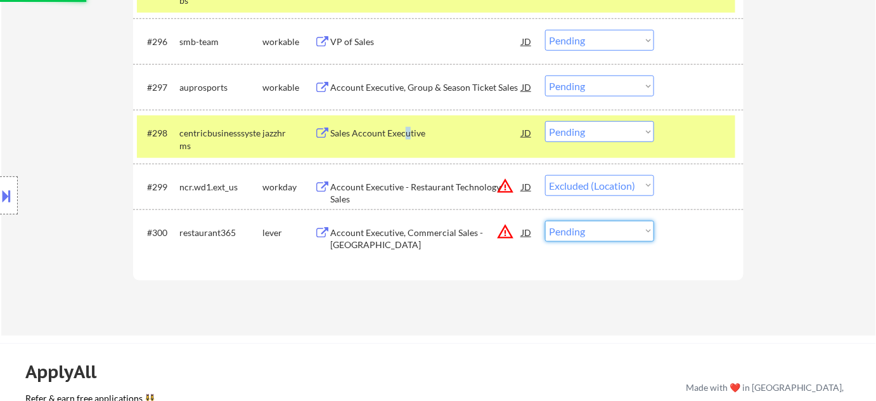
select select ""excluded__location_""
click at [545, 221] on select "Choose an option... Pending Applied Excluded (Questions) Excluded (Expired) Exc…" at bounding box center [599, 231] width 109 height 21
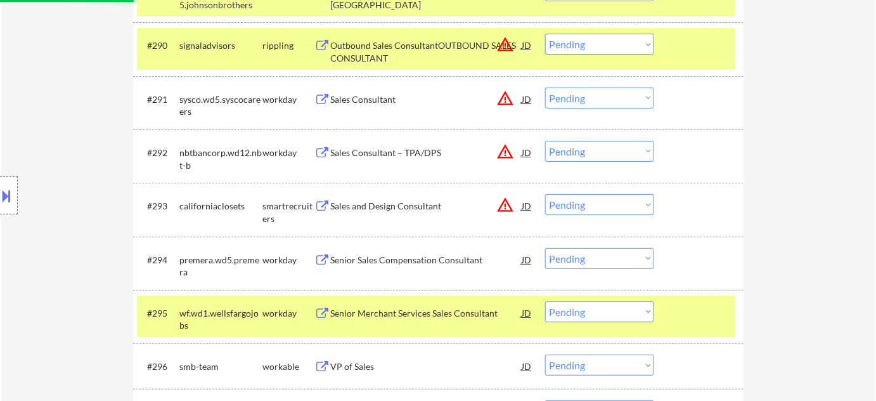
select select ""pending""
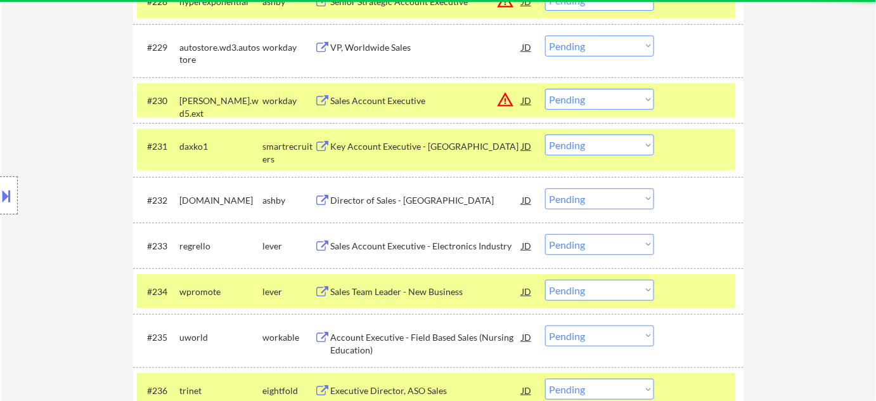
scroll to position [1751, 0]
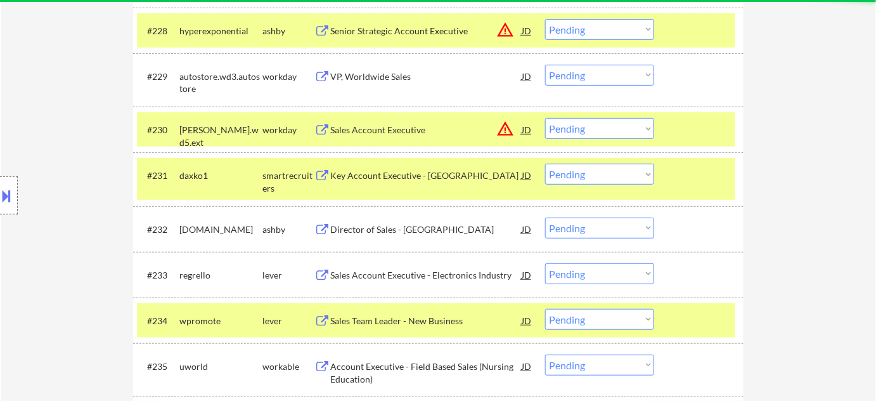
select select ""pending""
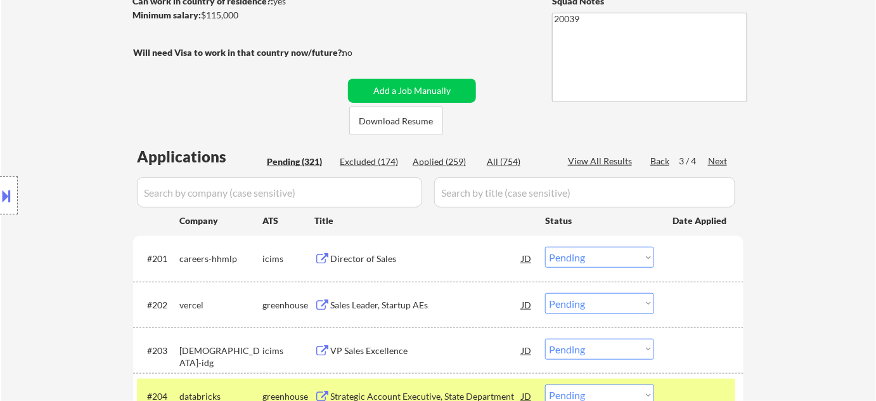
scroll to position [150, 0]
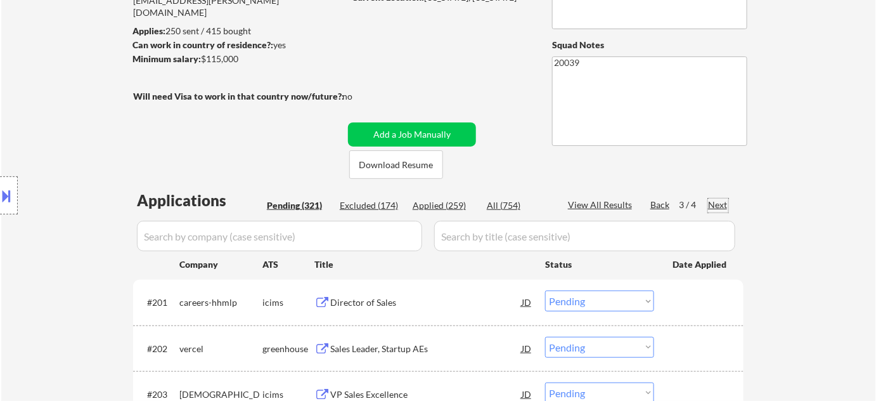
click at [711, 200] on div "Next" at bounding box center [718, 204] width 20 height 13
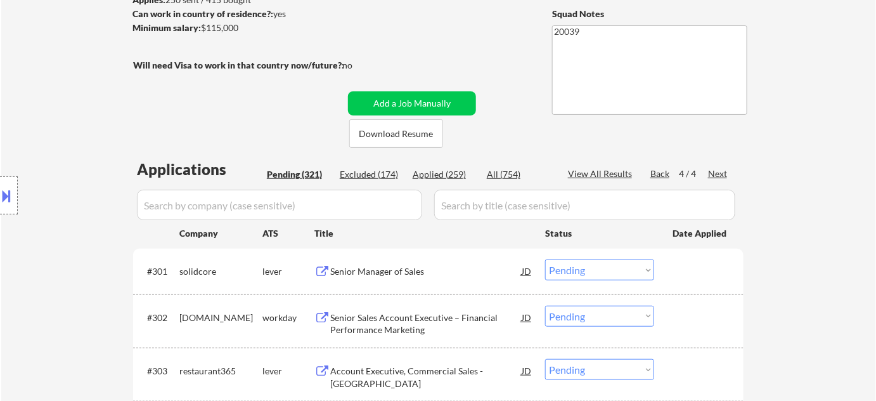
scroll to position [208, 0]
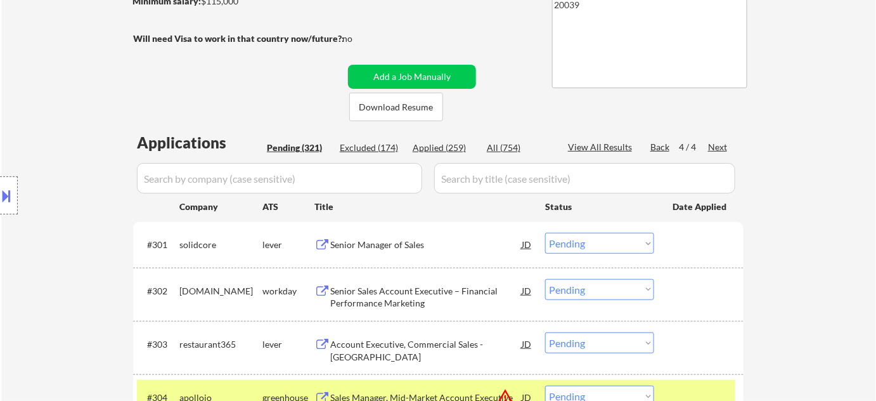
click at [399, 249] on div "Senior Manager of Sales" at bounding box center [425, 244] width 191 height 13
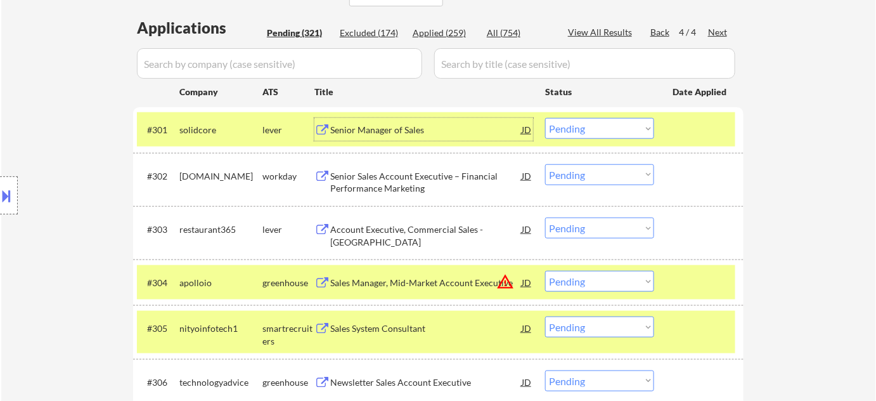
scroll to position [380, 0]
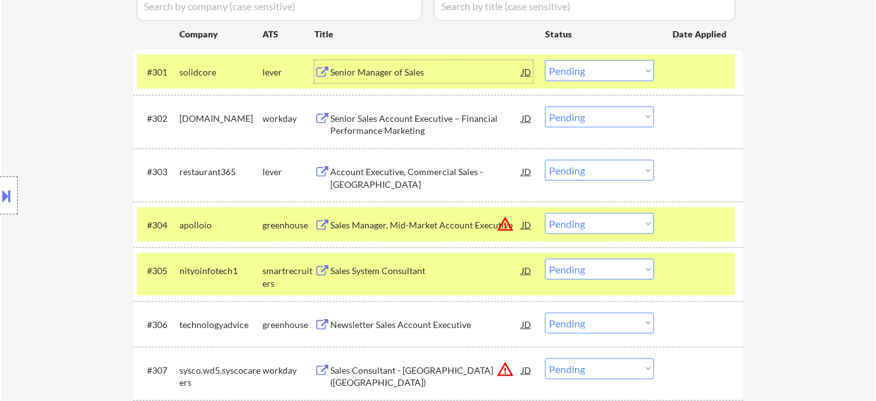
click at [597, 171] on select "Choose an option... Pending Applied Excluded (Questions) Excluded (Expired) Exc…" at bounding box center [599, 170] width 109 height 21
click at [545, 160] on select "Choose an option... Pending Applied Excluded (Questions) Excluded (Expired) Exc…" at bounding box center [599, 170] width 109 height 21
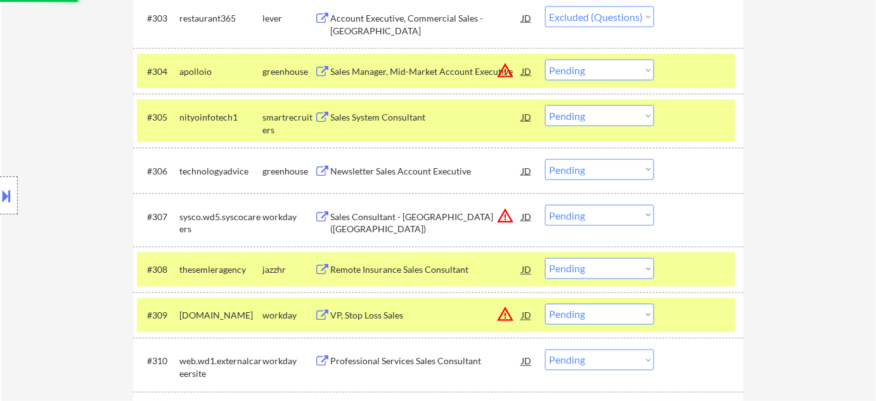
scroll to position [553, 0]
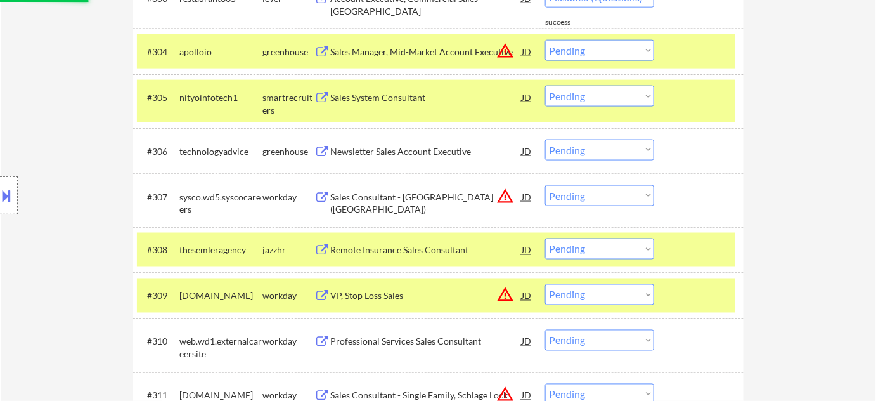
select select ""pending""
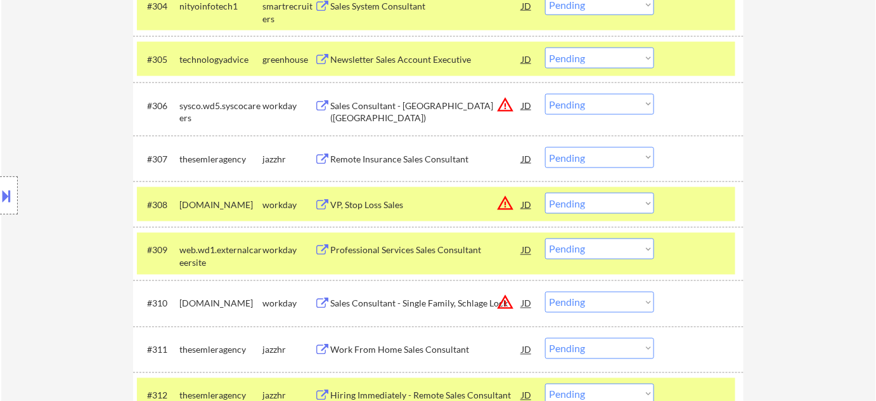
scroll to position [611, 0]
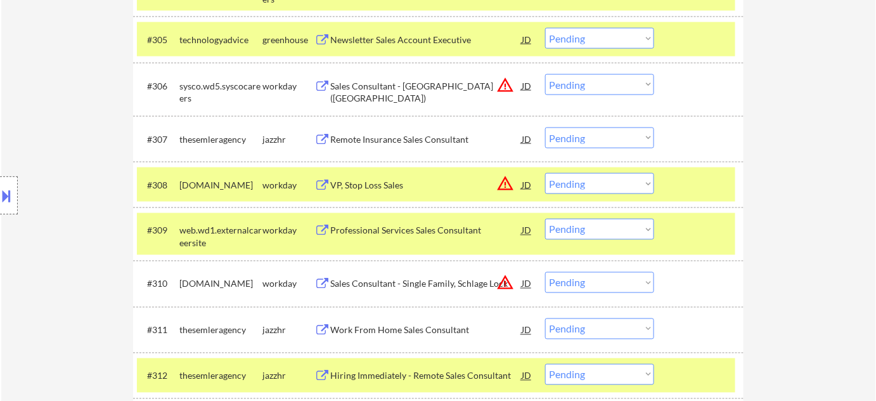
click at [505, 186] on button "warning_amber" at bounding box center [505, 184] width 18 height 18
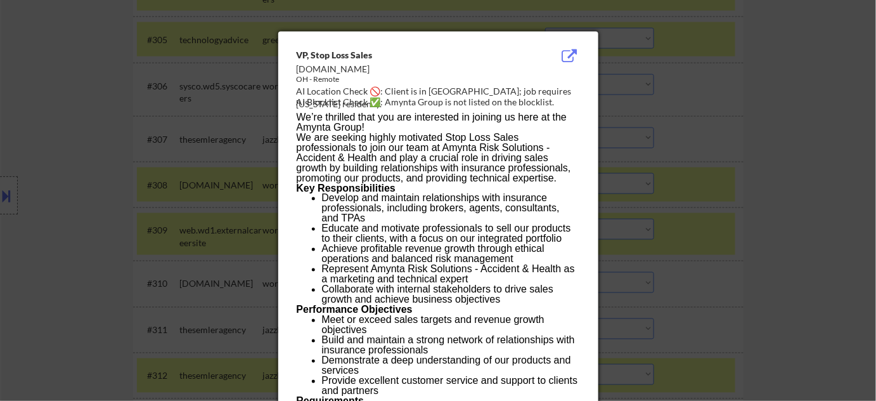
click at [725, 214] on div at bounding box center [438, 200] width 876 height 401
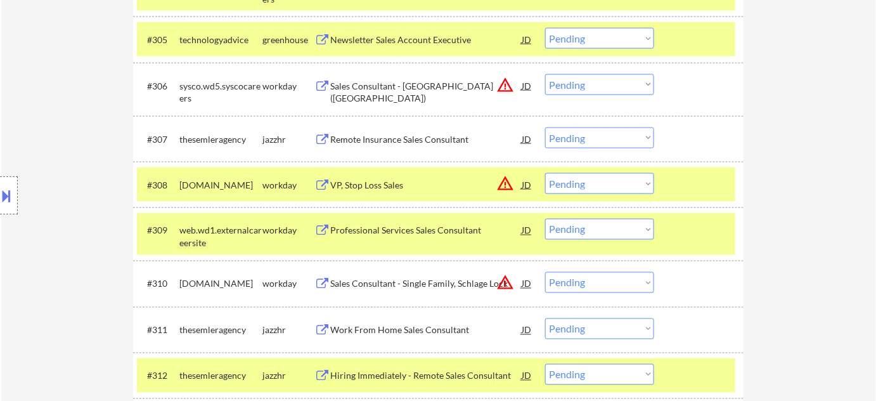
click at [596, 191] on select "Choose an option... Pending Applied Excluded (Questions) Excluded (Expired) Exc…" at bounding box center [599, 183] width 109 height 21
click at [545, 173] on select "Choose an option... Pending Applied Excluded (Questions) Excluded (Expired) Exc…" at bounding box center [599, 183] width 109 height 21
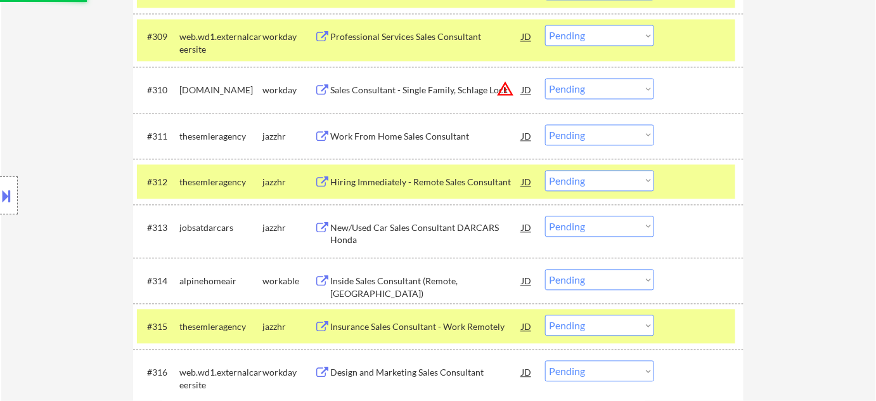
scroll to position [842, 0]
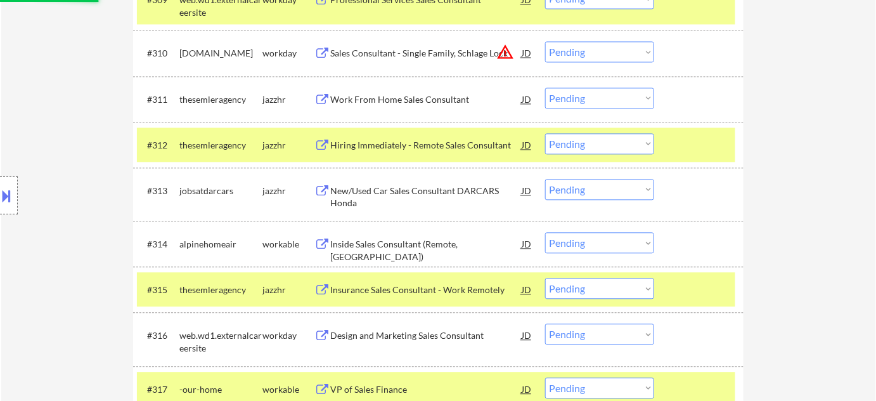
select select ""pending""
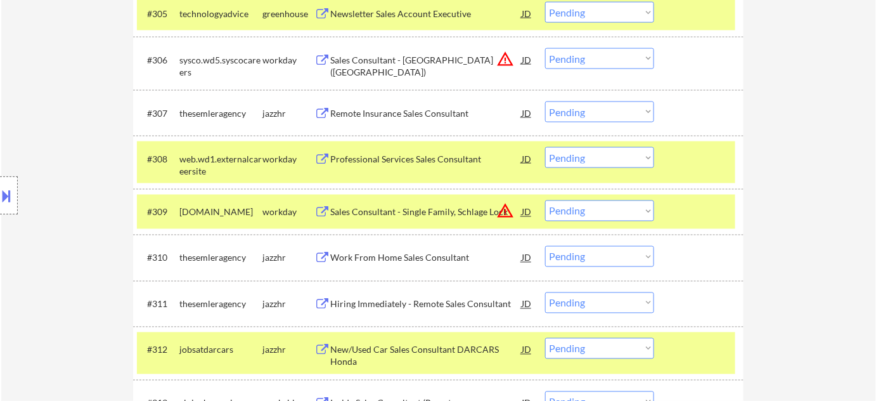
scroll to position [611, 0]
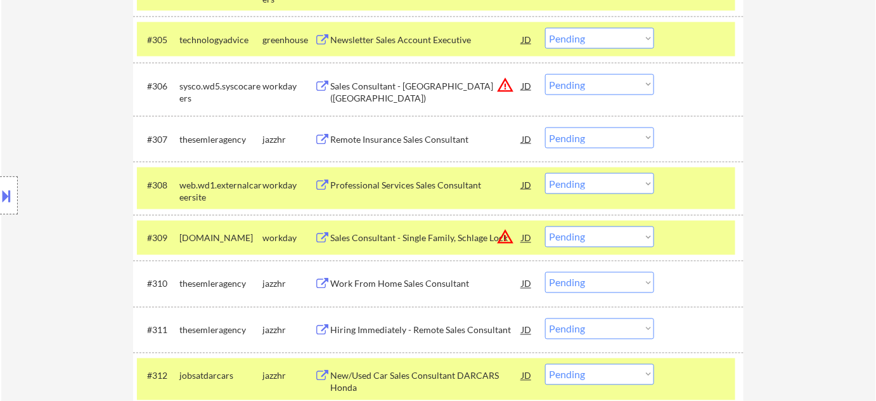
click at [610, 240] on select "Choose an option... Pending Applied Excluded (Questions) Excluded (Expired) Exc…" at bounding box center [599, 236] width 109 height 21
select select ""excluded__location_""
click at [545, 226] on select "Choose an option... Pending Applied Excluded (Questions) Excluded (Expired) Exc…" at bounding box center [599, 236] width 109 height 21
click at [578, 84] on select "Choose an option... Pending Applied Excluded (Questions) Excluded (Expired) Exc…" at bounding box center [599, 84] width 109 height 21
click at [545, 74] on select "Choose an option... Pending Applied Excluded (Questions) Excluded (Expired) Exc…" at bounding box center [599, 84] width 109 height 21
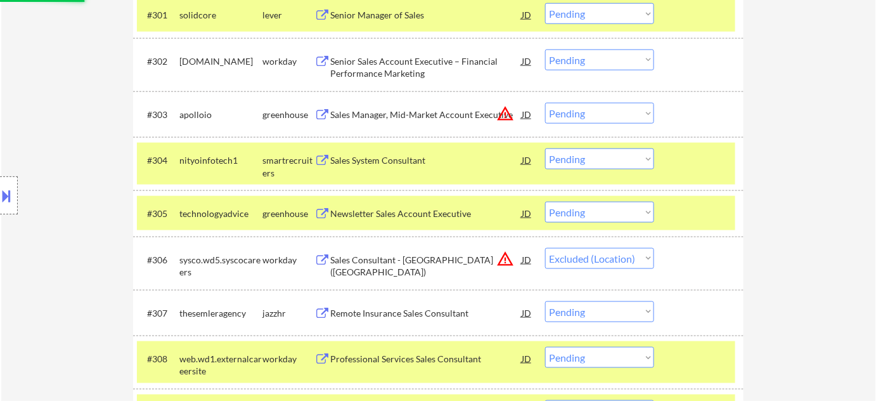
scroll to position [380, 0]
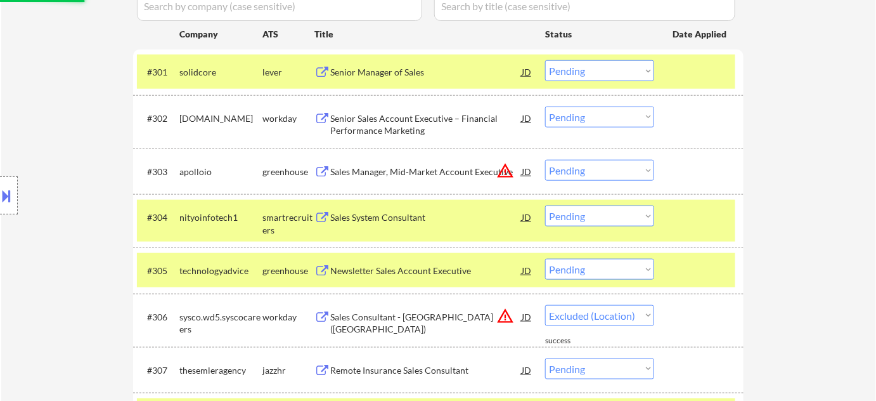
click at [593, 170] on select "Choose an option... Pending Applied Excluded (Questions) Excluded (Expired) Exc…" at bounding box center [599, 170] width 109 height 21
select select ""pending""
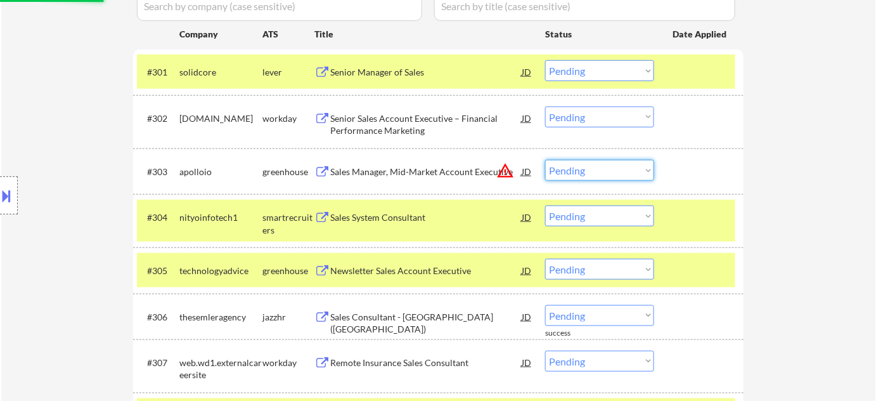
click at [826, 167] on div "← Return to /applysquad Mailslurp Inbox Job Search Builder Brittany Adams User …" at bounding box center [438, 300] width 875 height 1260
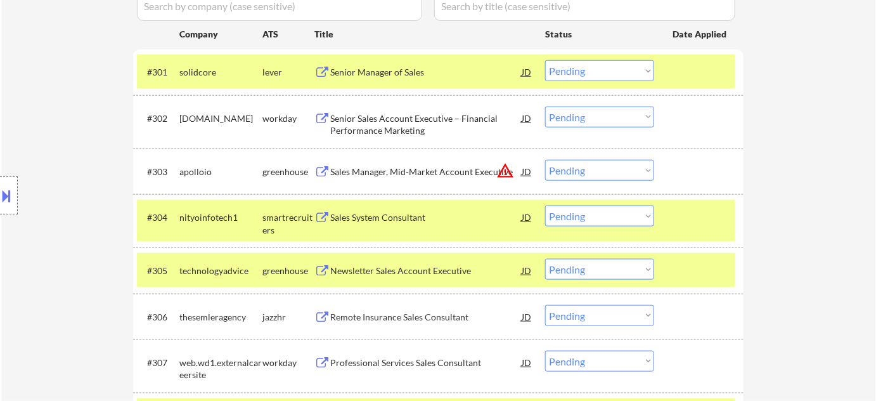
click at [652, 171] on select "Choose an option... Pending Applied Excluded (Questions) Excluded (Expired) Exc…" at bounding box center [599, 170] width 109 height 21
click at [545, 160] on select "Choose an option... Pending Applied Excluded (Questions) Excluded (Expired) Exc…" at bounding box center [599, 170] width 109 height 21
select select ""pending""
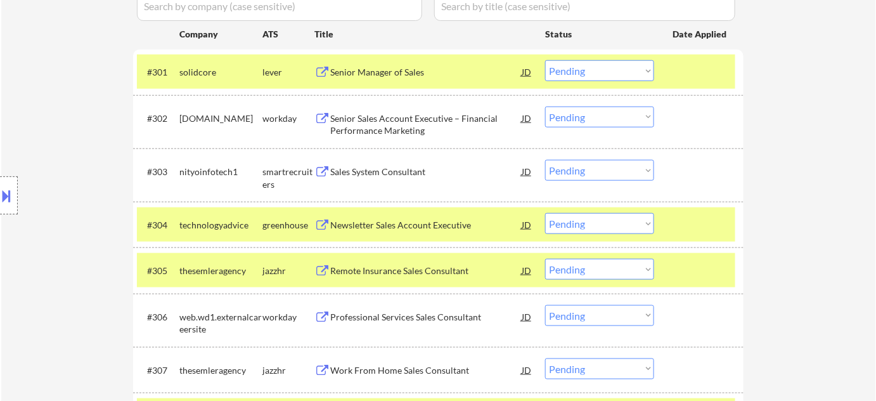
click at [385, 172] on div "Sales System Consultant" at bounding box center [425, 171] width 191 height 13
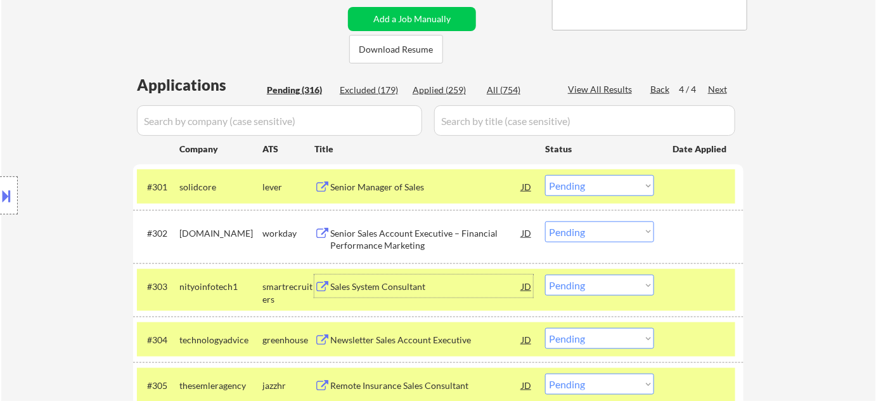
scroll to position [265, 0]
click at [656, 87] on div "Back" at bounding box center [660, 90] width 20 height 13
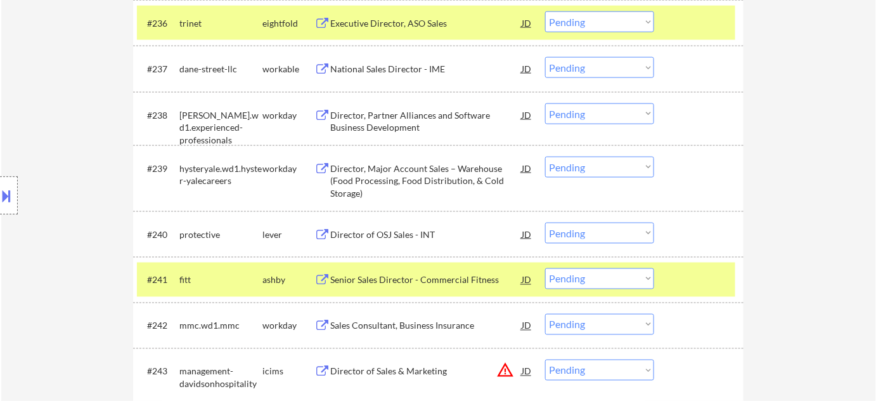
scroll to position [2167, 0]
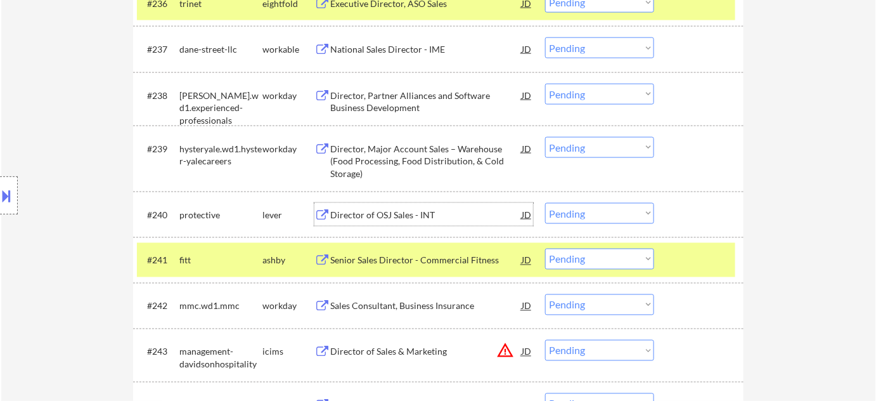
click at [406, 212] on div "Director of OSJ Sales - INT" at bounding box center [425, 215] width 191 height 13
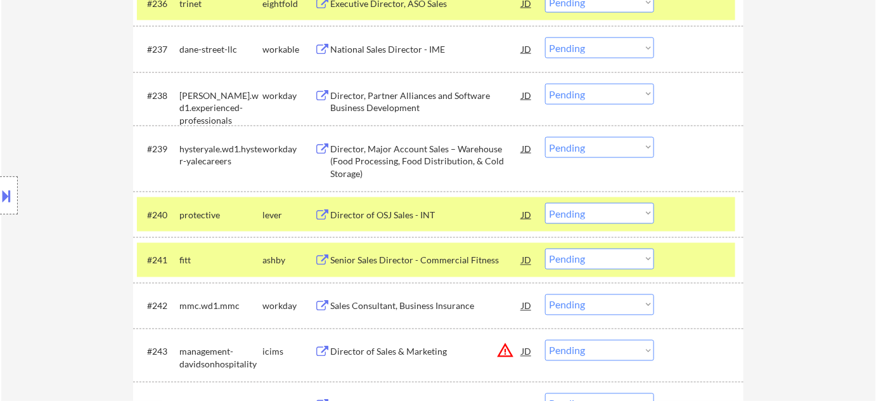
select select ""pending""
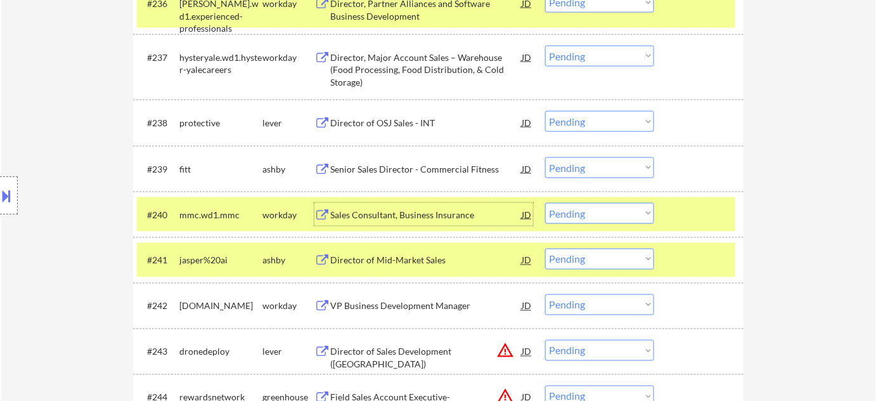
click at [598, 120] on select "Choose an option... Pending Applied Excluded (Questions) Excluded (Expired) Exc…" at bounding box center [599, 121] width 109 height 21
select select ""excluded__salary_""
click at [545, 111] on select "Choose an option... Pending Applied Excluded (Questions) Excluded (Expired) Exc…" at bounding box center [599, 121] width 109 height 21
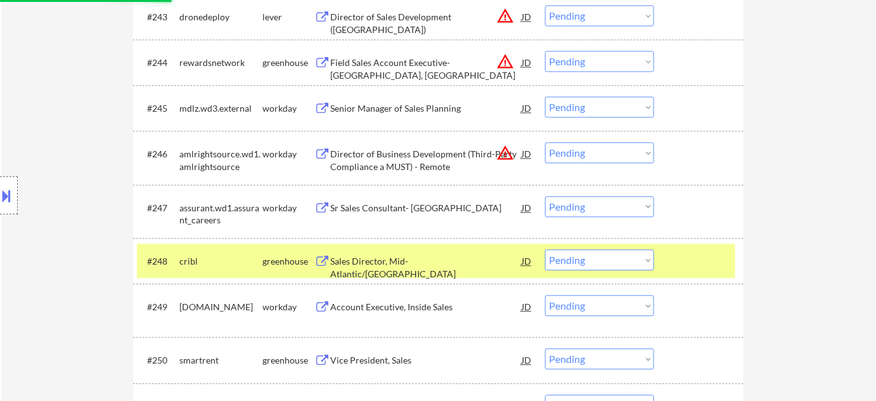
scroll to position [2513, 0]
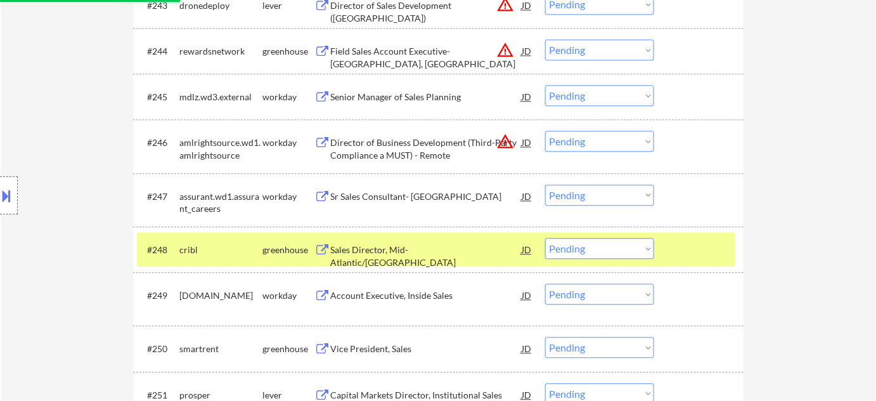
click at [581, 134] on select "Choose an option... Pending Applied Excluded (Questions) Excluded (Expired) Exc…" at bounding box center [599, 141] width 109 height 21
select select ""excluded__location_""
click at [545, 131] on select "Choose an option... Pending Applied Excluded (Questions) Excluded (Expired) Exc…" at bounding box center [599, 141] width 109 height 21
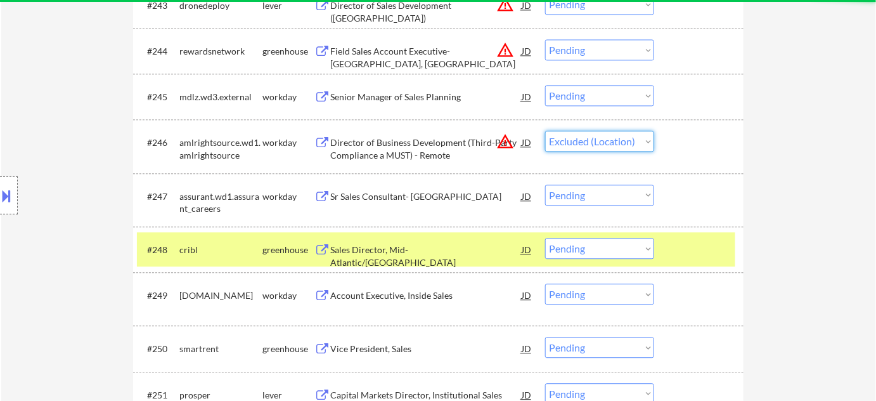
select select ""pending""
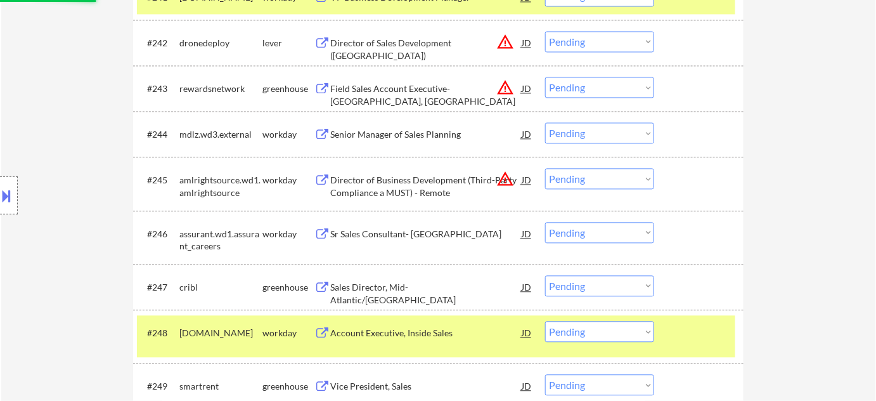
scroll to position [2397, 0]
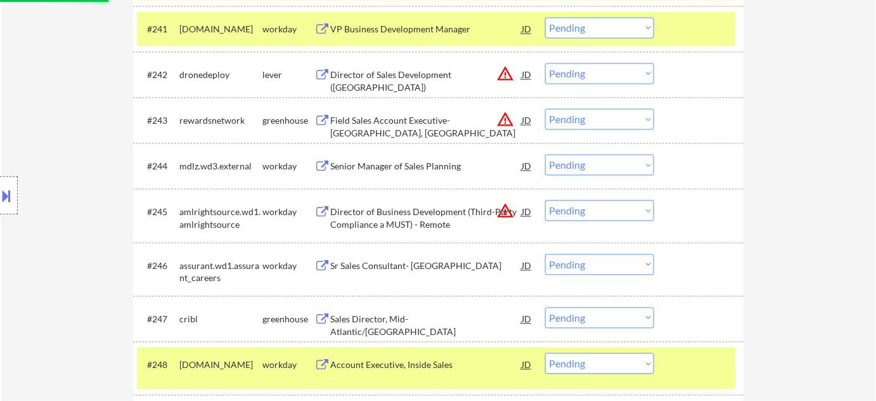
click at [590, 127] on select "Choose an option... Pending Applied Excluded (Questions) Excluded (Expired) Exc…" at bounding box center [599, 119] width 109 height 21
click at [545, 109] on select "Choose an option... Pending Applied Excluded (Questions) Excluded (Expired) Exc…" at bounding box center [599, 119] width 109 height 21
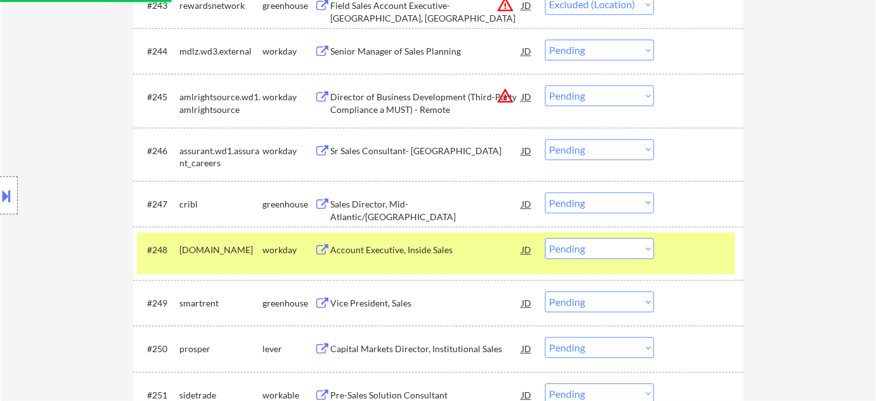
scroll to position [2570, 0]
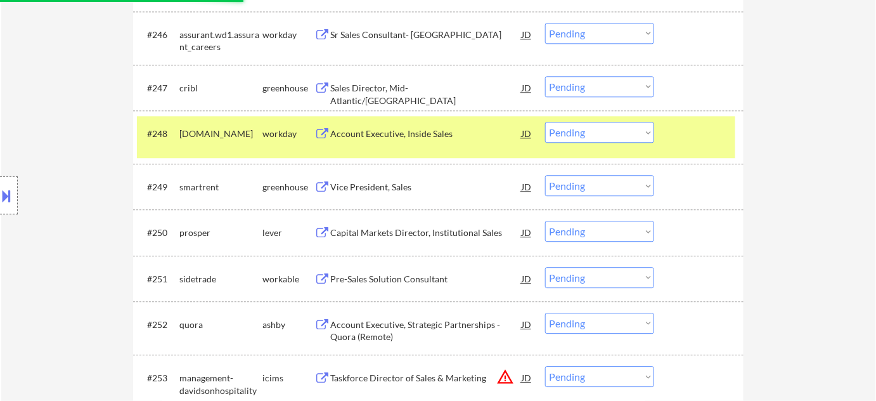
select select ""pending""
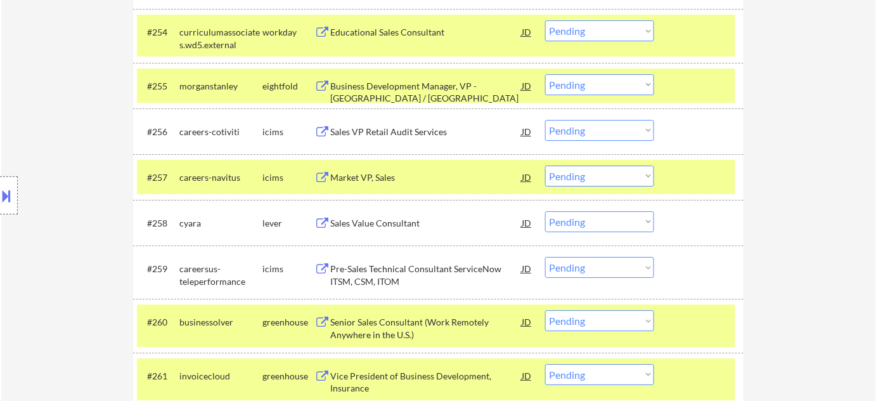
scroll to position [3031, 0]
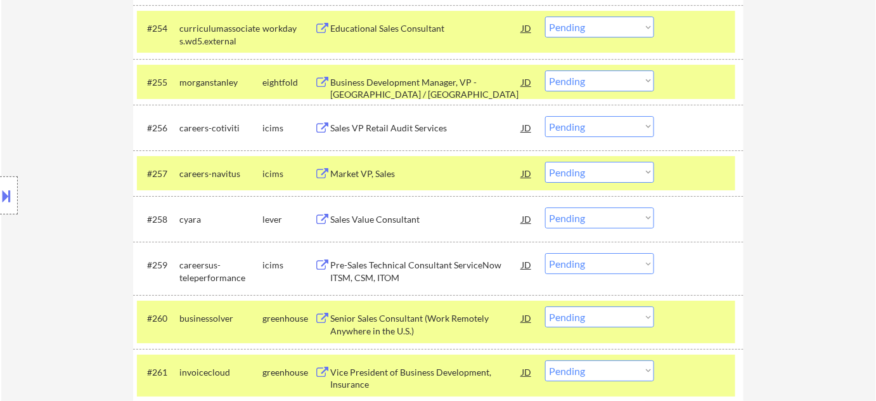
click at [401, 226] on div "Sales Value Consultant" at bounding box center [425, 218] width 191 height 23
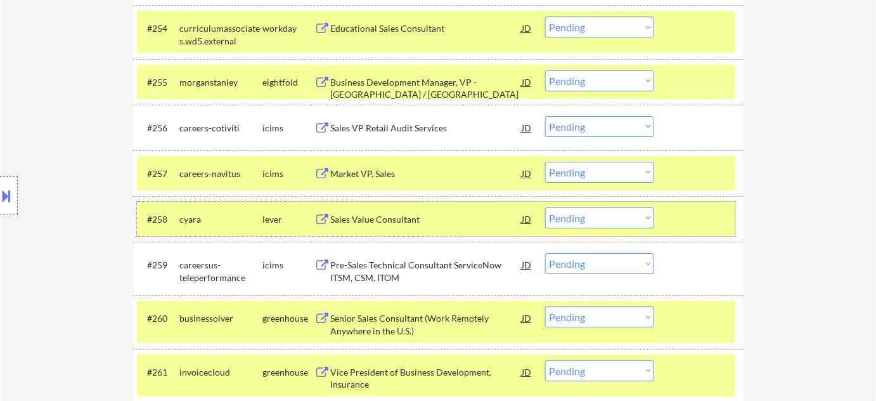
click at [596, 229] on div "#258 cyara lever Sales Value Consultant JD warning_amber Choose an option... Pe…" at bounding box center [436, 219] width 598 height 34
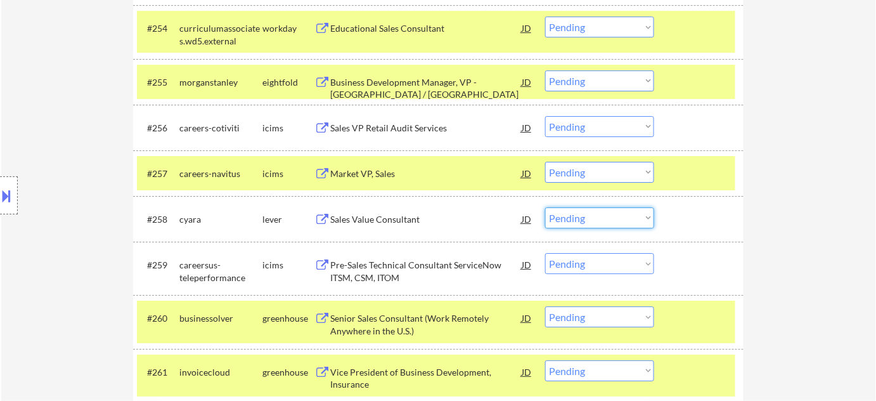
click at [602, 218] on select "Choose an option... Pending Applied Excluded (Questions) Excluded (Expired) Exc…" at bounding box center [599, 217] width 109 height 21
click at [545, 207] on select "Choose an option... Pending Applied Excluded (Questions) Excluded (Expired) Exc…" at bounding box center [599, 217] width 109 height 21
select select ""pending""
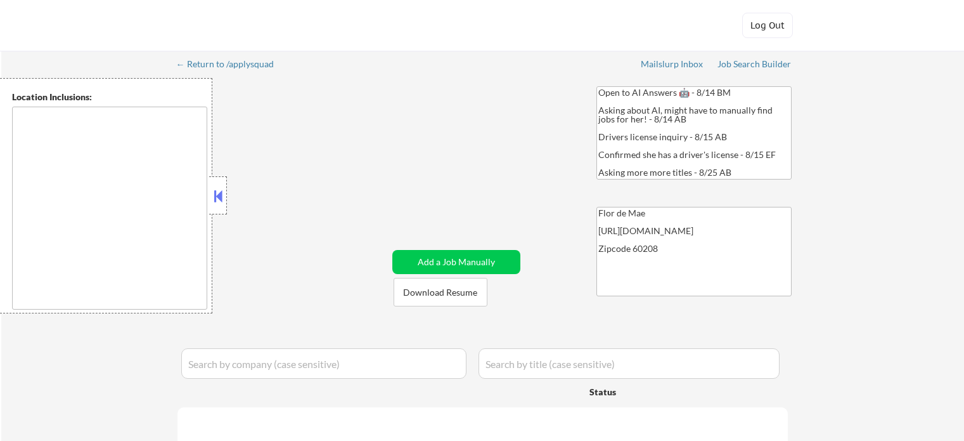
type textarea "[GEOGRAPHIC_DATA], [GEOGRAPHIC_DATA][PERSON_NAME], [GEOGRAPHIC_DATA], [GEOGRAPH…"
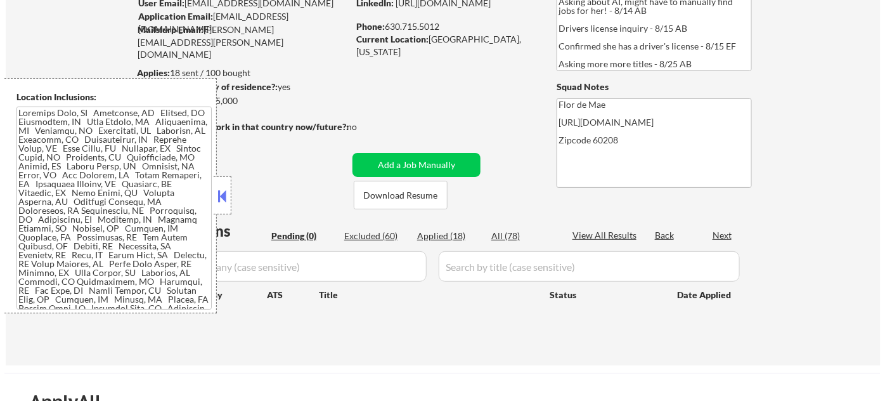
scroll to position [115, 0]
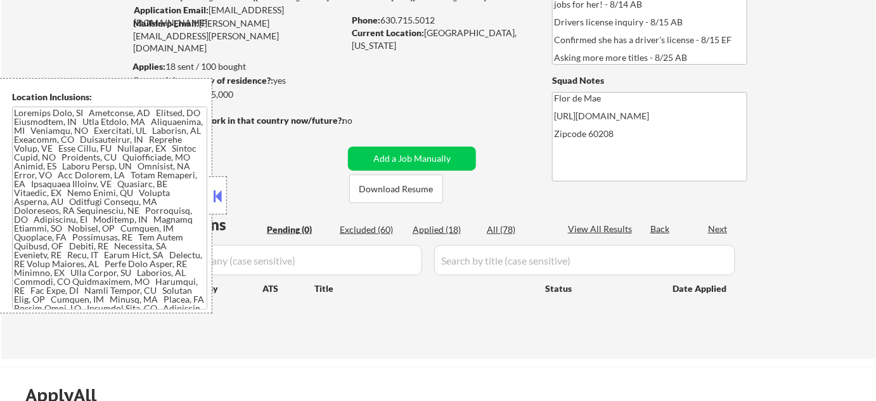
click at [222, 191] on button at bounding box center [218, 195] width 14 height 19
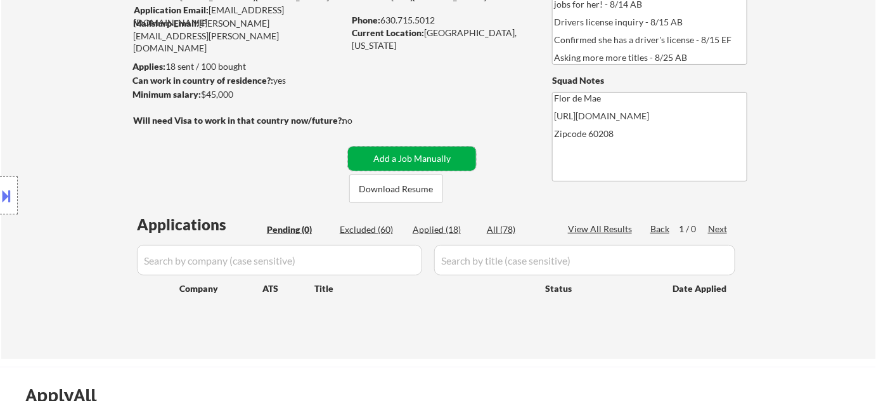
click at [397, 153] on button "Add a Job Manually" at bounding box center [412, 158] width 128 height 24
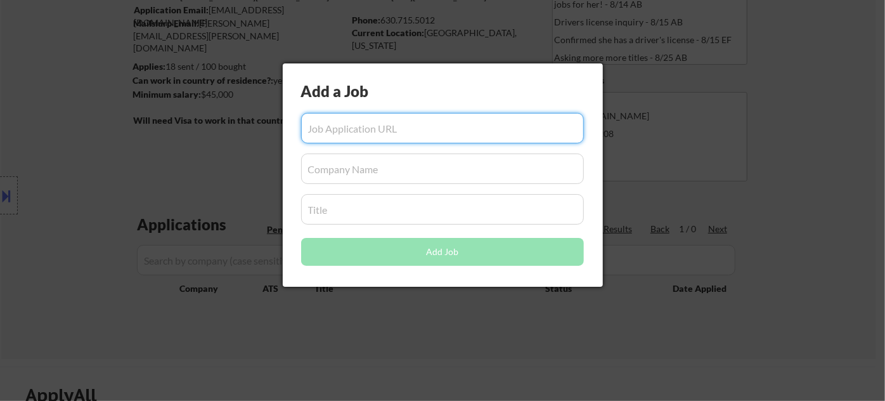
paste input "https://jobs.lever.co/bisnow/cea3ab13-20dd-4838-9b46-439ef24923cc"
type input "https://jobs.lever.co/bisnow/cea3ab13-20dd-4838-9b46-439ef24923cc"
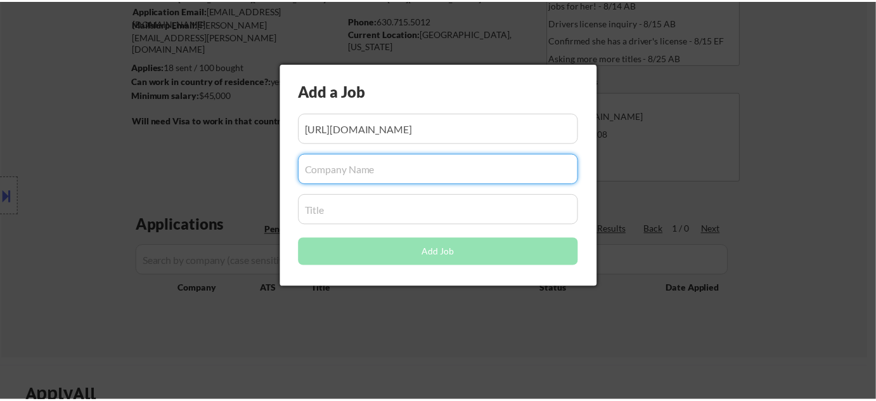
scroll to position [0, 0]
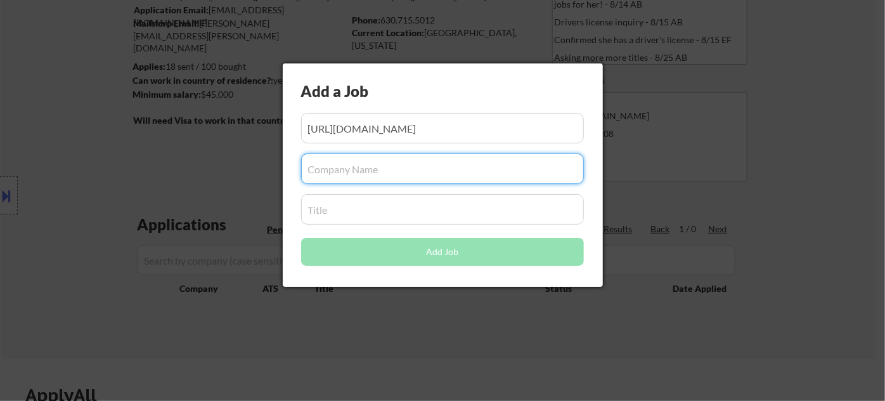
click at [361, 167] on input "input" at bounding box center [442, 168] width 283 height 30
type input "S"
type input "Bisnow"
click at [364, 210] on input "input" at bounding box center [442, 209] width 283 height 30
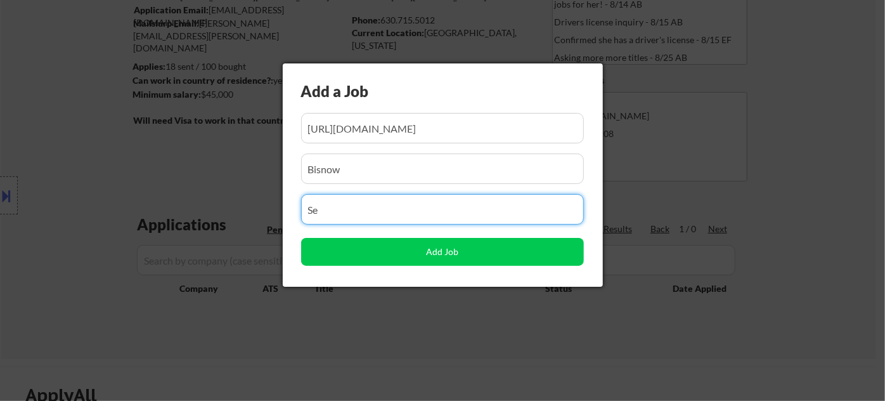
type input "S"
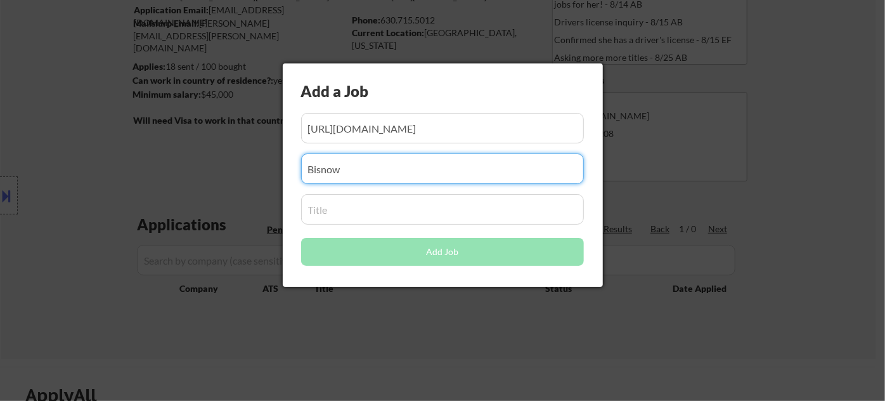
drag, startPoint x: 370, startPoint y: 170, endPoint x: 211, endPoint y: 171, distance: 159.1
click at [211, 171] on body "← Return to /applysquad Mailslurp Inbox Job Search Builder Laura Gerdes User Em…" at bounding box center [442, 85] width 885 height 401
type input "Select Leaders"
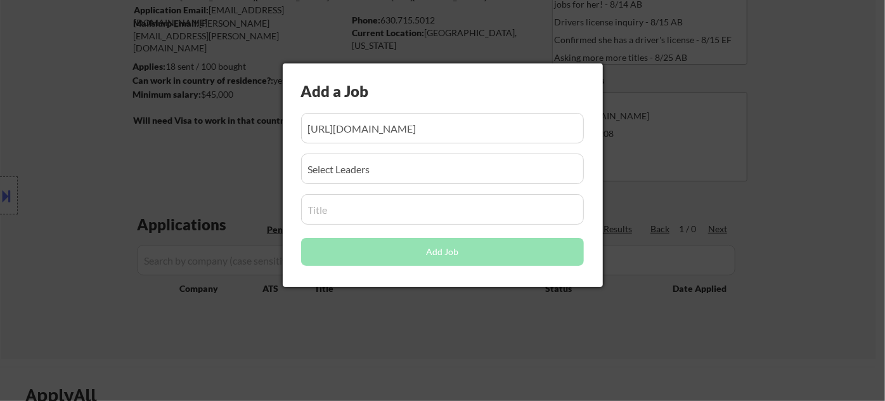
click at [406, 210] on input "input" at bounding box center [442, 209] width 283 height 30
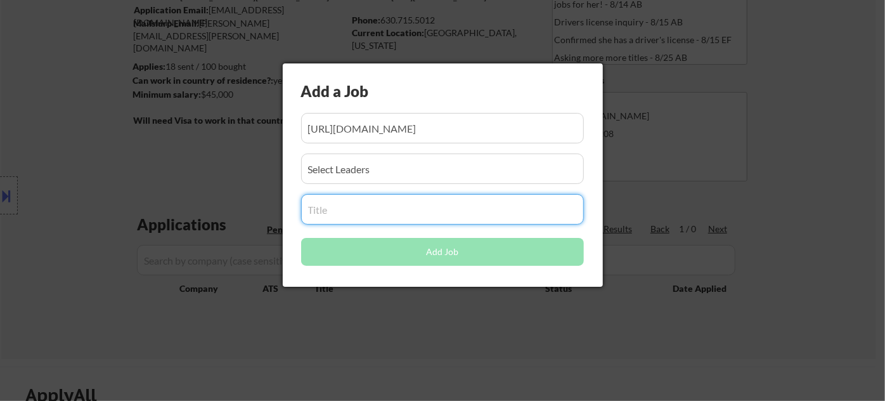
paste input "Assistant Property Manager"
type input "Assistant Property Manager"
click at [459, 251] on button "Add Job" at bounding box center [442, 252] width 283 height 28
select select ""pending""
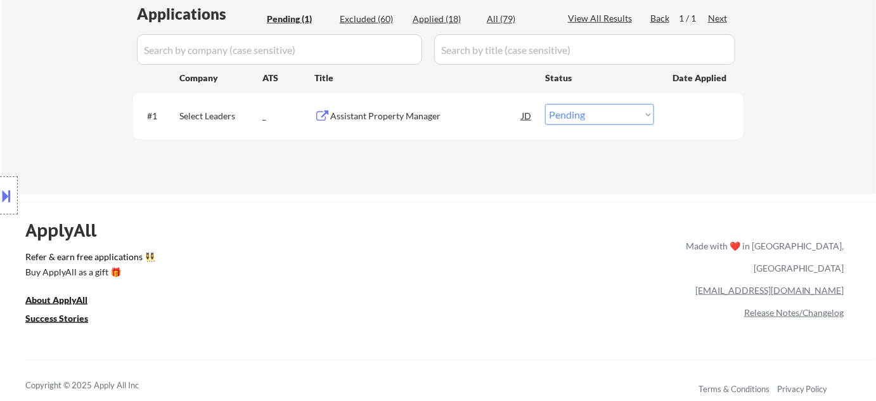
scroll to position [345, 0]
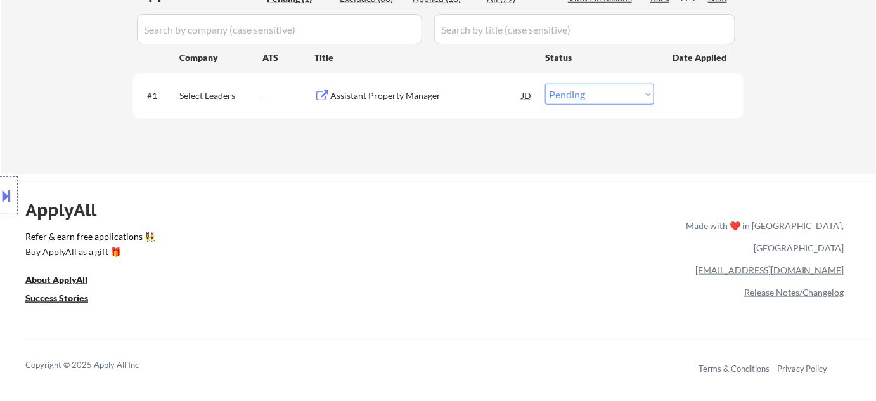
click at [576, 268] on div "ApplyAll Refer & earn free applications 👯‍♀️ Buy ApplyAll as a gift 🎁 About App…" at bounding box center [438, 290] width 876 height 201
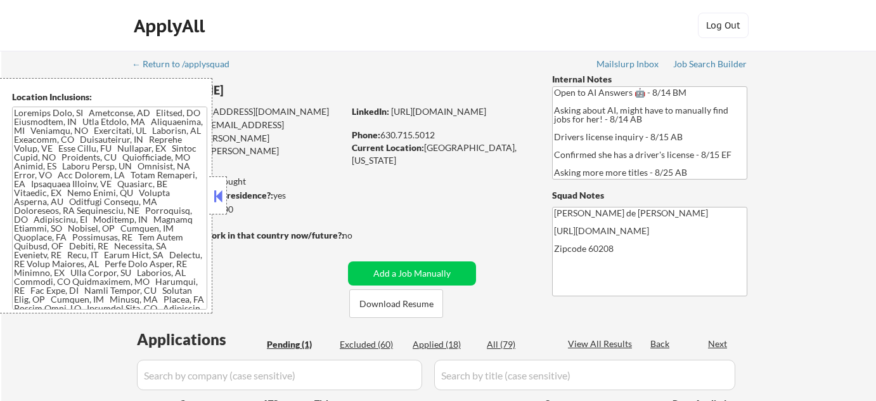
scroll to position [115, 0]
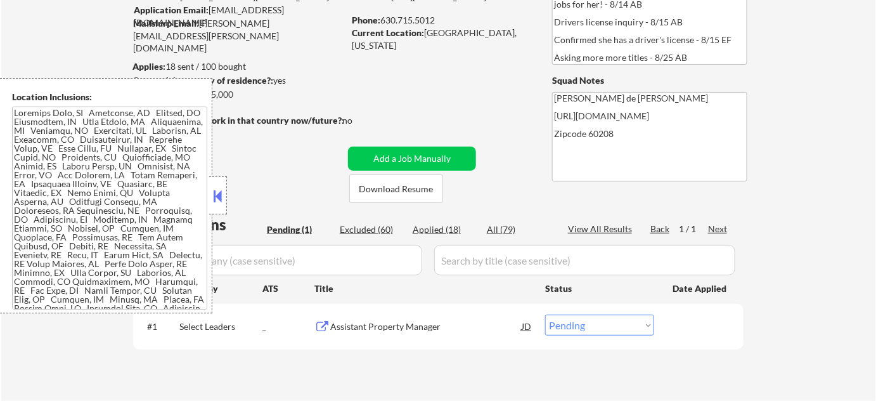
click at [222, 197] on button at bounding box center [218, 195] width 14 height 19
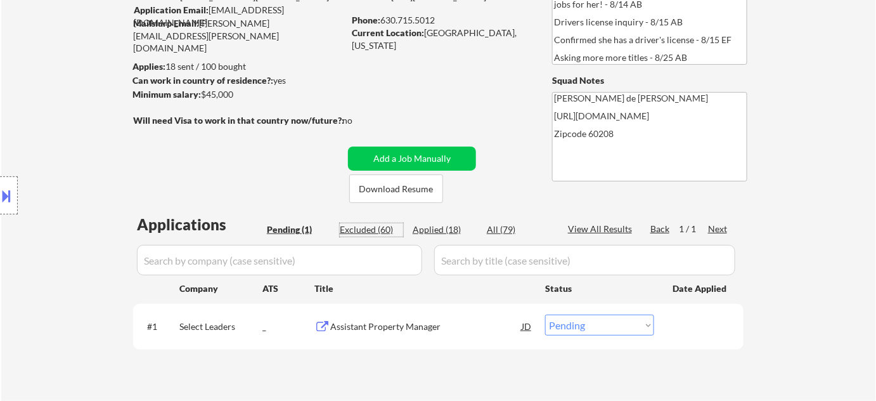
click at [380, 226] on div "Excluded (60)" at bounding box center [371, 229] width 63 height 13
select select ""excluded__other_""
select select ""excluded__bad_match_""
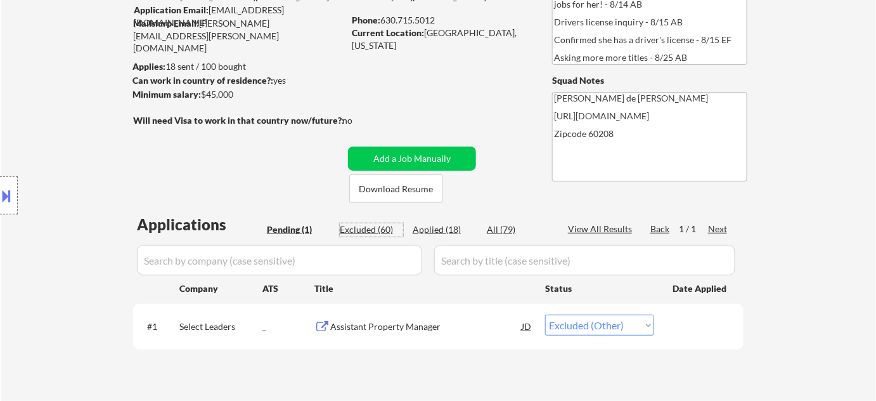
select select ""excluded__bad_match_""
select select ""excluded__location_""
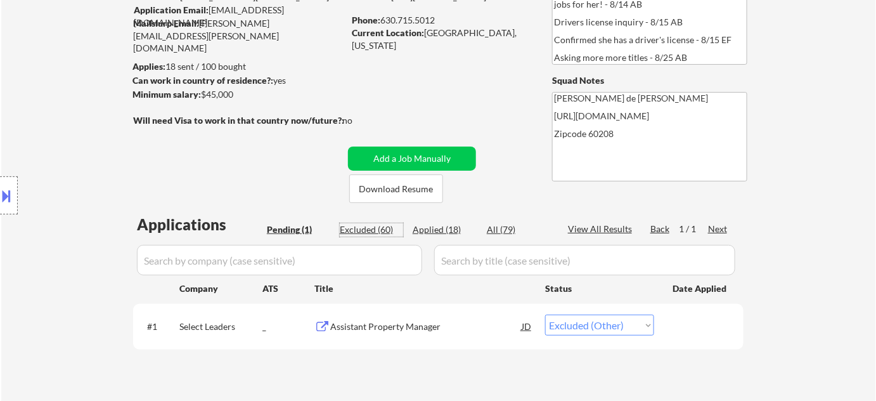
select select ""excluded__bad_match_""
select select ""excluded__expired_""
select select ""excluded__blocklist_""
select select ""excluded__expired_""
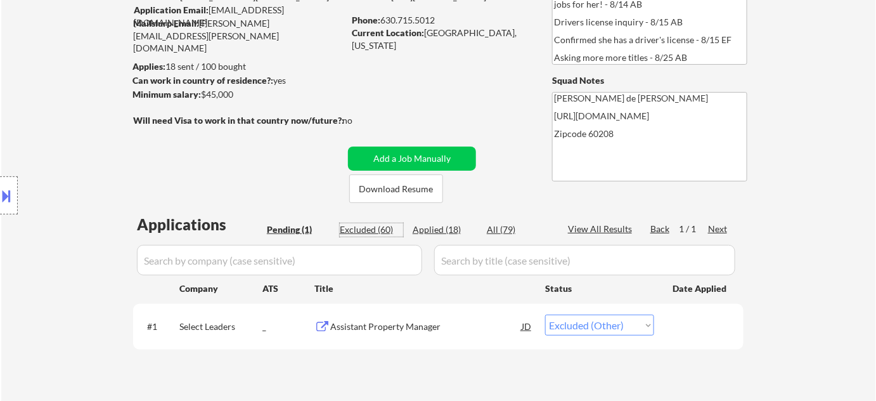
select select ""excluded__bad_match_""
select select ""excluded__expired_""
select select ""excluded__location_""
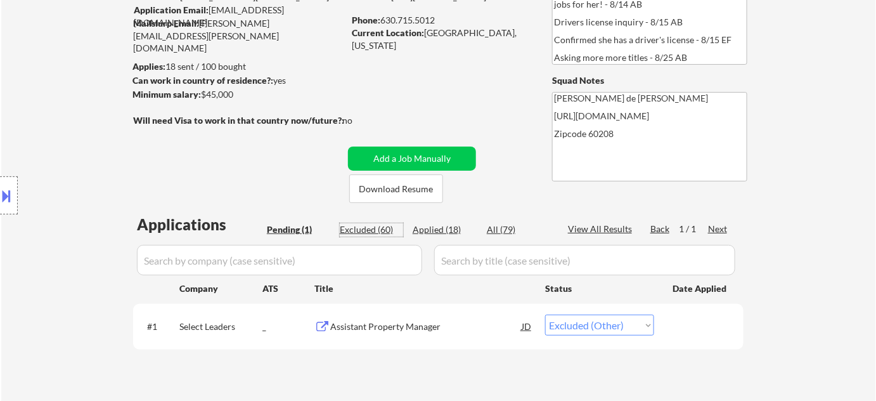
select select ""excluded__bad_match_""
select select ""excluded__location_""
select select ""excluded__bad_match_""
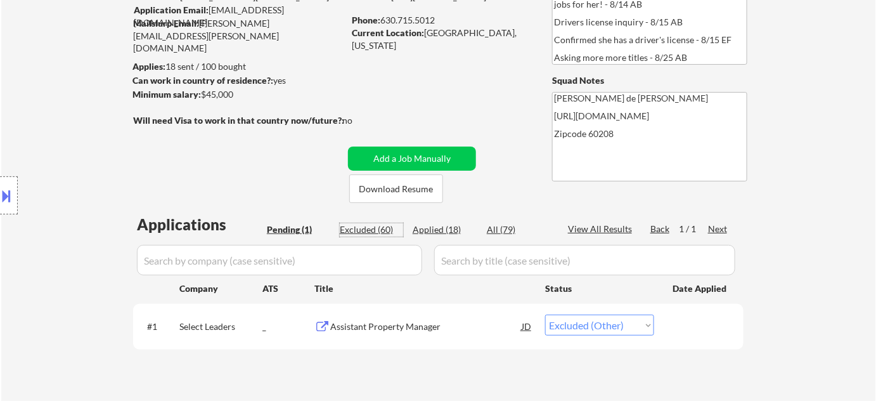
select select ""excluded__blocklist_""
select select ""excluded__expired_""
select select ""excluded__location_""
select select ""excluded__bad_match_""
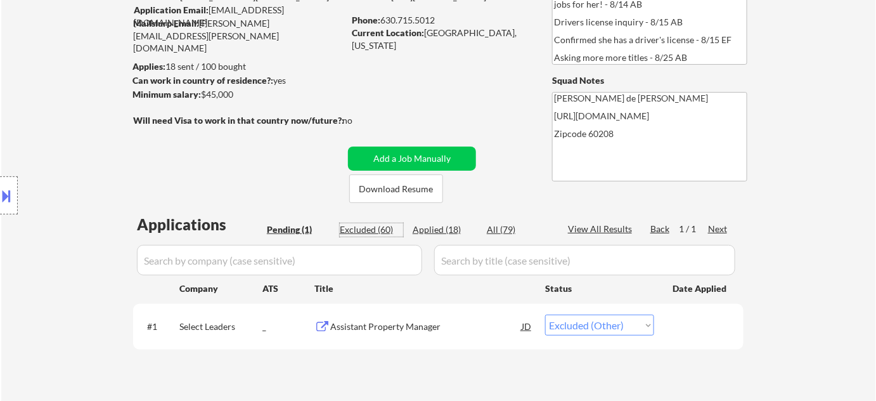
select select ""excluded__bad_match_""
select select ""excluded__expired_""
select select ""excluded__bad_match_""
select select ""excluded__expired_""
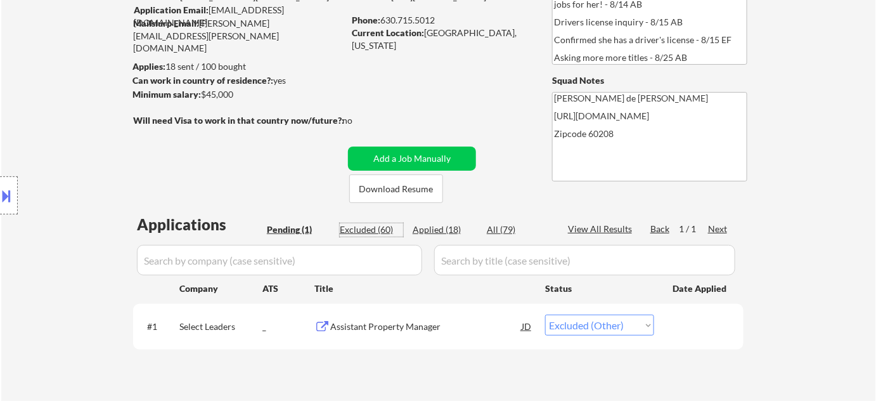
select select ""excluded__location_""
select select ""excluded__expired_""
select select ""excluded__location_""
select select ""excluded__bad_match_""
select select ""excluded__salary_""
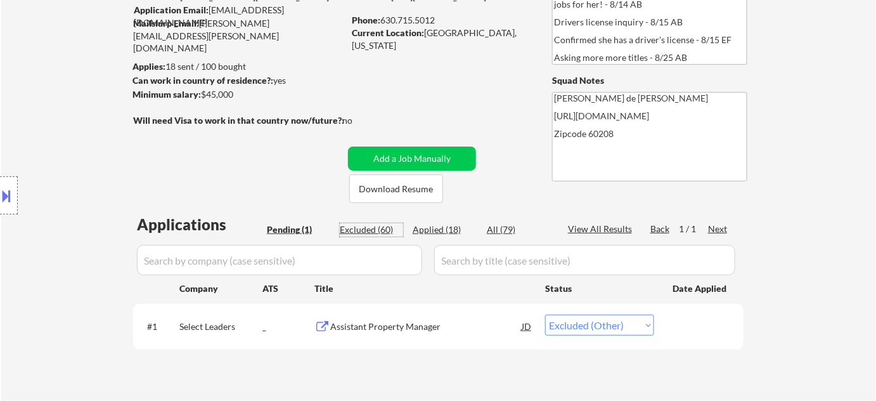
select select ""excluded__expired_""
select select ""excluded__location_""
select select ""excluded__expired_""
select select ""excluded__bad_match_""
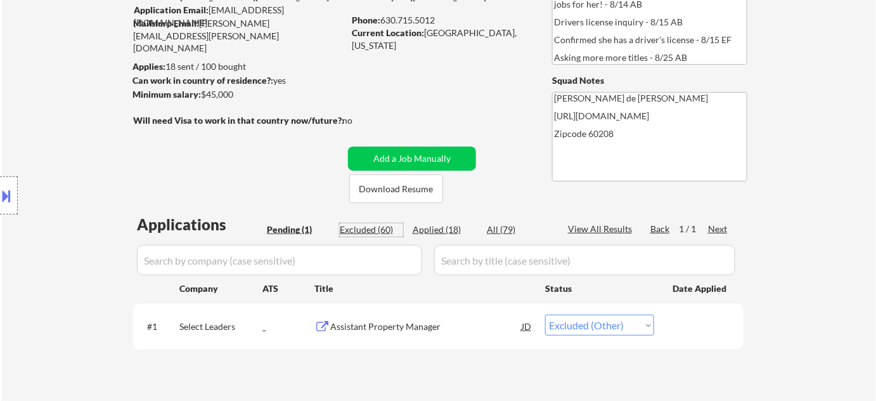
select select ""excluded__bad_match_""
select select ""excluded__blocklist_""
select select ""excluded__bad_match_""
select select ""excluded__blocklist_""
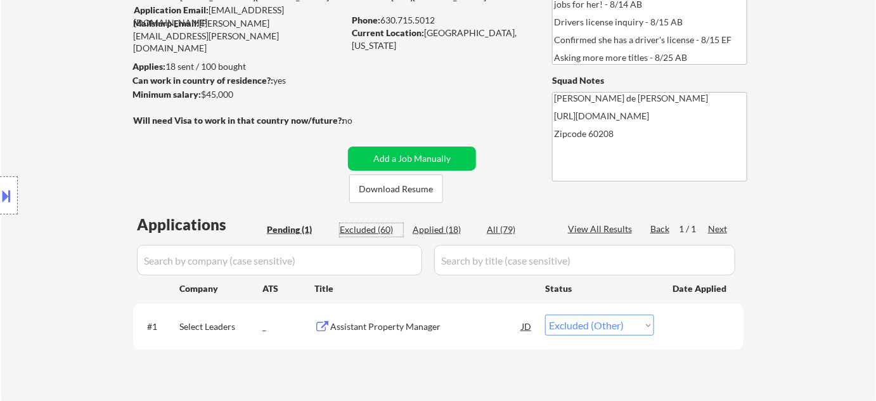
select select ""excluded__bad_match_""
select select ""excluded__blocklist_""
select select ""excluded__bad_match_""
select select ""excluded__location_""
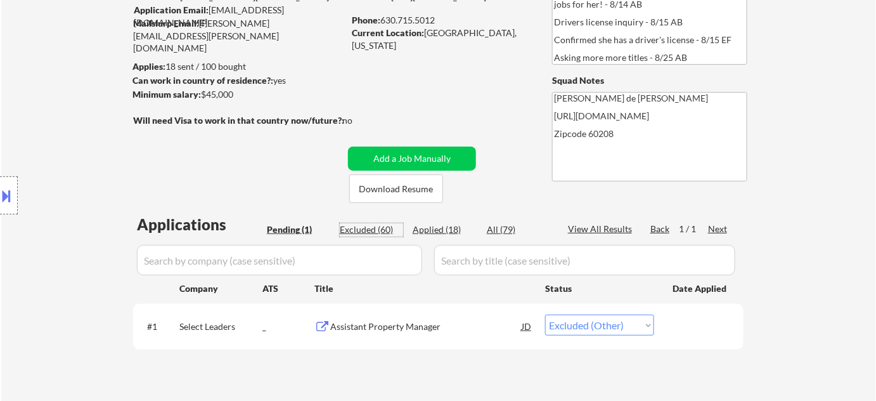
select select ""excluded__bad_match_""
select select ""excluded__location_""
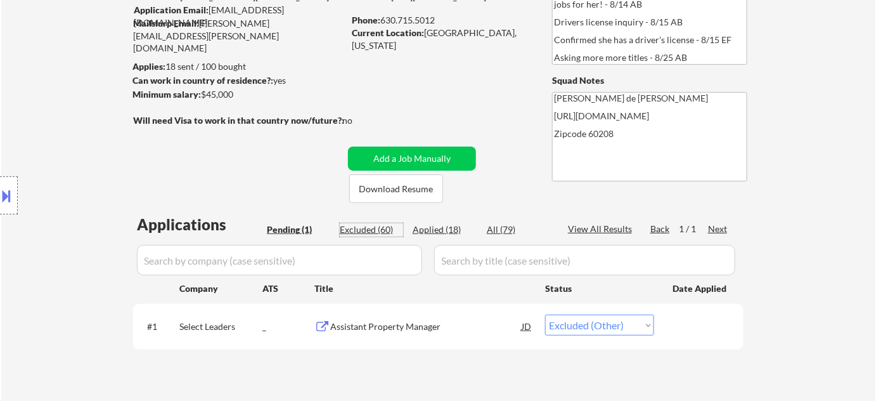
select select ""excluded__bad_match_""
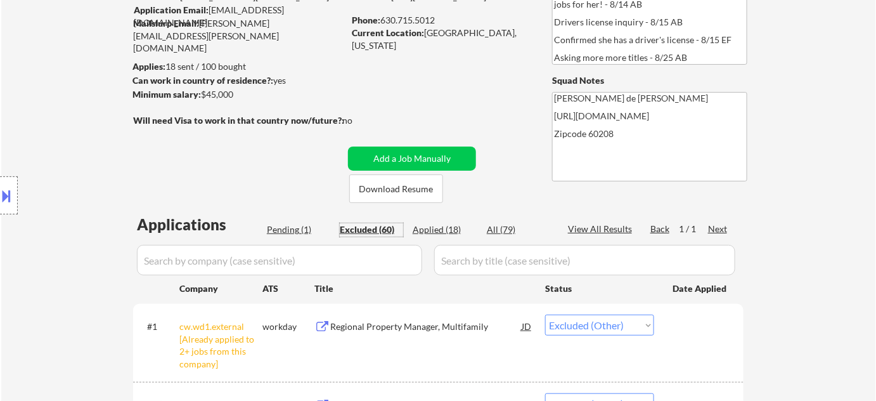
click at [310, 228] on div "Pending (1)" at bounding box center [298, 229] width 63 height 13
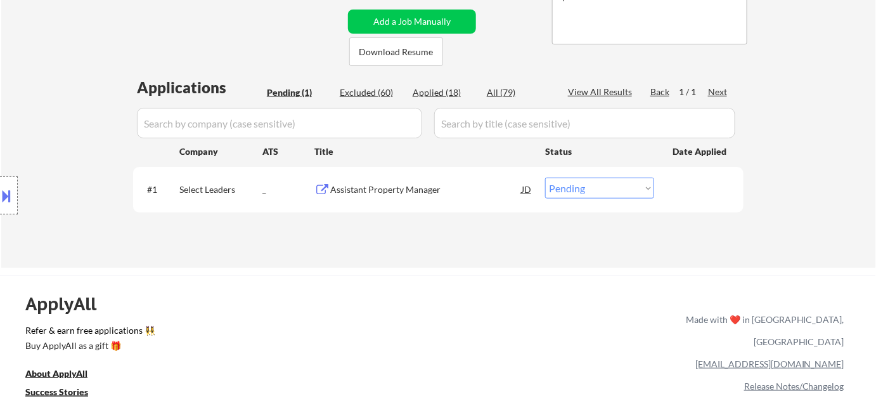
scroll to position [288, 0]
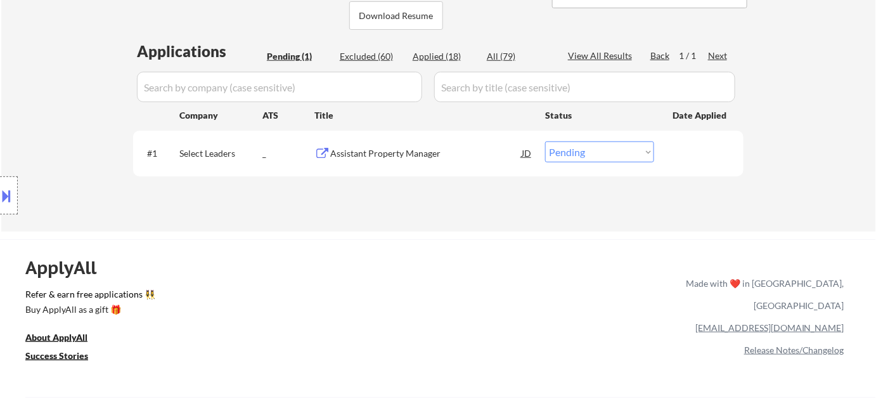
click at [508, 61] on div "All (79)" at bounding box center [518, 56] width 63 height 13
select select ""applied""
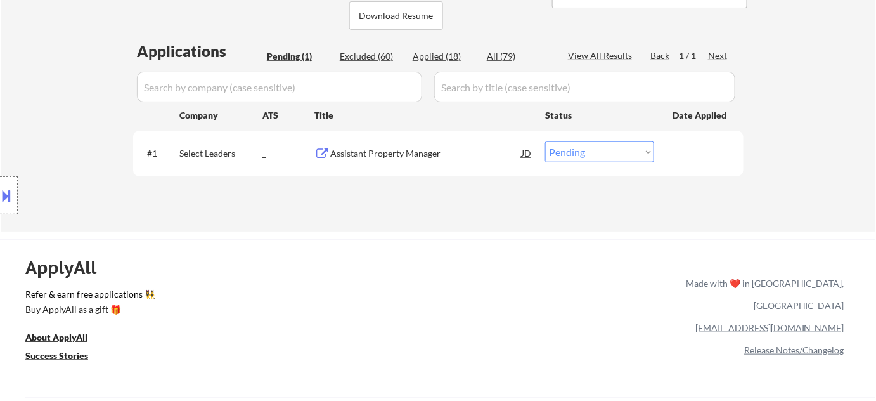
select select ""applied""
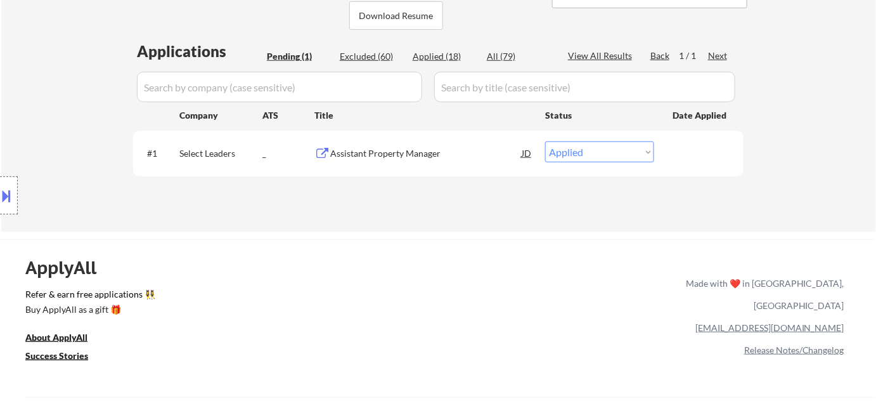
select select ""applied""
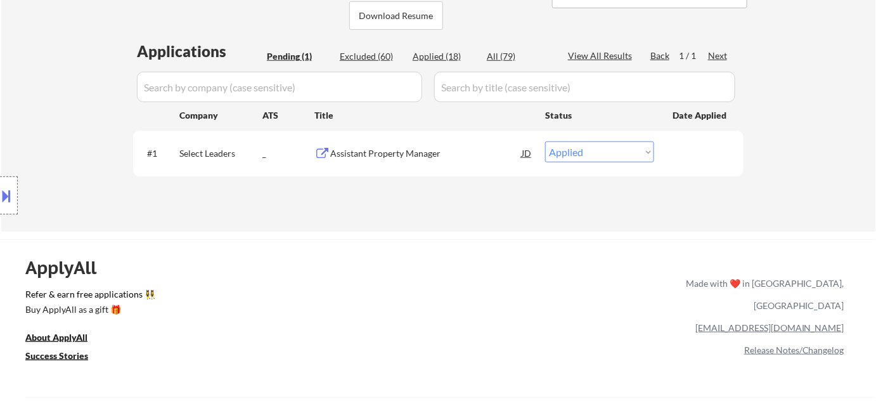
select select ""applied""
select select ""excluded__other_""
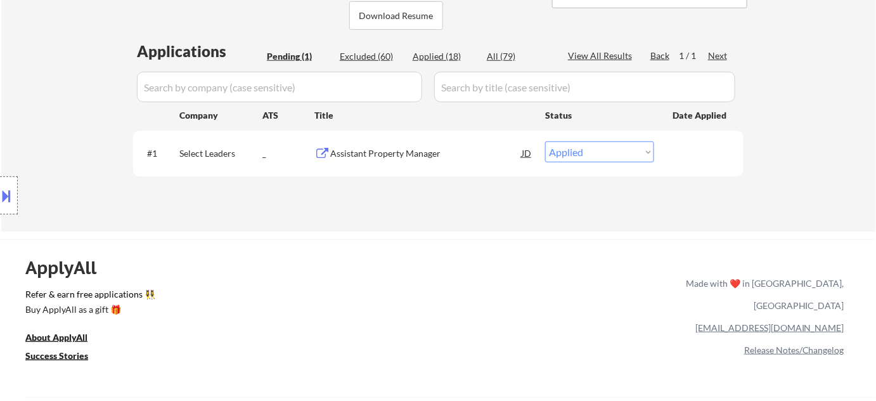
select select ""excluded__other_""
select select ""excluded__bad_match_""
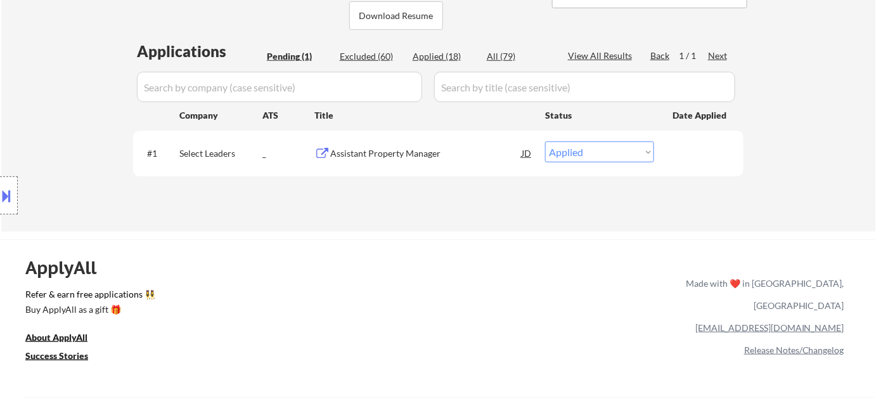
select select ""excluded__expired_""
select select ""excluded__blocklist_""
select select ""excluded__expired_""
select select ""excluded__bad_match_""
select select ""excluded__expired_""
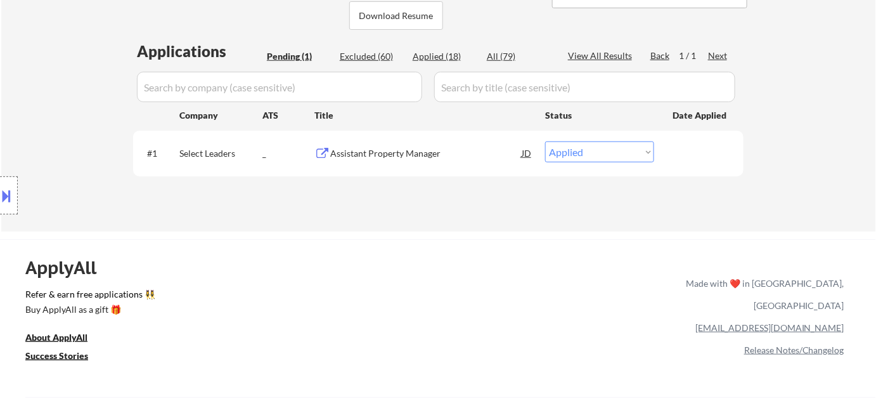
select select ""excluded__location_""
select select ""excluded__bad_match_""
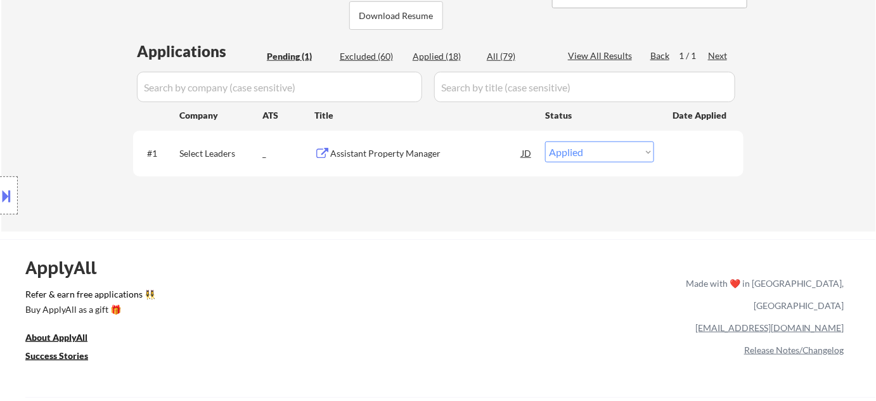
select select ""excluded__blocklist_""
select select ""excluded__expired_""
select select ""excluded__location_""
select select ""excluded__bad_match_""
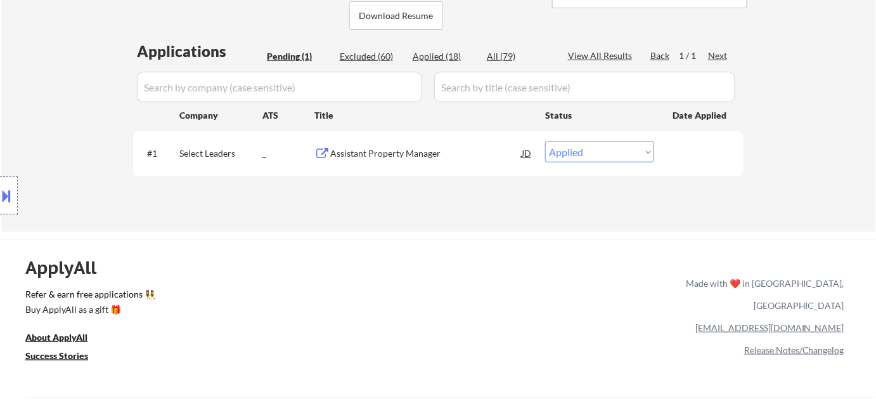
select select ""excluded__expired_""
select select ""excluded__location_""
select select ""excluded__expired_""
select select ""excluded__location_""
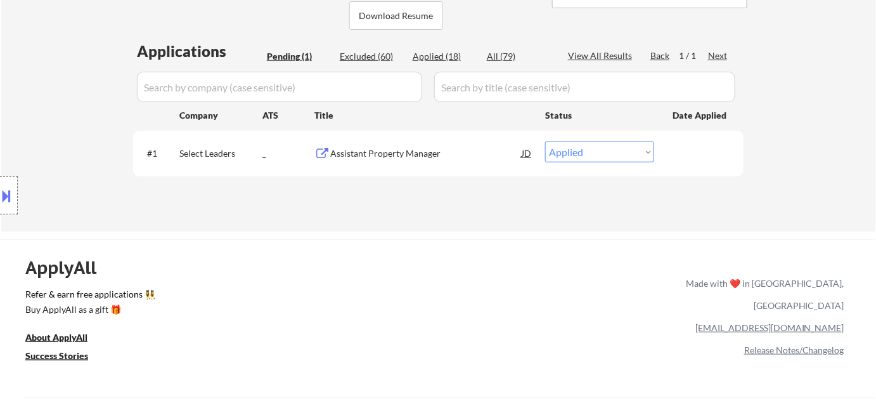
select select ""excluded__salary_""
select select ""excluded__expired_""
select select ""excluded__bad_match_""
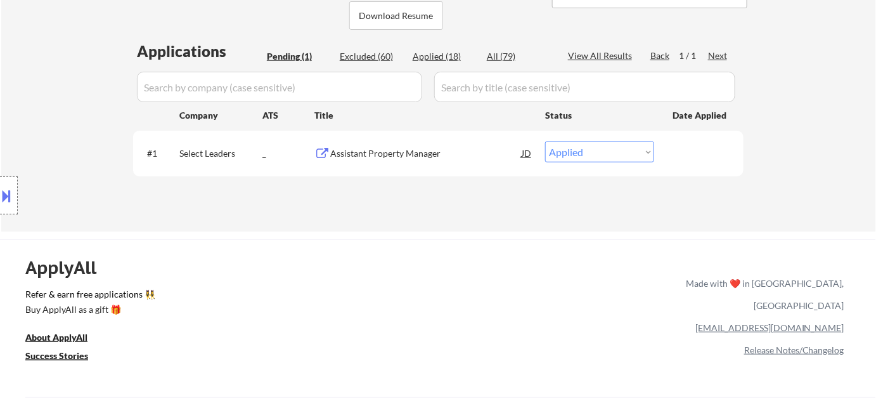
select select ""excluded__bad_match_""
select select ""excluded__blocklist_""
select select ""excluded__bad_match_""
select select ""excluded__blocklist_""
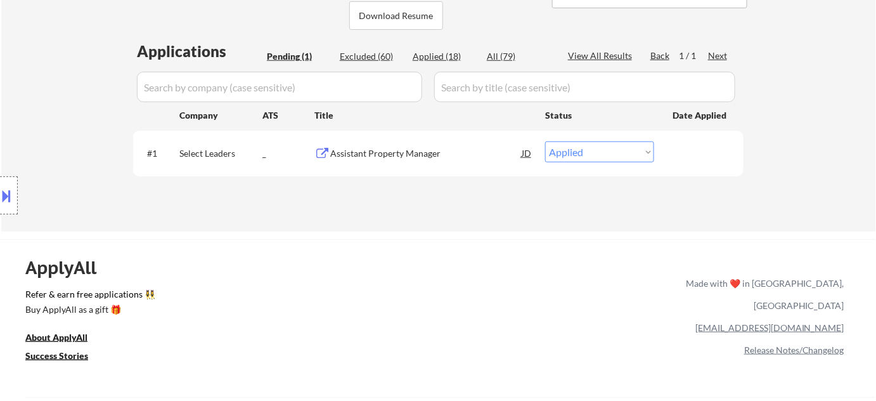
select select ""excluded__bad_match_""
select select ""excluded__blocklist_""
select select ""excluded__bad_match_""
select select ""excluded__location_""
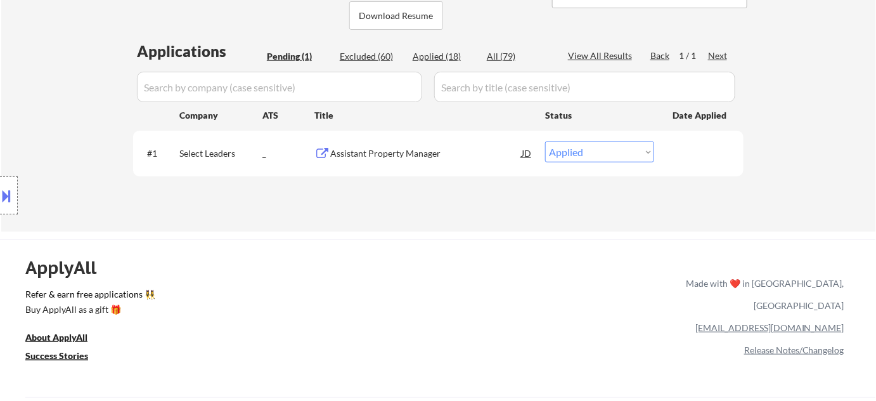
select select ""excluded__bad_match_""
select select ""excluded__location_""
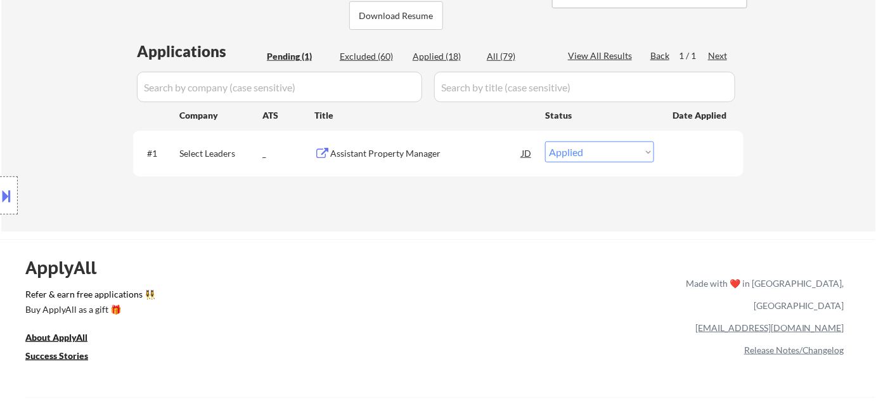
select select ""excluded__bad_match_""
select select ""pending""
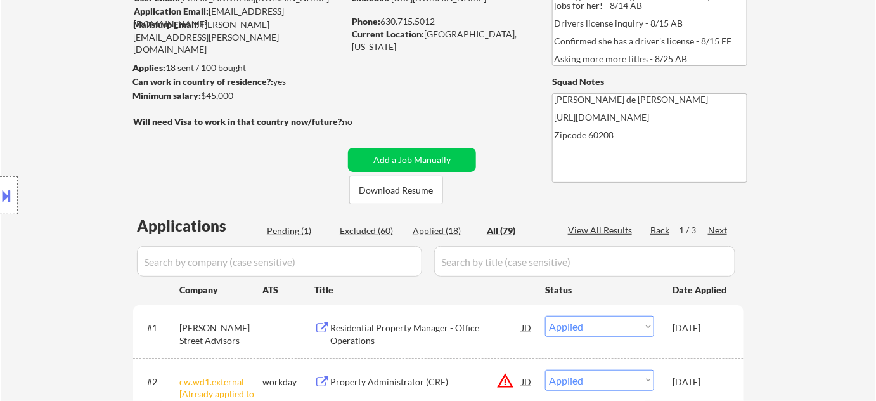
scroll to position [115, 0]
click at [303, 230] on div "Pending (1)" at bounding box center [298, 229] width 63 height 13
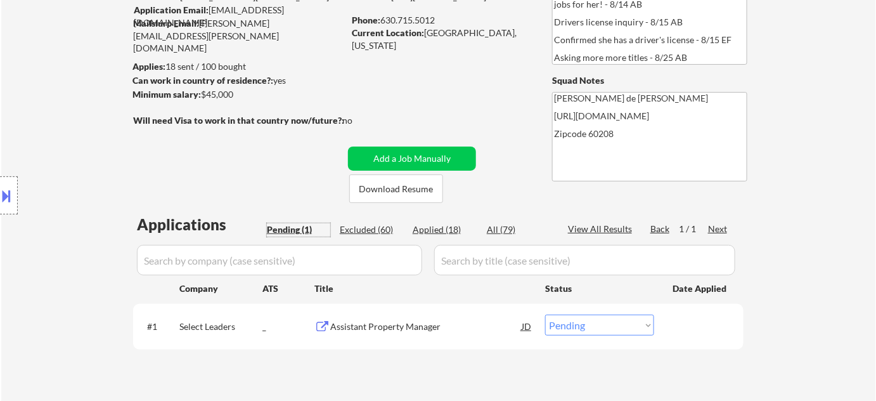
click at [572, 324] on select "Choose an option... Pending Applied Excluded (Questions) Excluded (Expired) Exc…" at bounding box center [599, 324] width 109 height 21
select select ""applied""
click at [545, 314] on select "Choose an option... Pending Applied Excluded (Questions) Excluded (Expired) Exc…" at bounding box center [599, 324] width 109 height 21
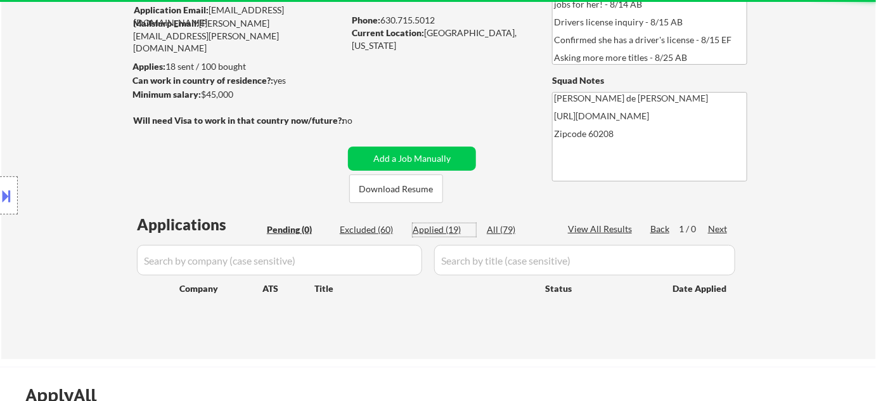
click at [451, 229] on div "Applied (19)" at bounding box center [444, 229] width 63 height 13
select select ""applied""
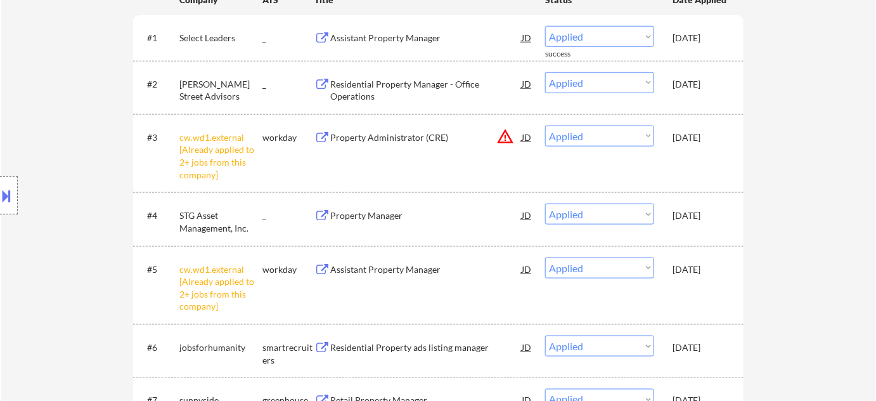
scroll to position [345, 0]
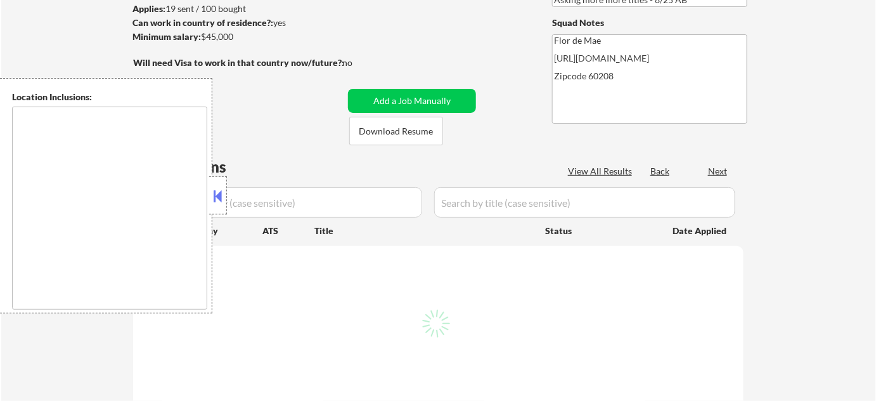
scroll to position [172, 0]
type textarea "[GEOGRAPHIC_DATA], [GEOGRAPHIC_DATA][PERSON_NAME], [GEOGRAPHIC_DATA], [GEOGRAPH…"
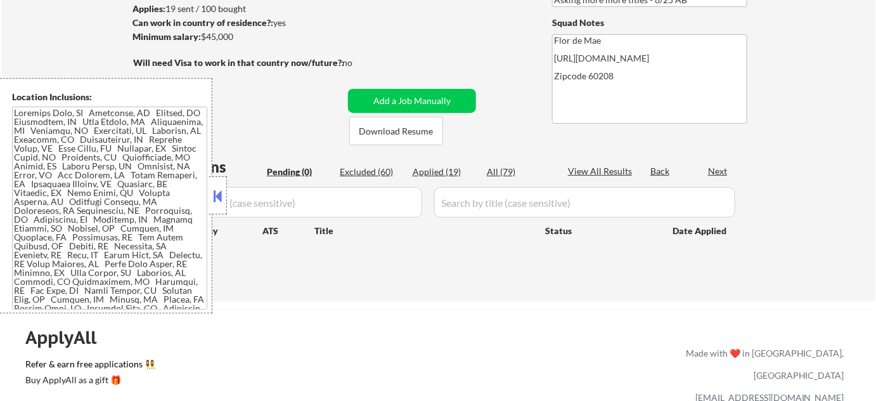
click at [222, 202] on button at bounding box center [218, 195] width 14 height 19
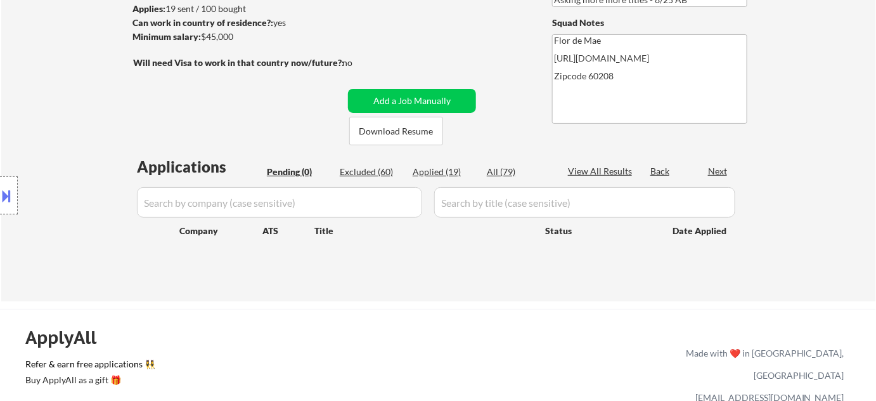
click at [456, 170] on div "Applied (19)" at bounding box center [444, 171] width 63 height 13
select select ""applied""
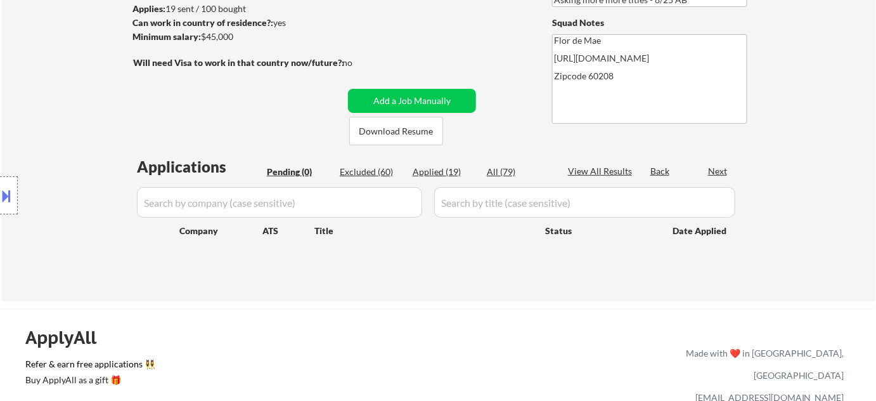
select select ""applied""
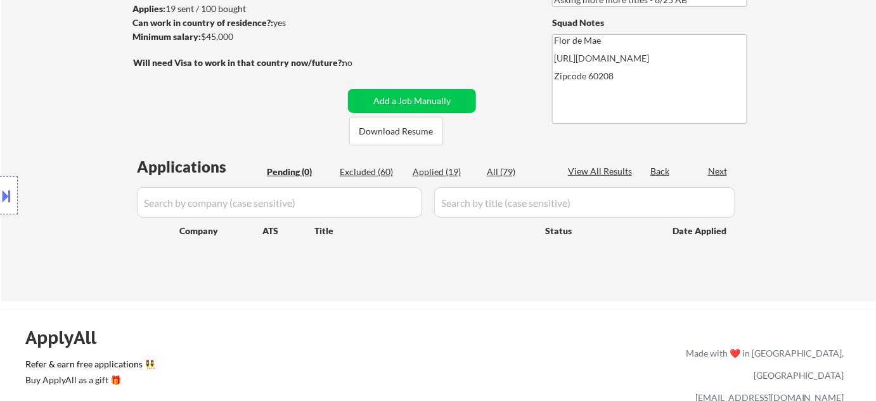
select select ""applied""
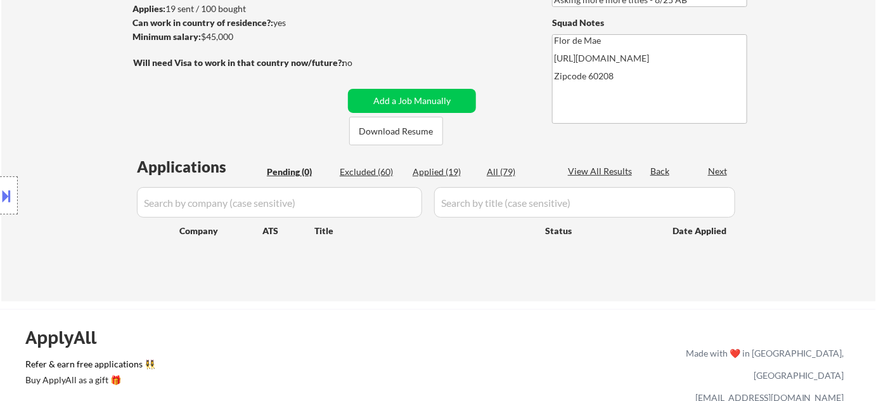
select select ""applied""
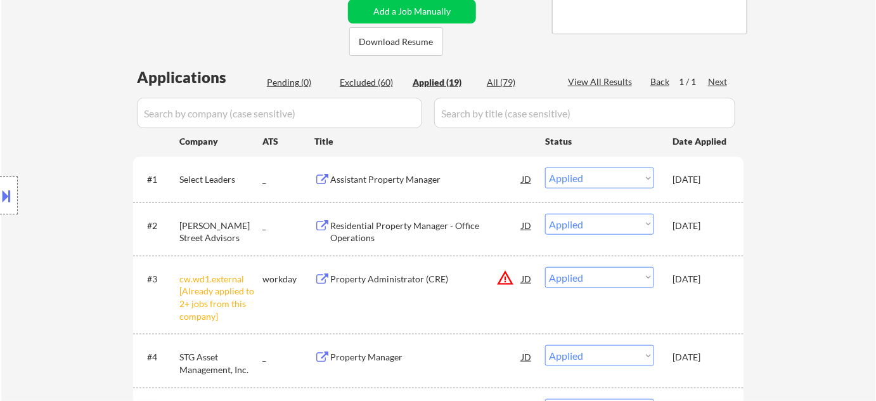
scroll to position [288, 0]
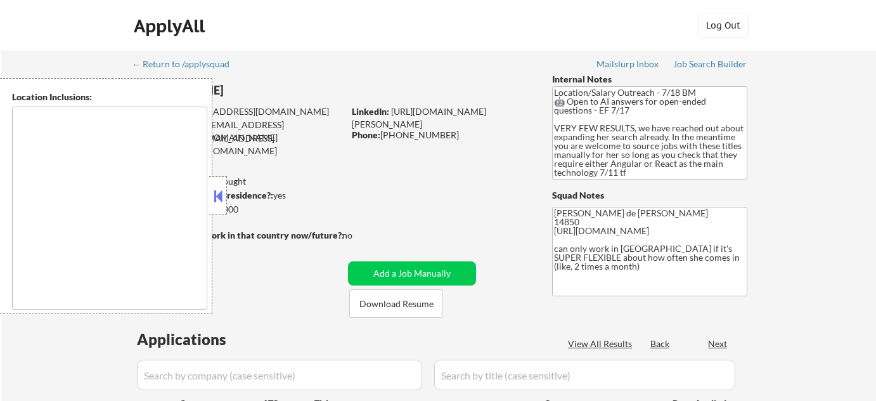
select select ""pending""
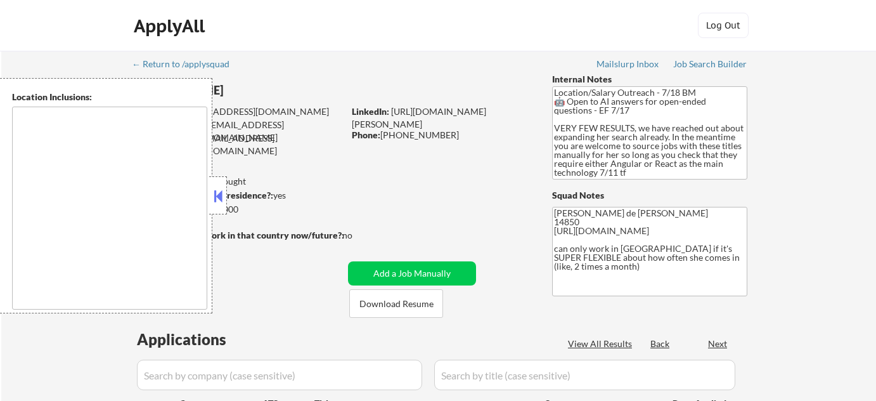
type textarea "[GEOGRAPHIC_DATA], [GEOGRAPHIC_DATA] [GEOGRAPHIC_DATA], [GEOGRAPHIC_DATA] [GEOG…"
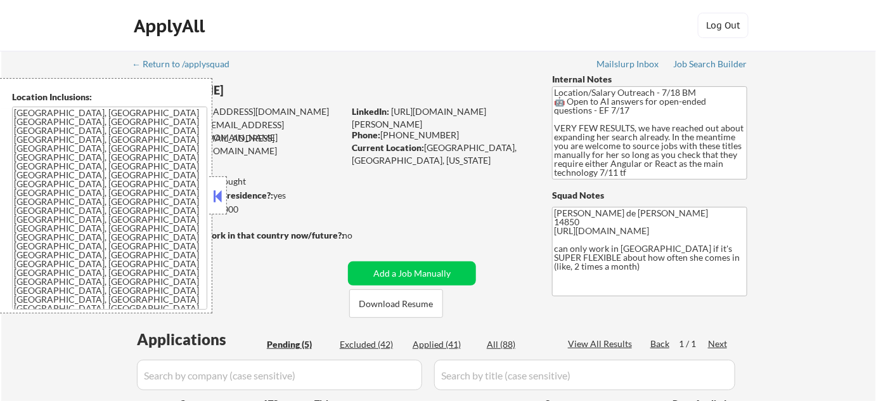
click at [219, 199] on button at bounding box center [218, 195] width 14 height 19
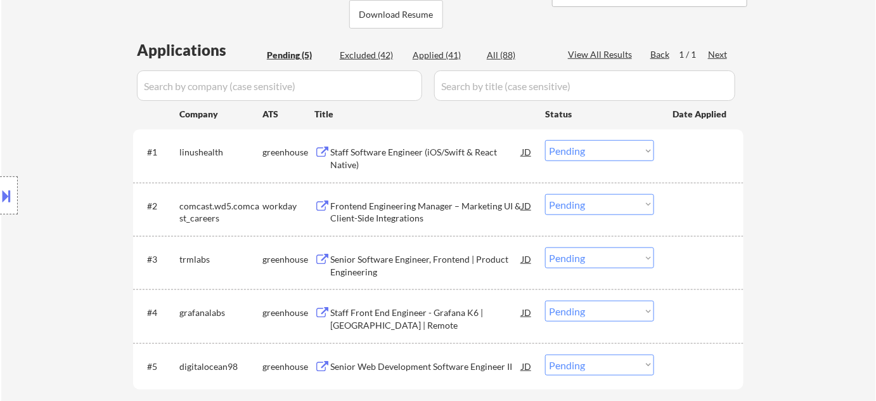
scroll to position [345, 0]
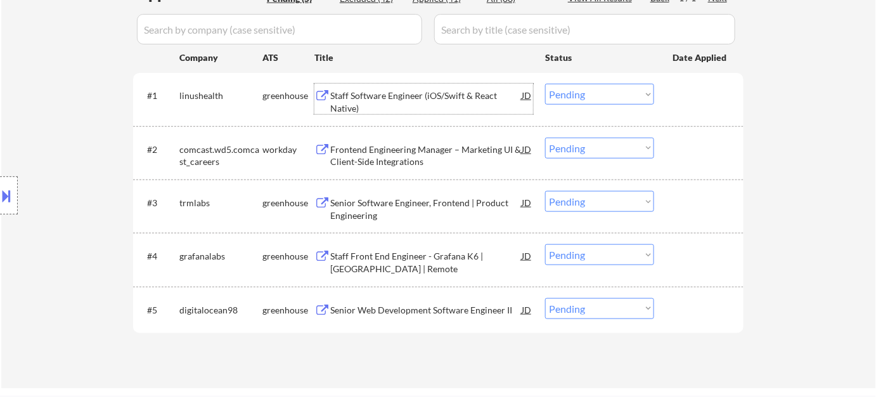
click at [390, 96] on div "Staff Software Engineer (iOS/Swift & React Native)" at bounding box center [425, 101] width 191 height 25
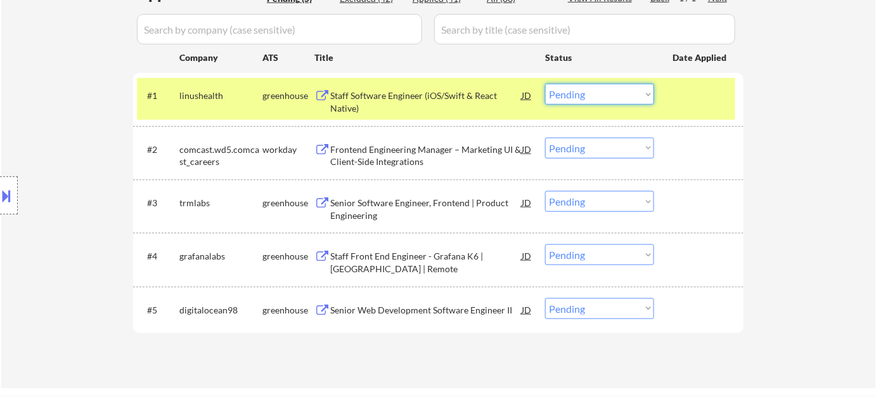
click at [572, 93] on select "Choose an option... Pending Applied Excluded (Questions) Excluded (Expired) Exc…" at bounding box center [599, 94] width 109 height 21
click at [545, 84] on select "Choose an option... Pending Applied Excluded (Questions) Excluded (Expired) Exc…" at bounding box center [599, 94] width 109 height 21
click at [365, 145] on div "Frontend Engineering Manager – Marketing UI & Client-Side Integrations" at bounding box center [425, 155] width 191 height 25
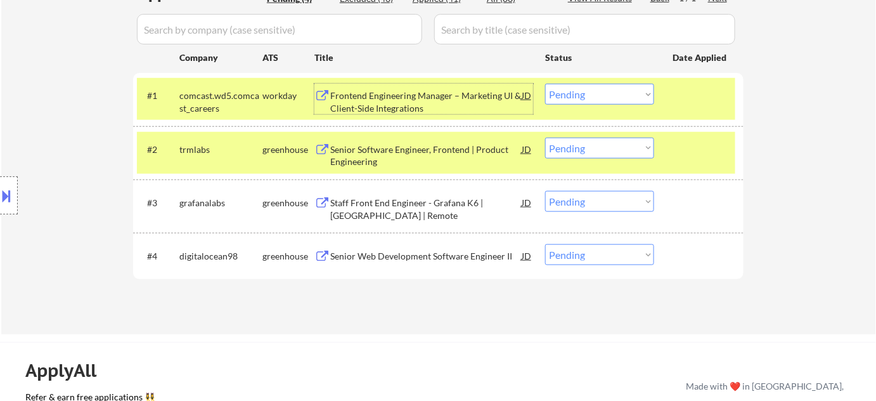
click at [411, 100] on div "Frontend Engineering Manager – Marketing UI & Client-Side Integrations" at bounding box center [425, 101] width 191 height 25
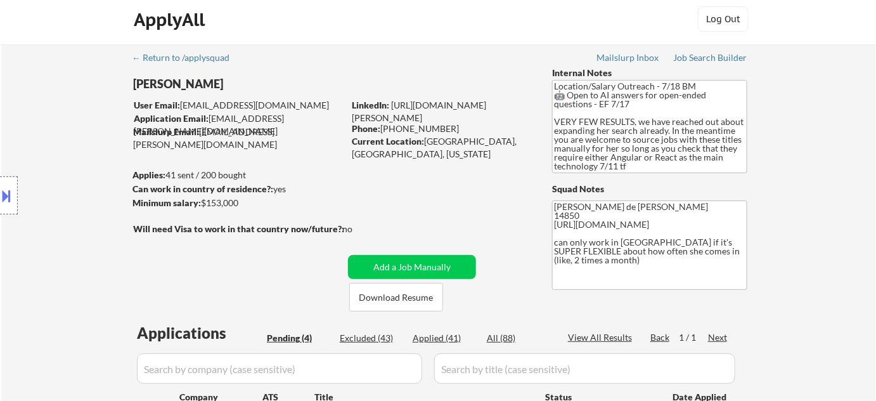
scroll to position [0, 0]
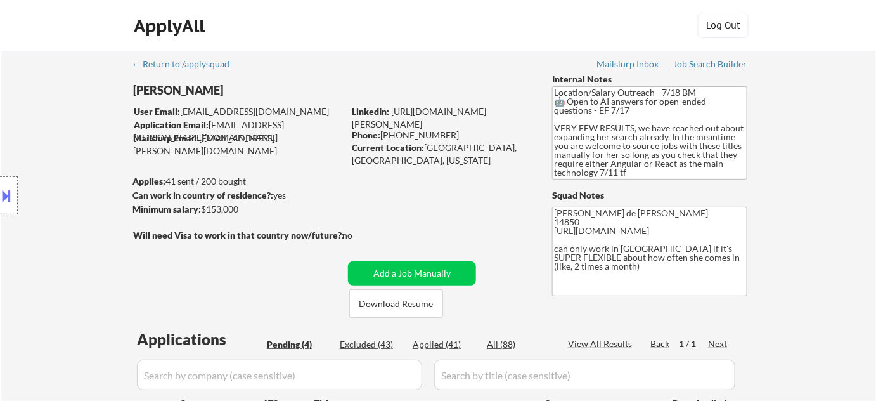
drag, startPoint x: 382, startPoint y: 132, endPoint x: 451, endPoint y: 139, distance: 68.8
click at [451, 139] on div "Phone: (607) 319-9243" at bounding box center [441, 135] width 179 height 13
copy div "(607) 319-9243"
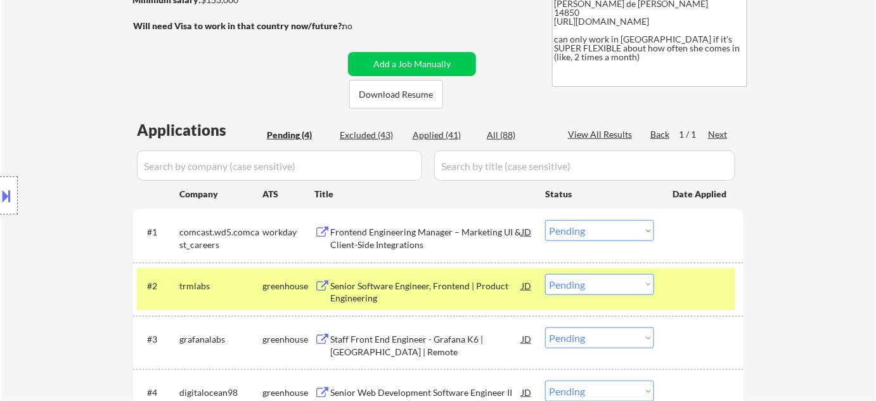
scroll to position [230, 0]
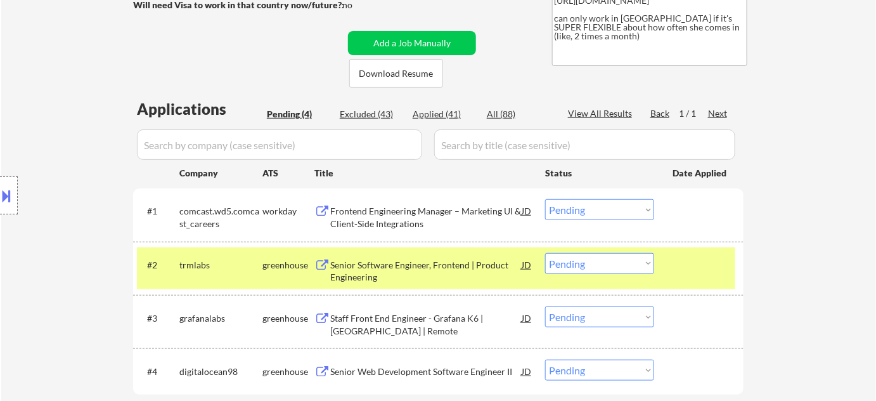
click at [608, 214] on select "Choose an option... Pending Applied Excluded (Questions) Excluded (Expired) Exc…" at bounding box center [599, 209] width 109 height 21
click at [545, 199] on select "Choose an option... Pending Applied Excluded (Questions) Excluded (Expired) Exc…" at bounding box center [599, 209] width 109 height 21
select select ""pending""
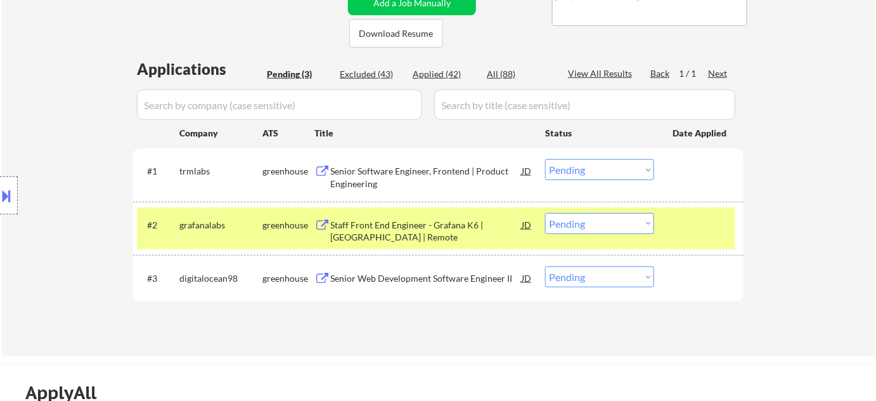
scroll to position [288, 0]
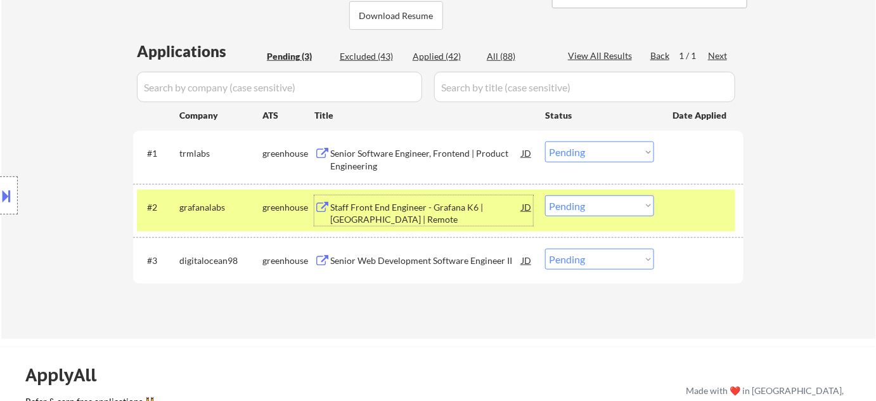
click at [342, 219] on div "Staff Front End Engineer - Grafana K6 | US | Remote" at bounding box center [425, 213] width 191 height 25
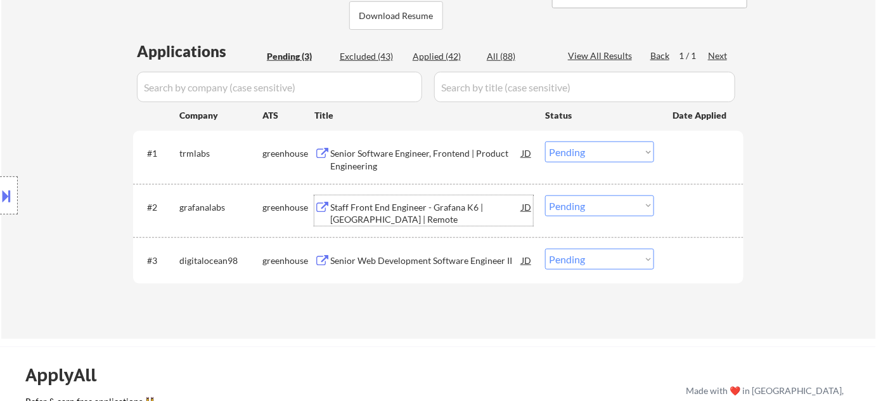
click at [564, 206] on select "Choose an option... Pending Applied Excluded (Questions) Excluded (Expired) Exc…" at bounding box center [599, 205] width 109 height 21
click at [545, 195] on select "Choose an option... Pending Applied Excluded (Questions) Excluded (Expired) Exc…" at bounding box center [599, 205] width 109 height 21
select select ""pending""
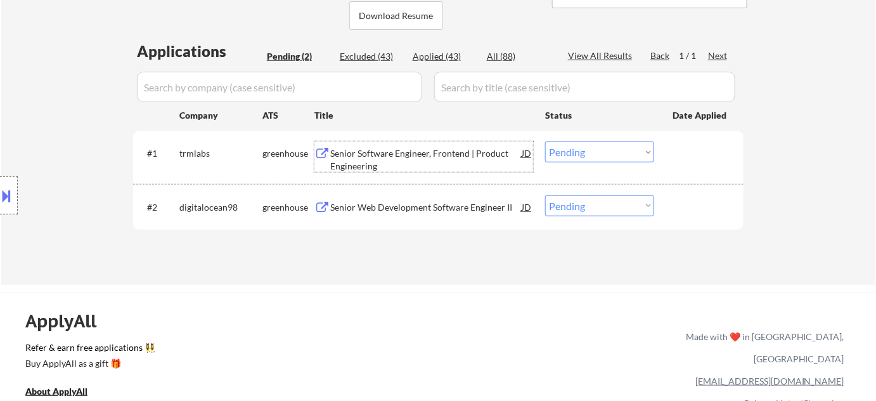
click at [352, 165] on div "Senior Software Engineer, Frontend | Product Engineering" at bounding box center [425, 159] width 191 height 25
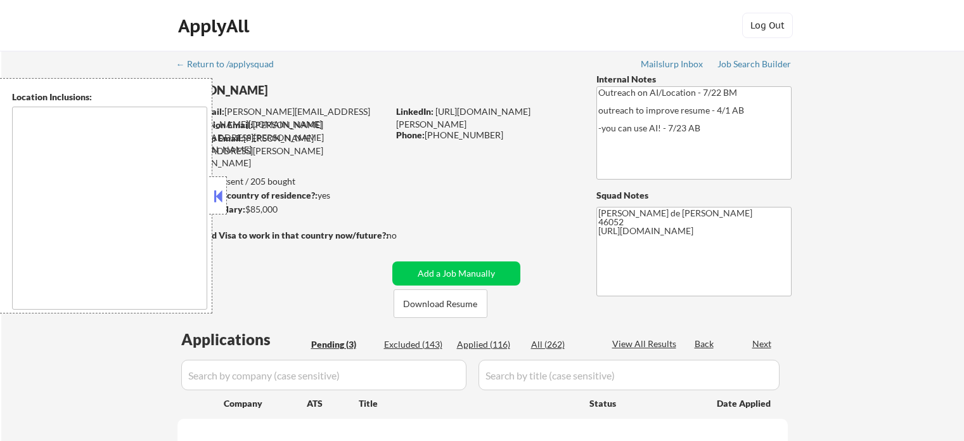
type textarea "[GEOGRAPHIC_DATA], IN [GEOGRAPHIC_DATA], IN [GEOGRAPHIC_DATA], IN [GEOGRAPHIC_D…"
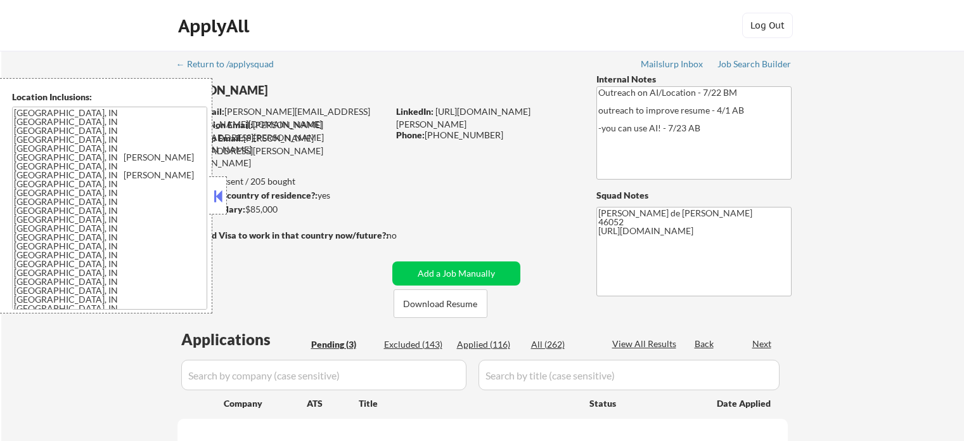
select select ""pending""
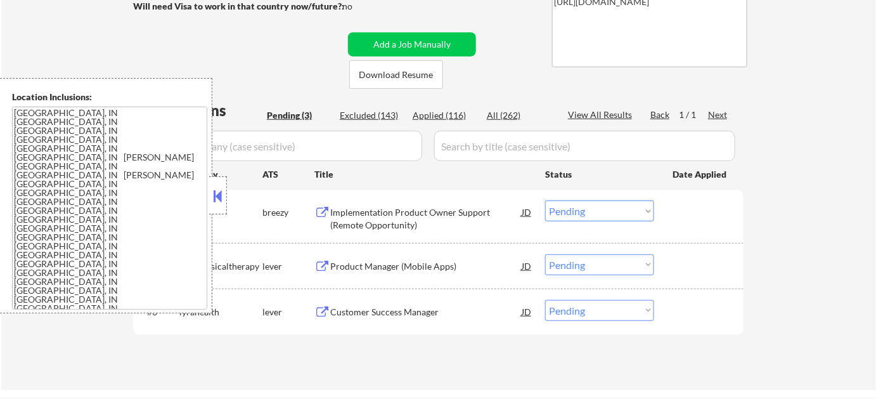
scroll to position [230, 0]
click at [221, 197] on button at bounding box center [218, 195] width 14 height 19
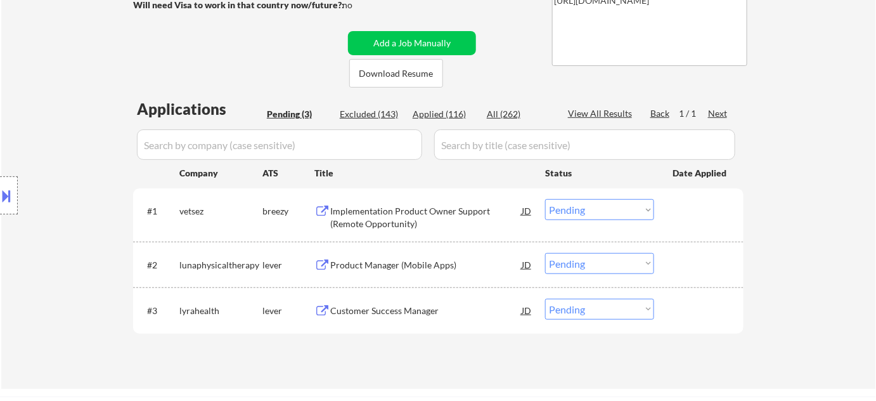
click at [370, 220] on div "Implementation Product Owner Support (Remote Opportunity)" at bounding box center [425, 217] width 191 height 25
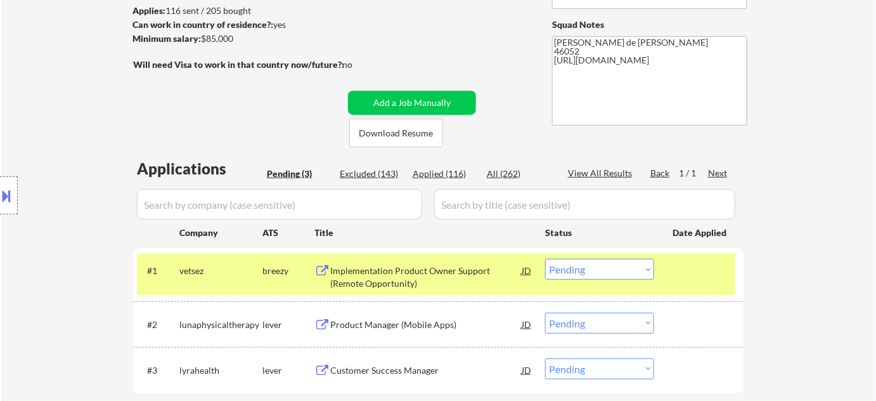
scroll to position [172, 0]
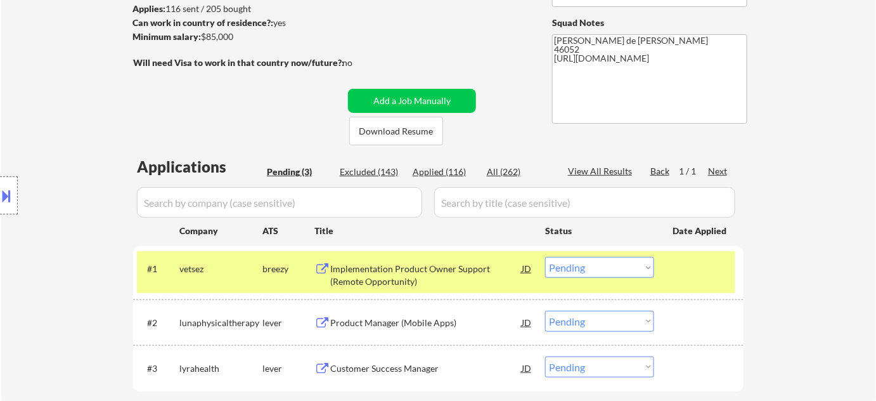
click at [631, 271] on select "Choose an option... Pending Applied Excluded (Questions) Excluded (Expired) Exc…" at bounding box center [599, 267] width 109 height 21
click at [545, 257] on select "Choose an option... Pending Applied Excluded (Questions) Excluded (Expired) Exc…" at bounding box center [599, 267] width 109 height 21
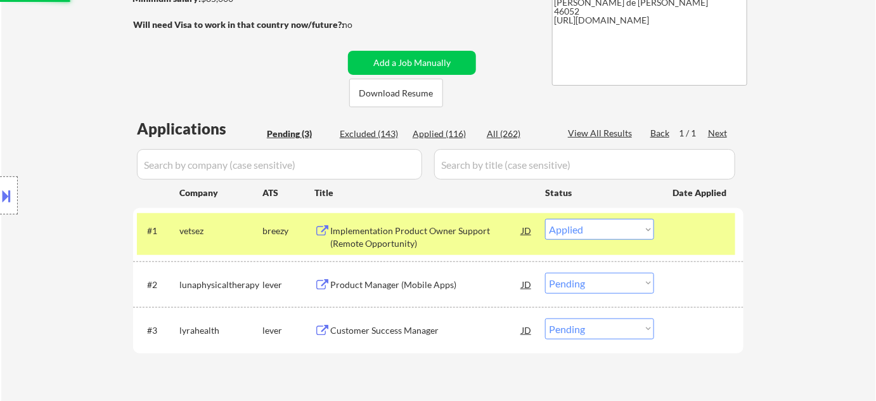
scroll to position [288, 0]
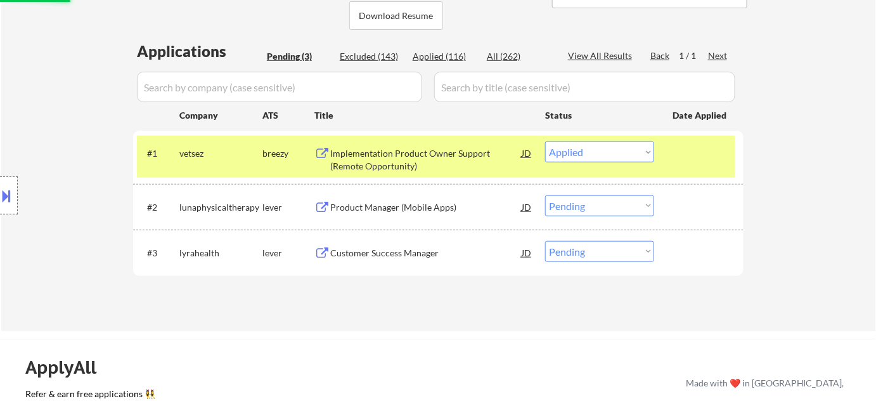
click at [412, 204] on div "Product Manager (Mobile Apps)" at bounding box center [425, 207] width 191 height 13
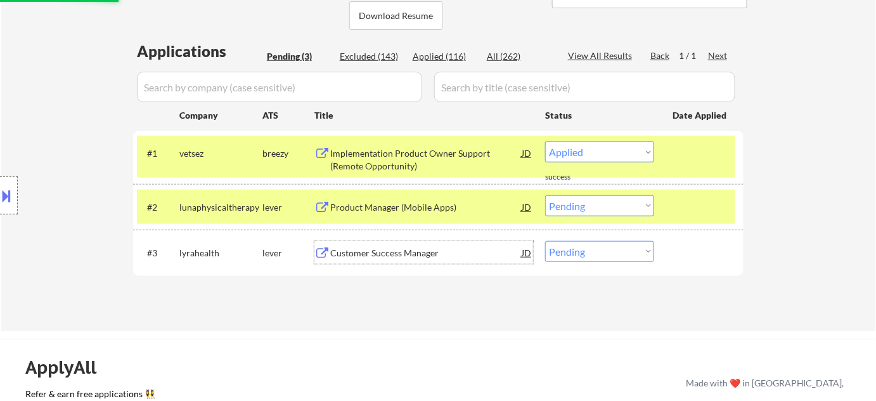
click at [409, 254] on div "Customer Success Manager" at bounding box center [425, 253] width 191 height 13
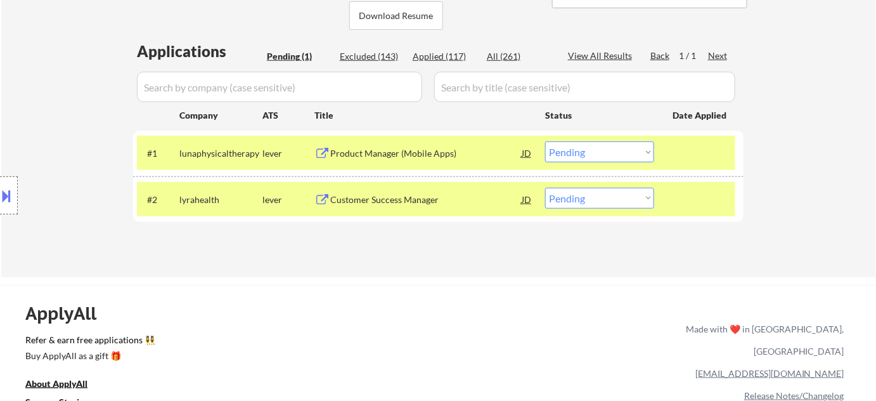
click at [566, 155] on select "Choose an option... Pending Applied Excluded (Questions) Excluded (Expired) Exc…" at bounding box center [599, 151] width 109 height 21
click at [545, 141] on select "Choose an option... Pending Applied Excluded (Questions) Excluded (Expired) Exc…" at bounding box center [599, 151] width 109 height 21
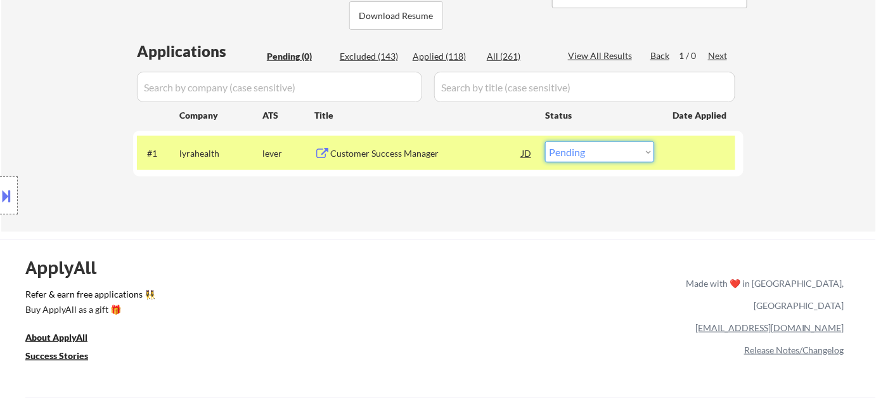
click at [636, 160] on select "Choose an option... Pending Applied Excluded (Questions) Excluded (Expired) Exc…" at bounding box center [599, 151] width 109 height 21
select select ""applied""
click at [545, 141] on select "Choose an option... Pending Applied Excluded (Questions) Excluded (Expired) Exc…" at bounding box center [599, 151] width 109 height 21
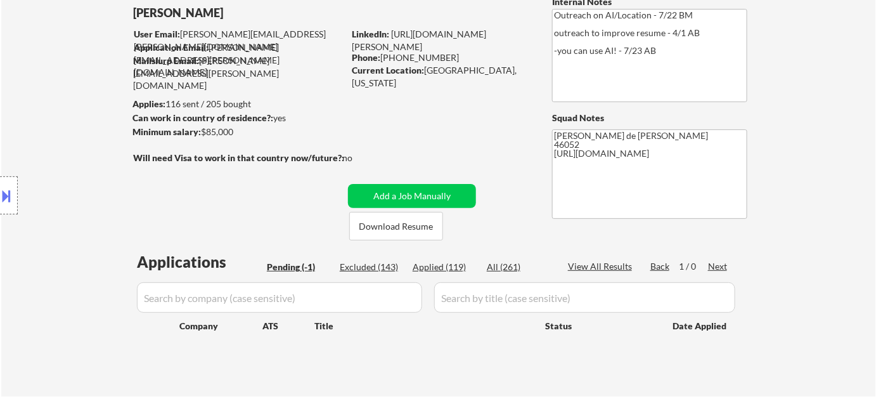
scroll to position [57, 0]
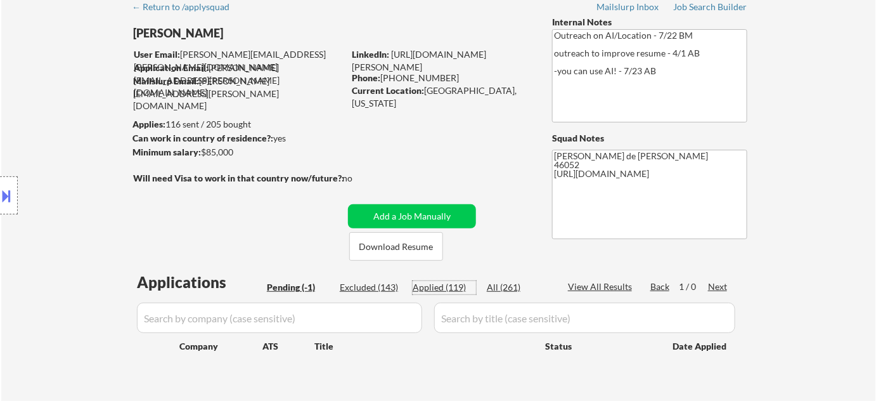
click at [440, 285] on div "Applied (119)" at bounding box center [444, 287] width 63 height 13
select select ""applied""
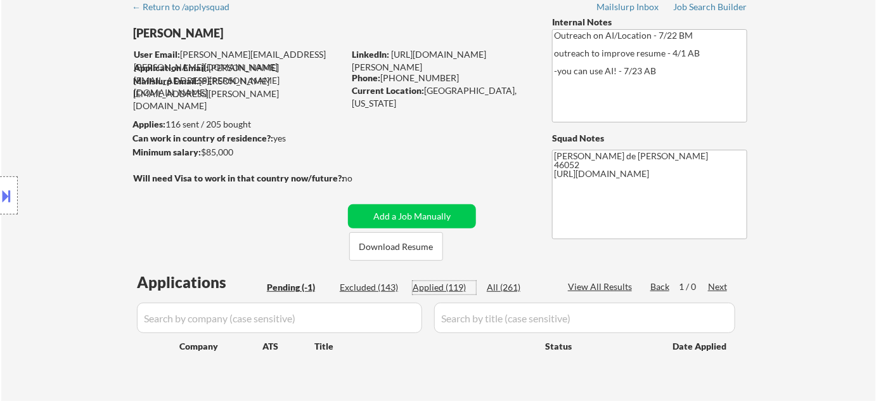
select select ""applied""
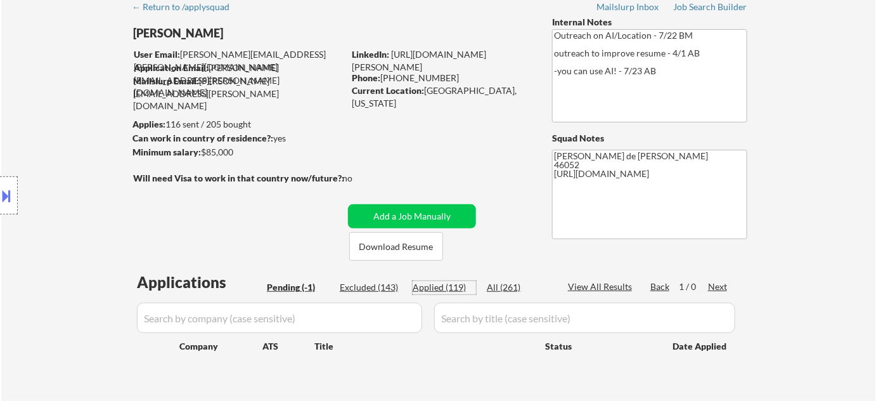
select select ""applied""
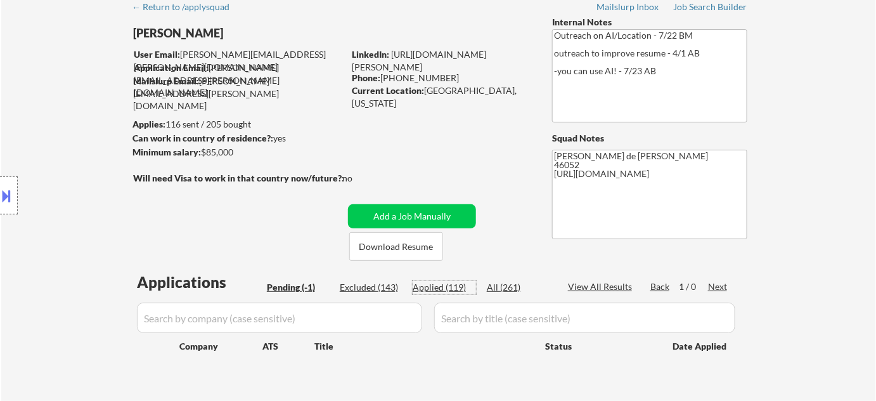
select select ""applied""
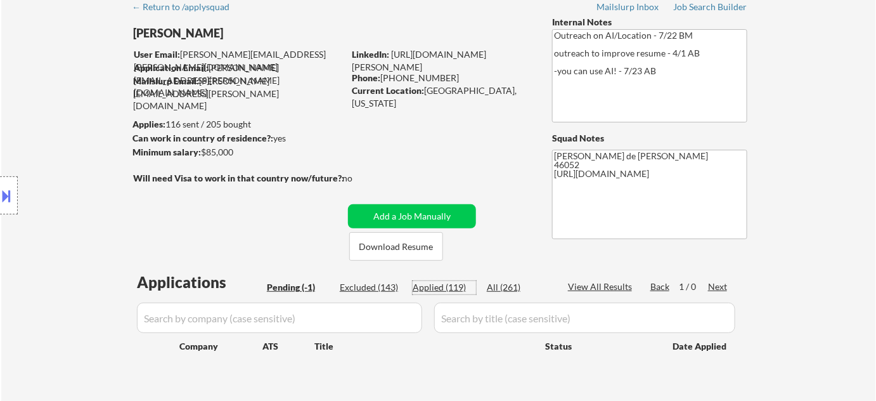
select select ""applied""
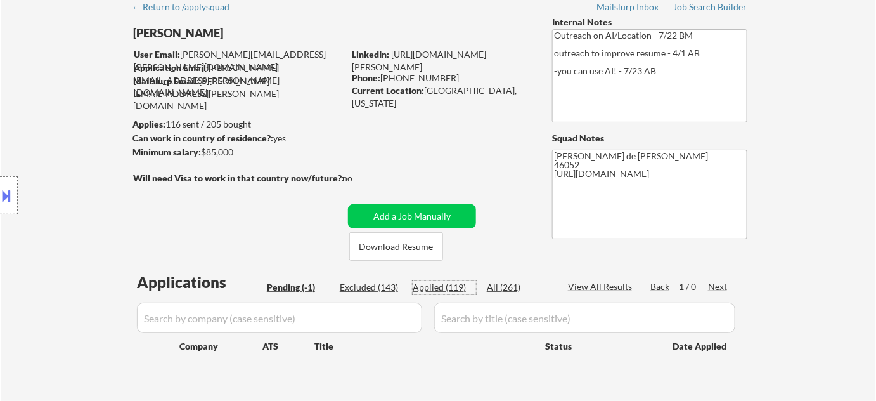
select select ""applied""
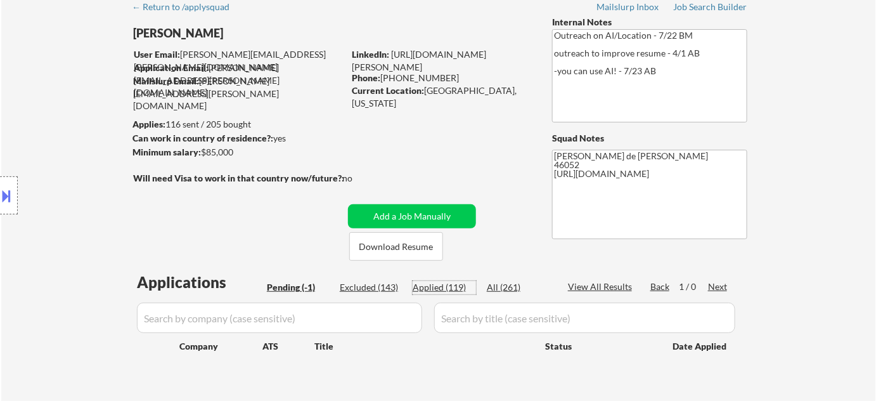
select select ""applied""
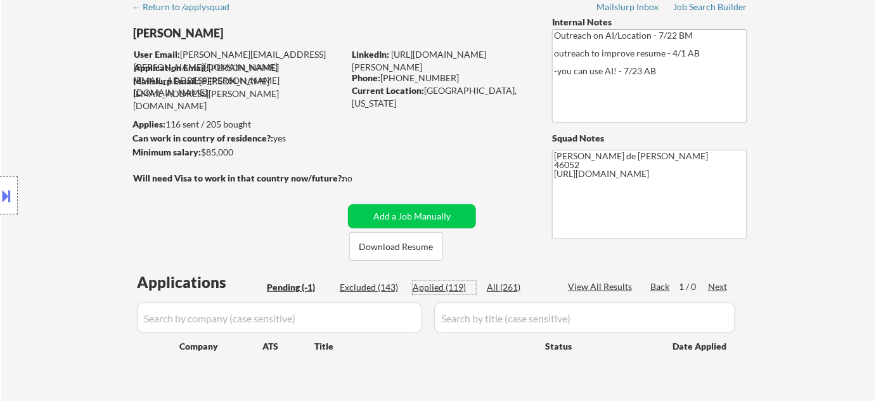
select select ""applied""
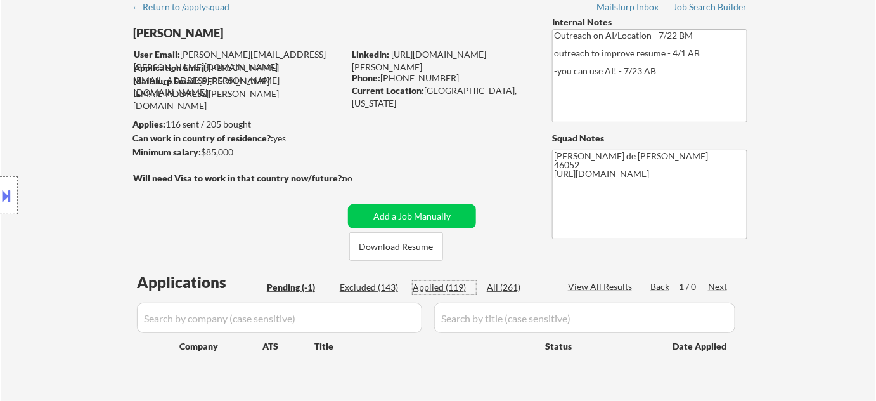
select select ""applied""
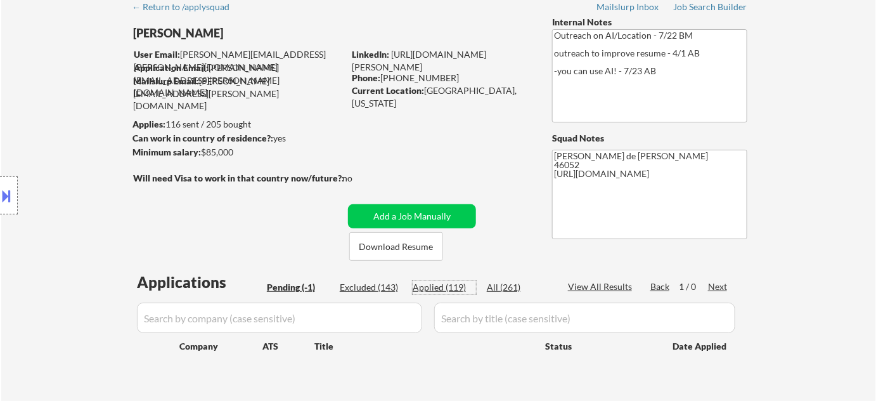
select select ""applied""
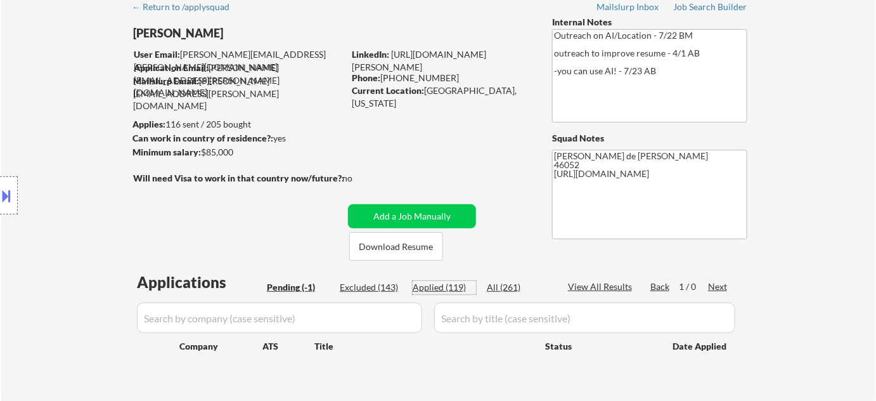
select select ""applied""
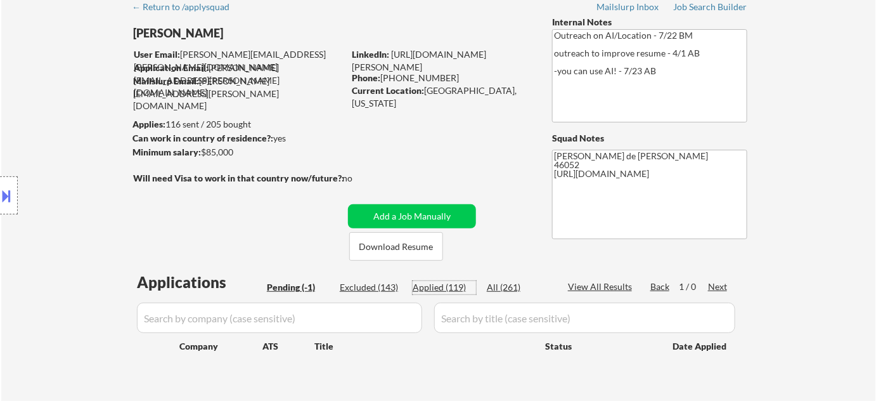
select select ""applied""
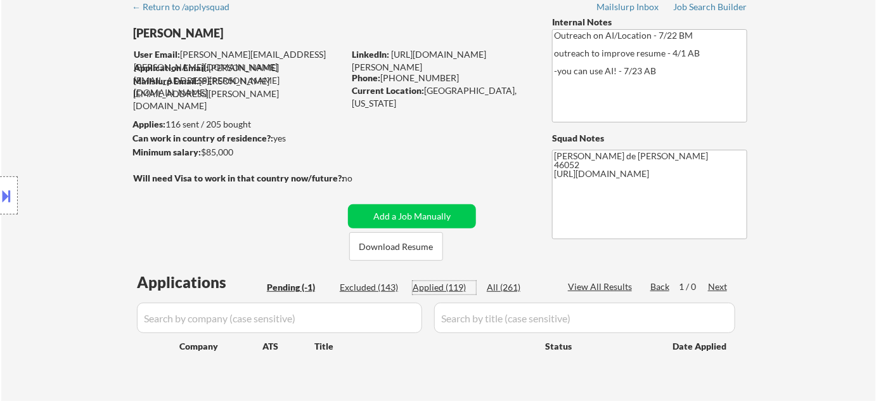
select select ""applied""
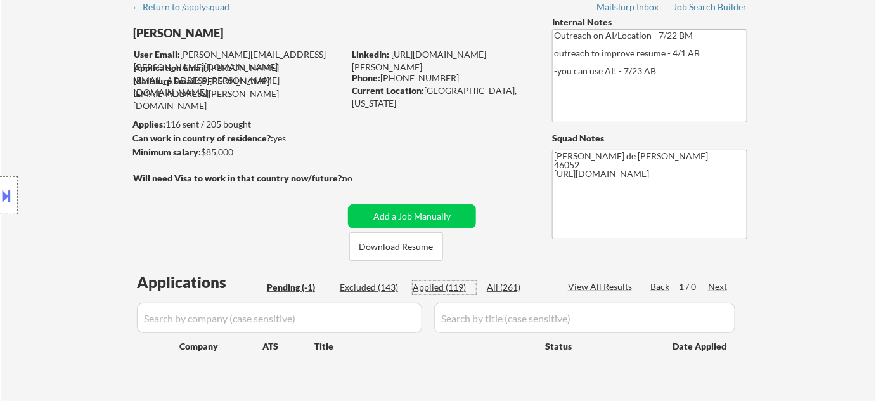
select select ""applied""
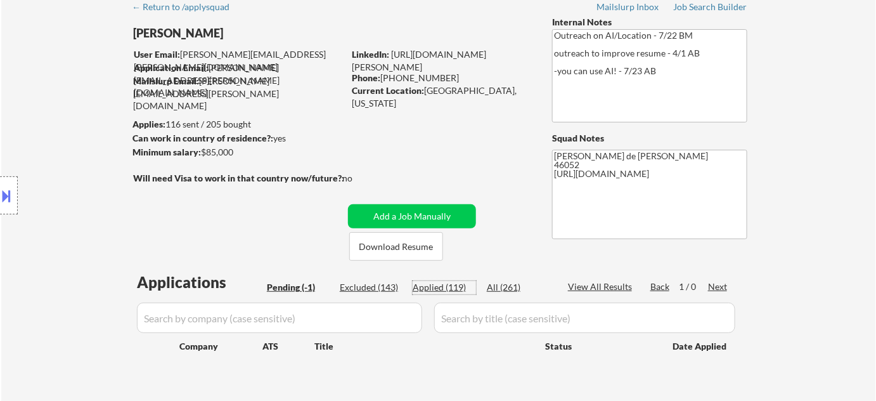
select select ""applied""
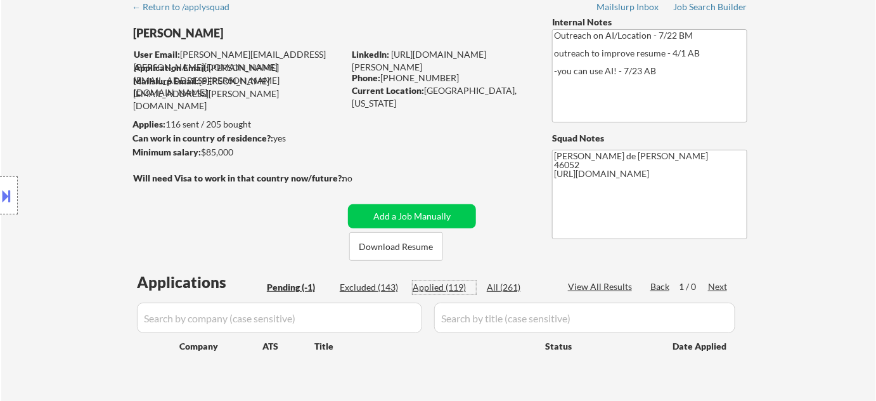
select select ""applied""
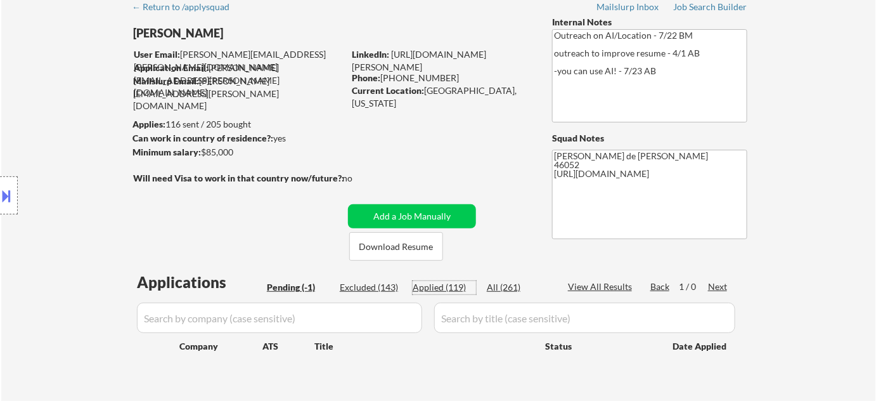
select select ""applied""
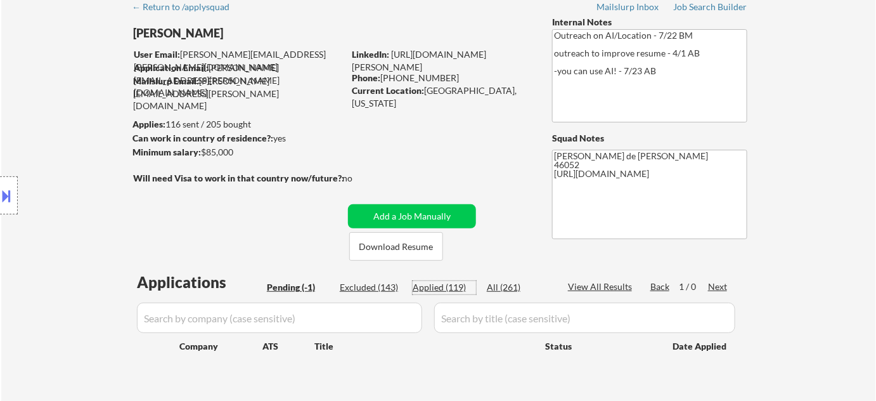
select select ""applied""
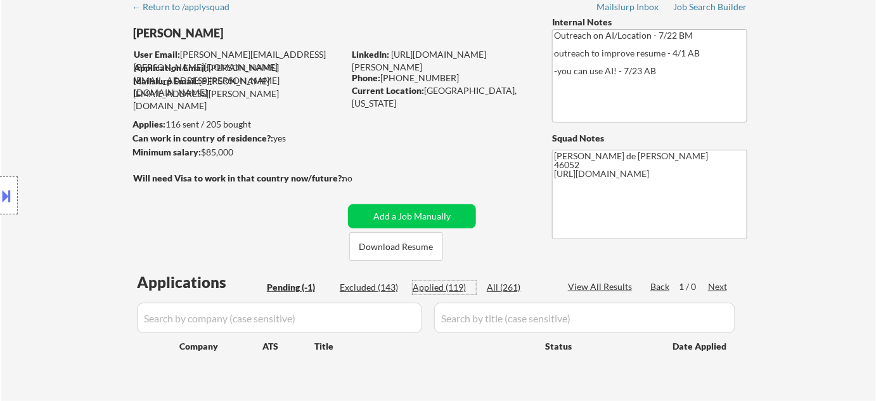
select select ""applied""
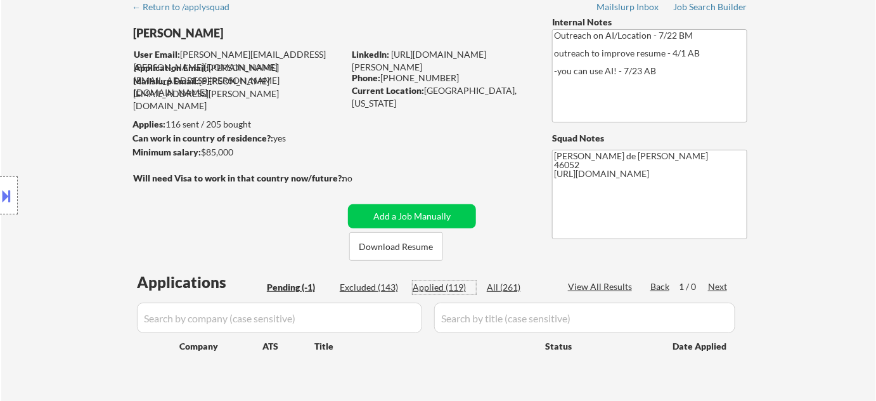
select select ""applied""
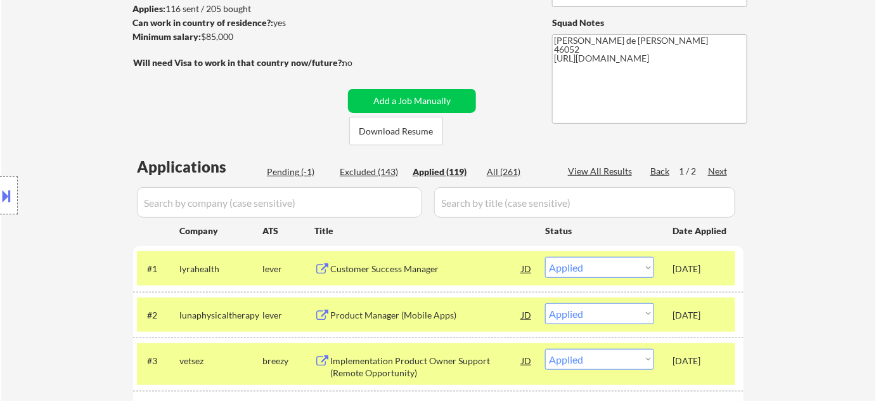
scroll to position [172, 0]
